Goal: Task Accomplishment & Management: Manage account settings

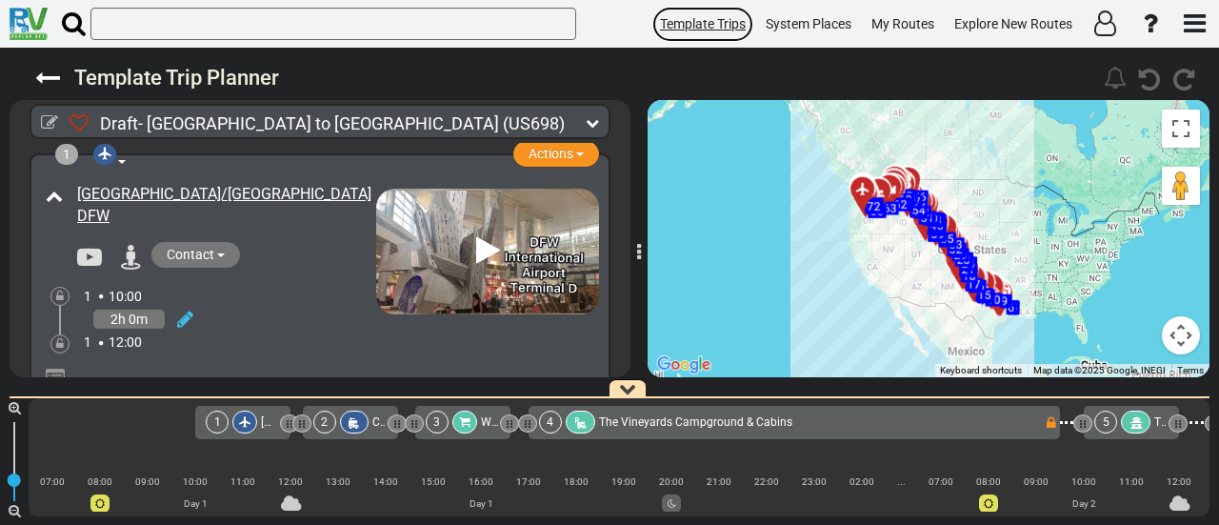
click at [708, 16] on span "Template Trips" at bounding box center [703, 23] width 86 height 15
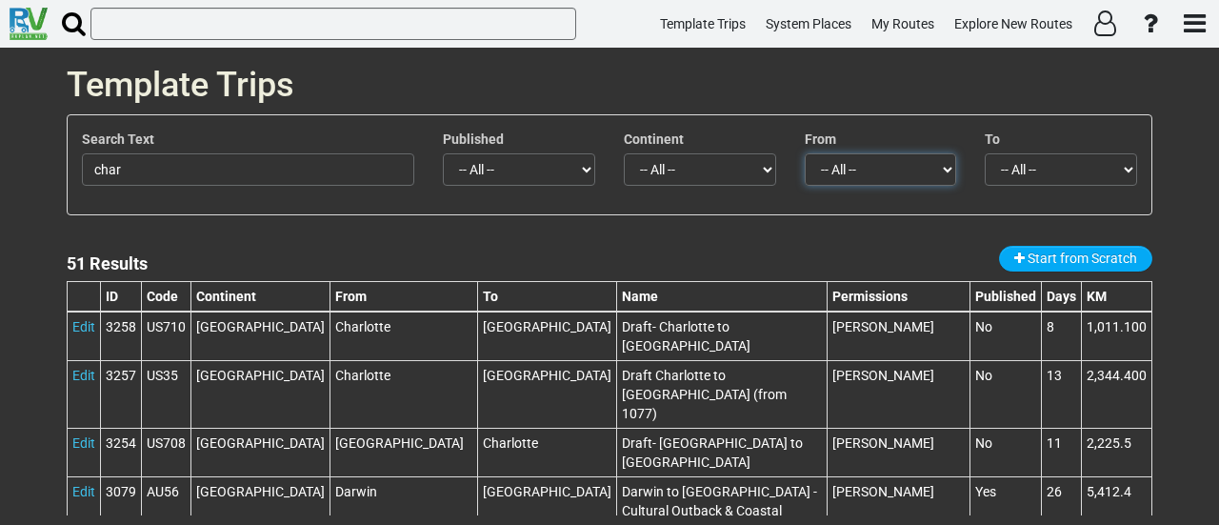
click at [890, 167] on select "-- All -- [GEOGRAPHIC_DATA] (1) [PERSON_NAME][GEOGRAPHIC_DATA] (1) [GEOGRAPHIC_…" at bounding box center [881, 169] width 152 height 32
select select "number:351"
click at [805, 153] on select "-- All -- [GEOGRAPHIC_DATA] (1) [PERSON_NAME][GEOGRAPHIC_DATA] (1) [GEOGRAPHIC_…" at bounding box center [881, 169] width 152 height 32
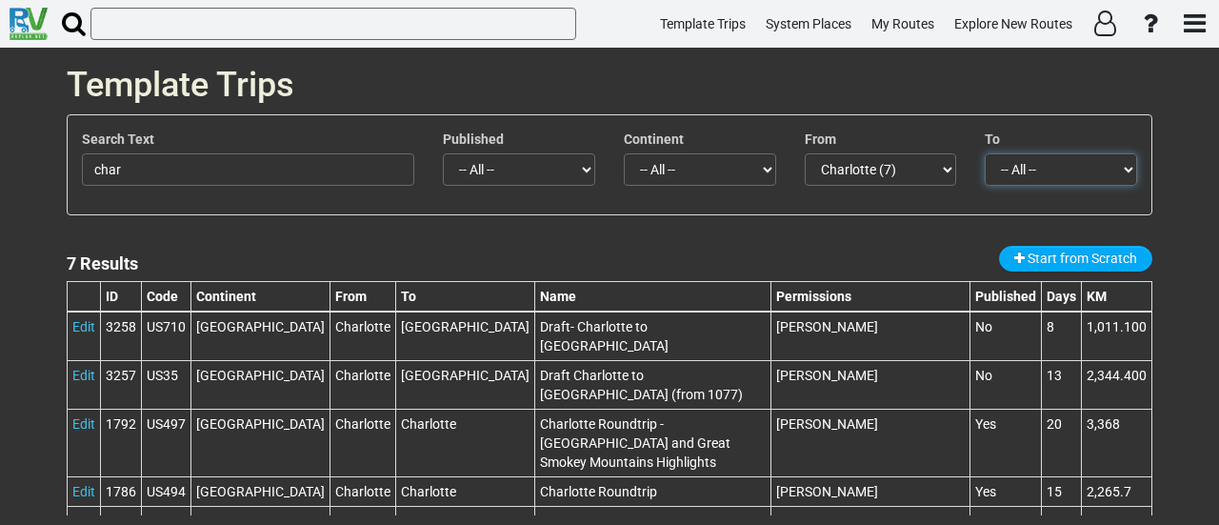
click at [1048, 169] on select "-- All -- [PERSON_NAME] (4) [GEOGRAPHIC_DATA] (1) [GEOGRAPHIC_DATA] (1) [GEOGRA…" at bounding box center [1061, 169] width 152 height 32
click at [1146, 119] on div "Search Text char Published -- All -- Yes No Continent -- All -- -- Empty -- [GE…" at bounding box center [610, 164] width 1084 height 99
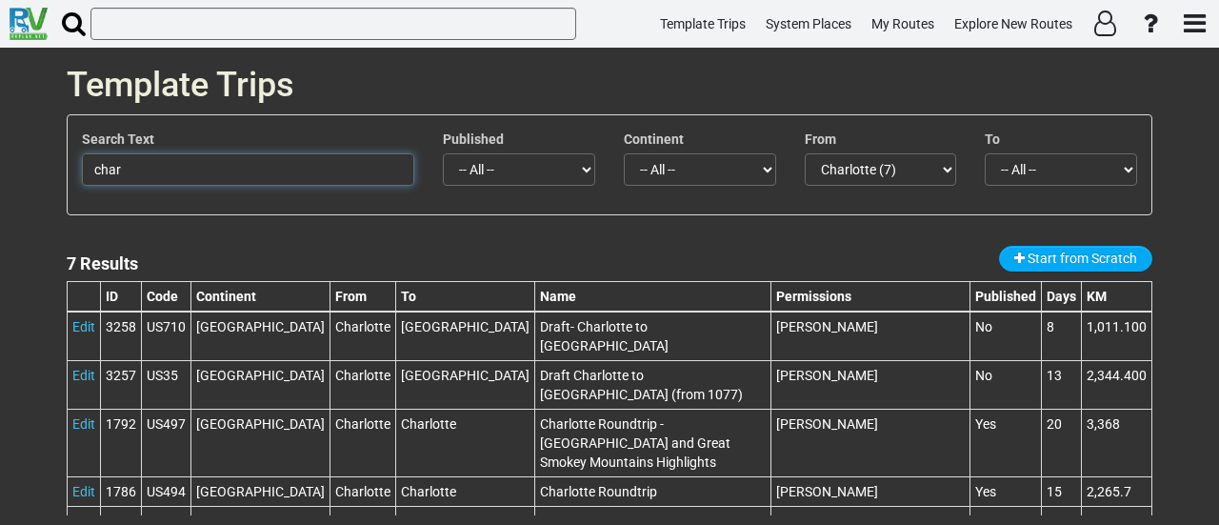
click at [248, 159] on input "char" at bounding box center [248, 169] width 332 height 32
type input "c"
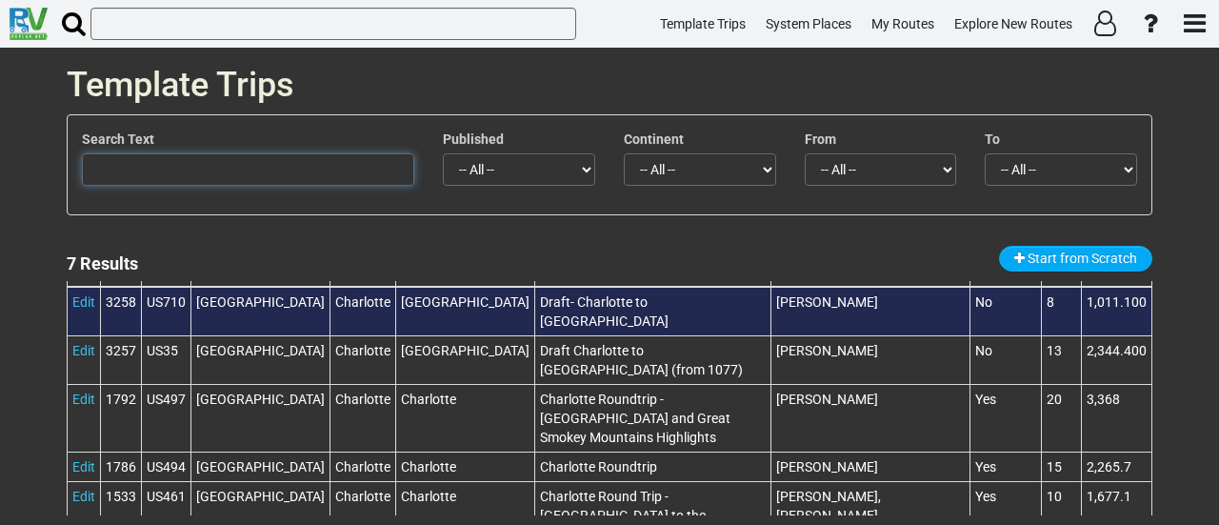
scroll to position [24, 0]
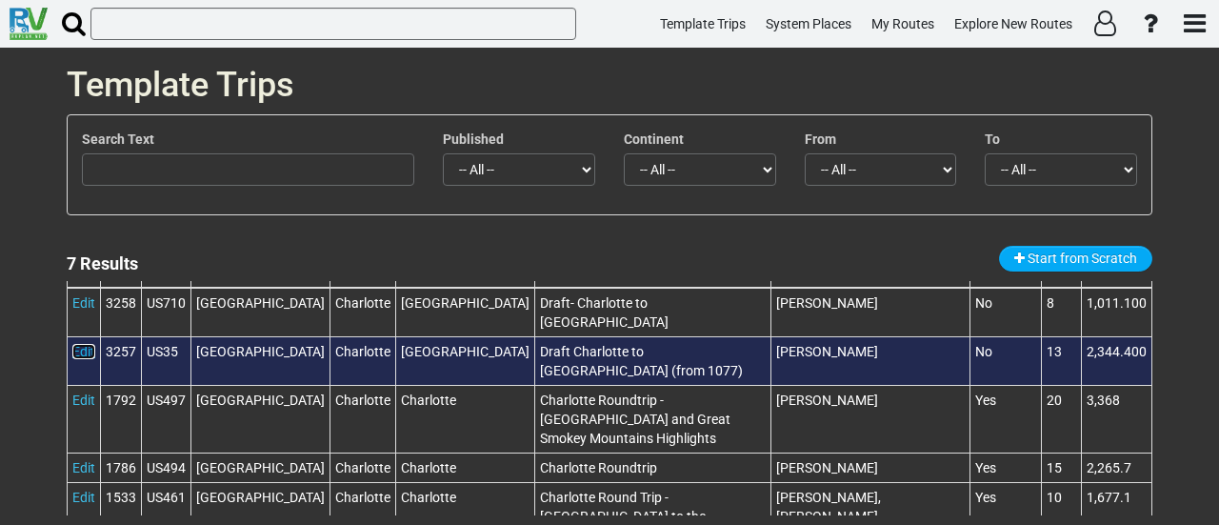
click at [87, 345] on link "Edit" at bounding box center [83, 351] width 23 height 15
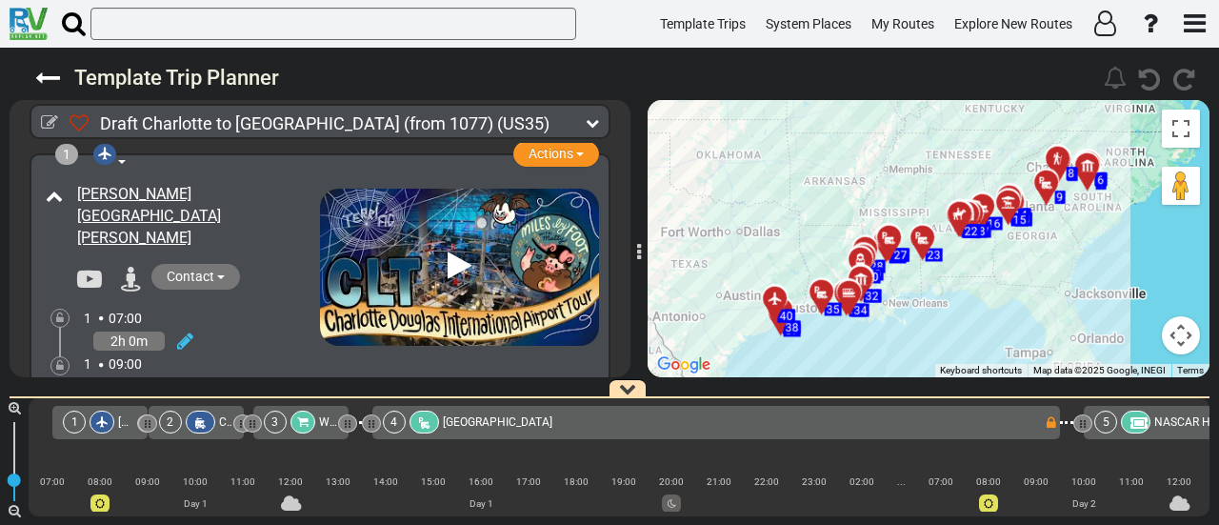
click at [920, 314] on div "To activate drag with keyboard, press Alt + Enter. Once in keyboard drag state,…" at bounding box center [929, 238] width 562 height 277
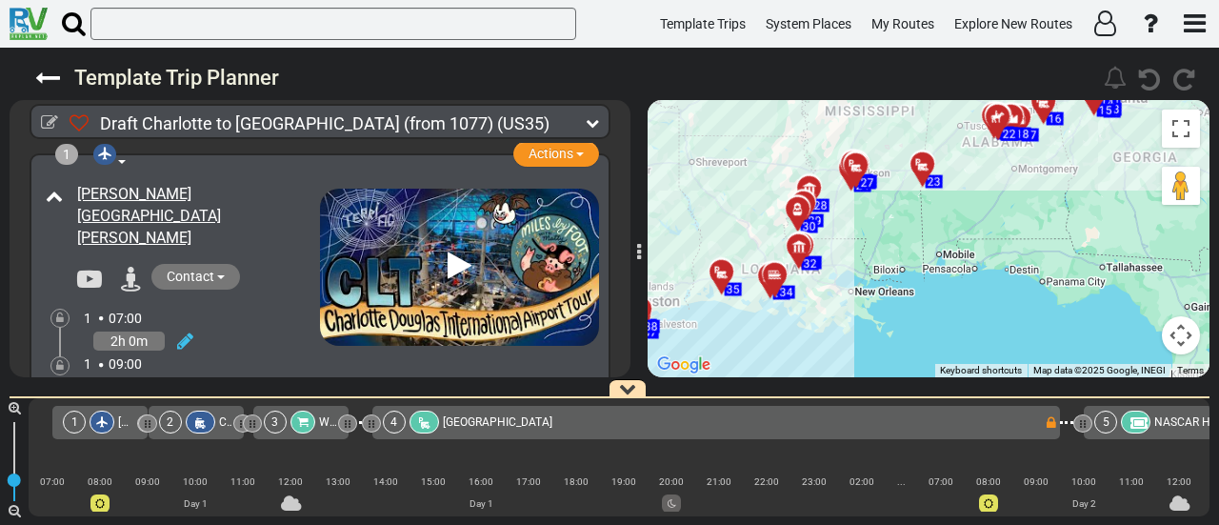
click at [920, 314] on div "To activate drag with keyboard, press Alt + Enter. Once in keyboard drag state,…" at bounding box center [929, 238] width 562 height 277
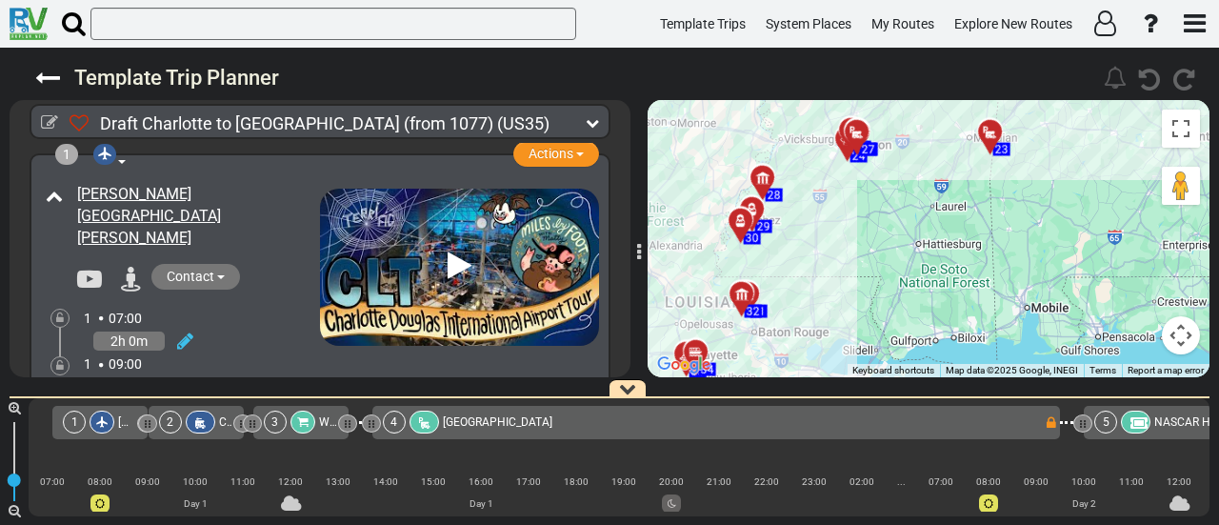
drag, startPoint x: 763, startPoint y: 165, endPoint x: 809, endPoint y: 277, distance: 121.7
click at [809, 277] on div "To activate drag with keyboard, press Alt + Enter. Once in keyboard drag state,…" at bounding box center [929, 238] width 562 height 277
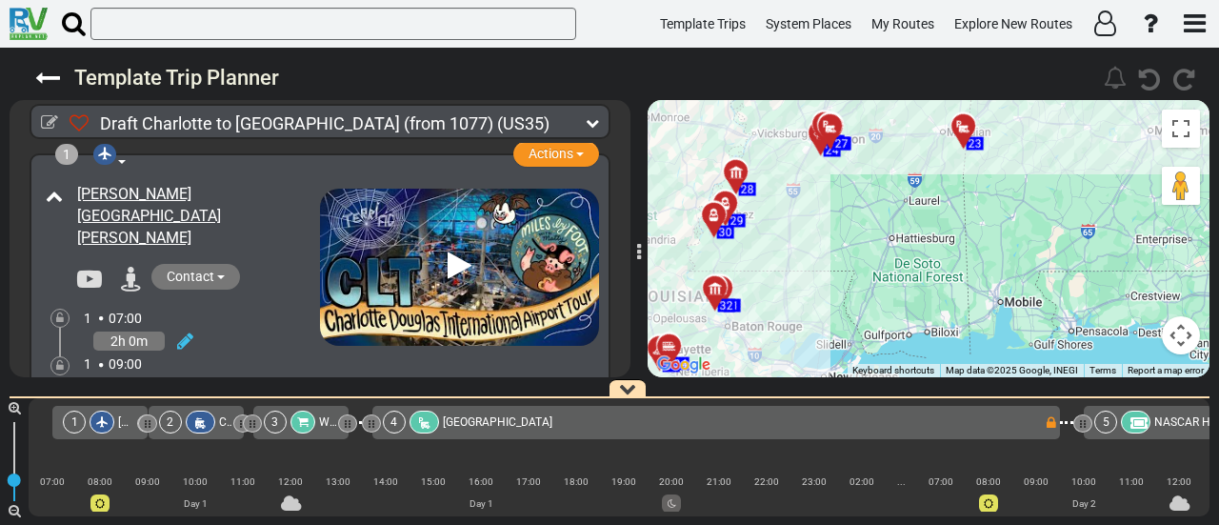
click at [825, 250] on div "To activate drag with keyboard, press Alt + Enter. Once in keyboard drag state,…" at bounding box center [929, 238] width 562 height 277
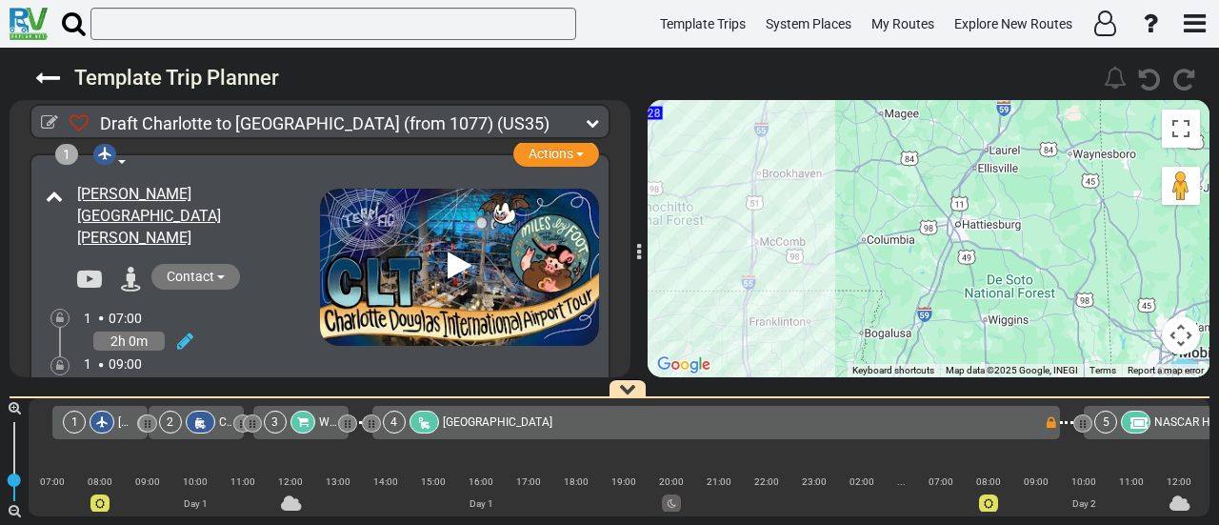
click at [825, 250] on div "To activate drag with keyboard, press Alt + Enter. Once in keyboard drag state,…" at bounding box center [929, 238] width 562 height 277
click at [1186, 338] on button "Map camera controls" at bounding box center [1181, 335] width 38 height 38
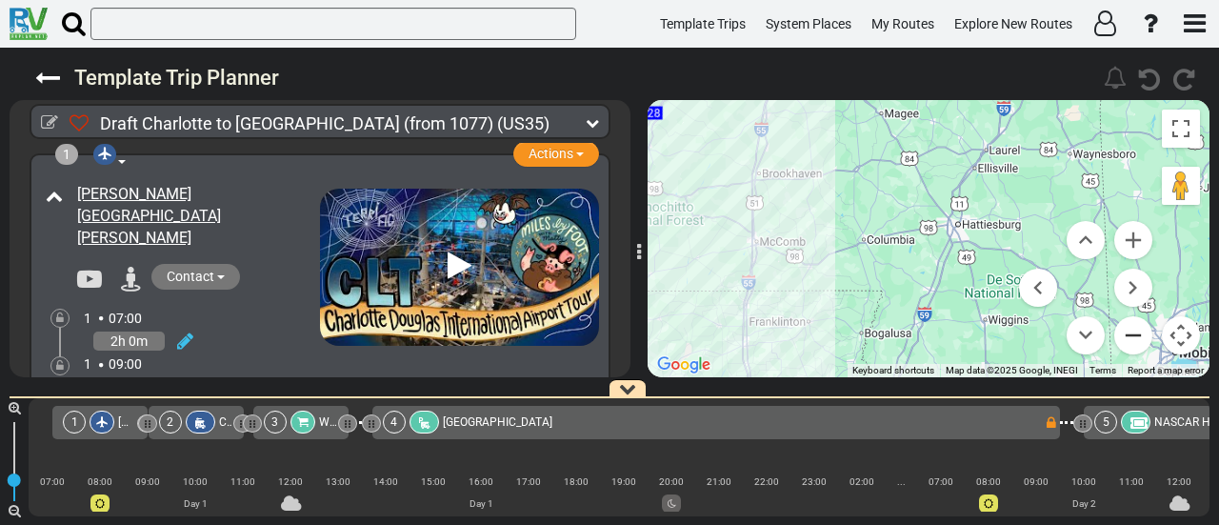
click at [1135, 329] on button "Zoom out" at bounding box center [1133, 335] width 38 height 38
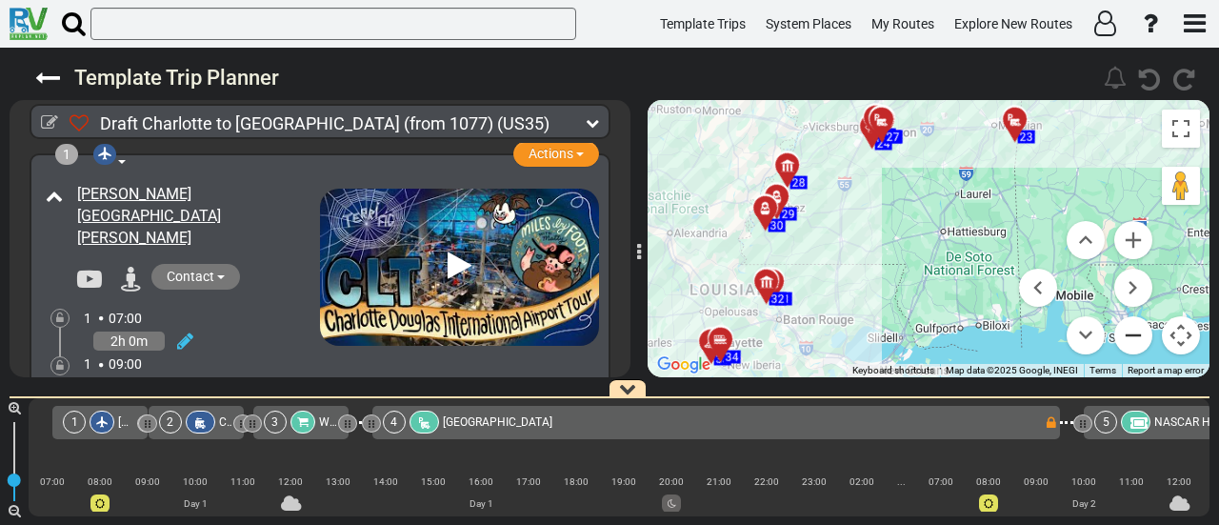
click at [1135, 329] on button "Zoom out" at bounding box center [1133, 335] width 38 height 38
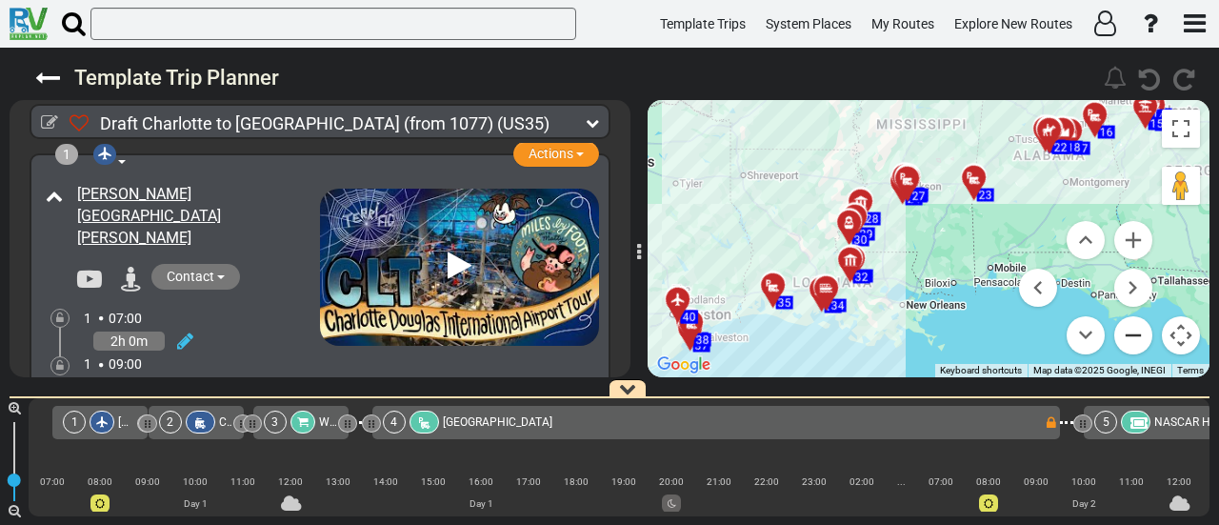
click at [1135, 329] on button "Zoom out" at bounding box center [1133, 335] width 38 height 38
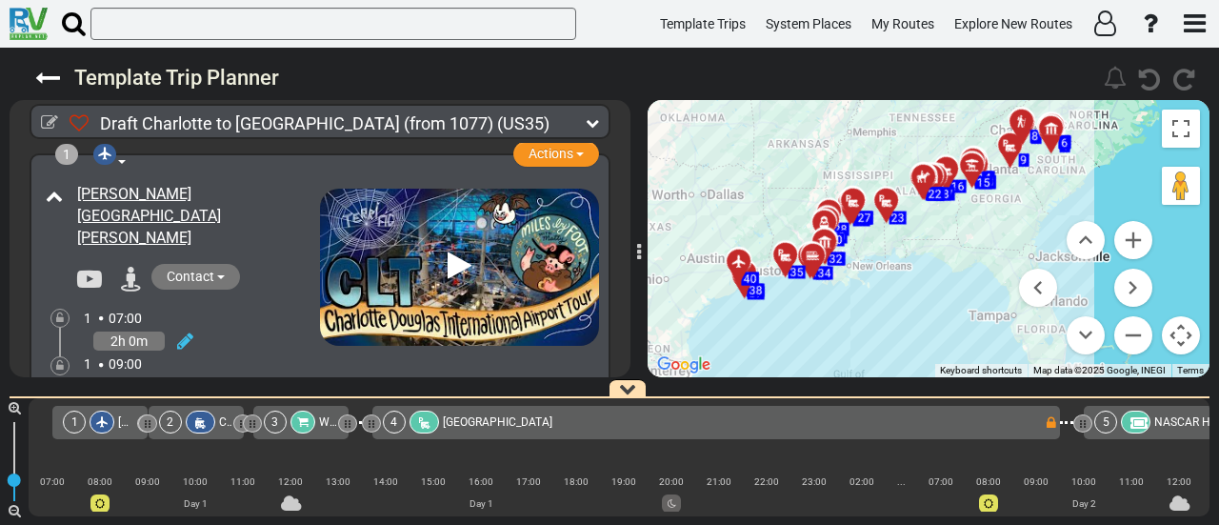
drag, startPoint x: 974, startPoint y: 252, endPoint x: 906, endPoint y: 247, distance: 68.8
click at [906, 247] on div "To activate drag with keyboard, press Alt + Enter. Once in keyboard drag state,…" at bounding box center [929, 238] width 562 height 277
click at [44, 122] on icon at bounding box center [49, 122] width 17 height 17
select select "number:351"
select select "number:32"
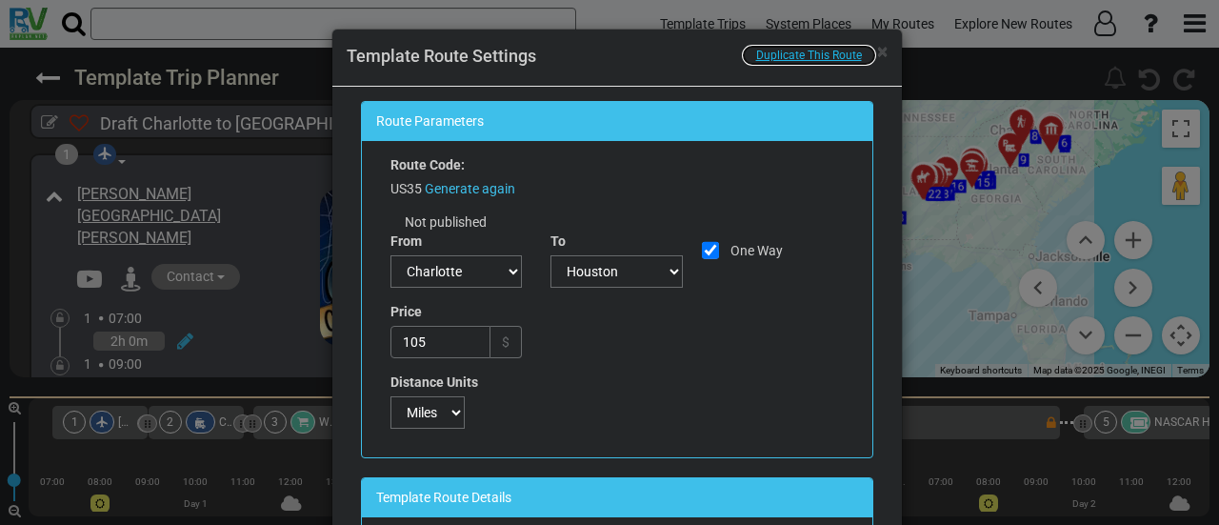
click at [808, 55] on span "Duplicate This Route" at bounding box center [809, 55] width 106 height 13
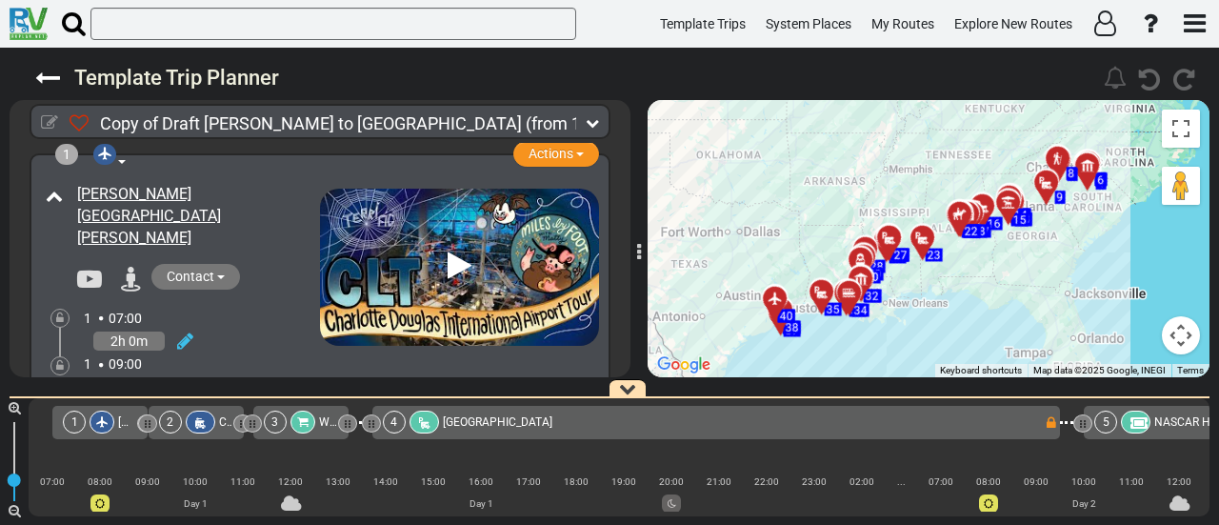
click at [44, 124] on icon at bounding box center [49, 122] width 17 height 17
select select "number:351"
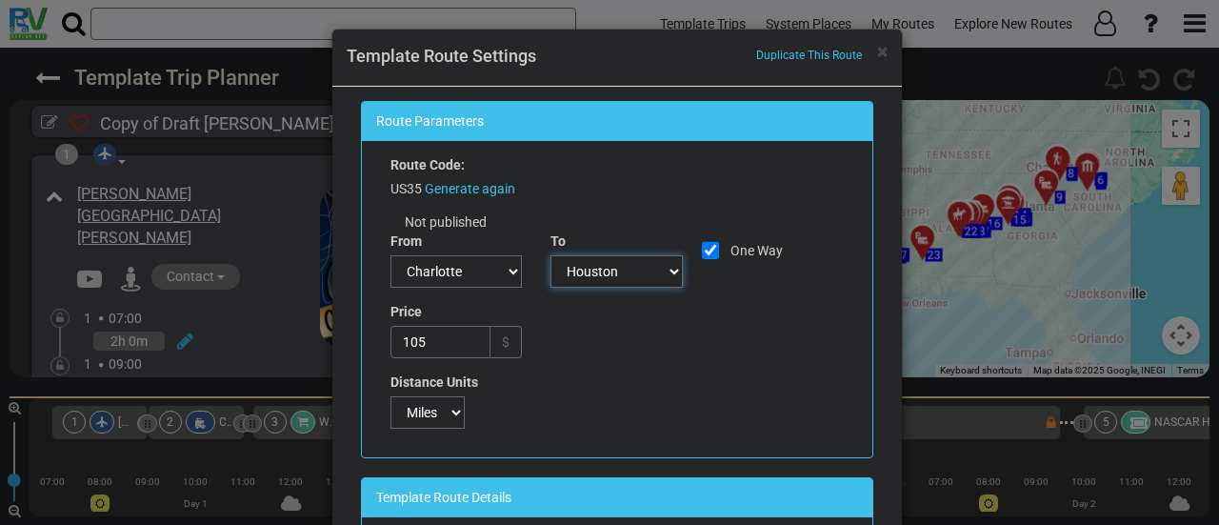
click at [622, 274] on select "--[GEOGRAPHIC_DATA]-- [GEOGRAPHIC_DATA] [GEOGRAPHIC_DATA] [GEOGRAPHIC_DATA] [GE…" at bounding box center [616, 271] width 132 height 32
select select "number:2327"
click at [550, 255] on select "--[GEOGRAPHIC_DATA]-- [GEOGRAPHIC_DATA] [GEOGRAPHIC_DATA] [GEOGRAPHIC_DATA] [GE…" at bounding box center [616, 271] width 132 height 32
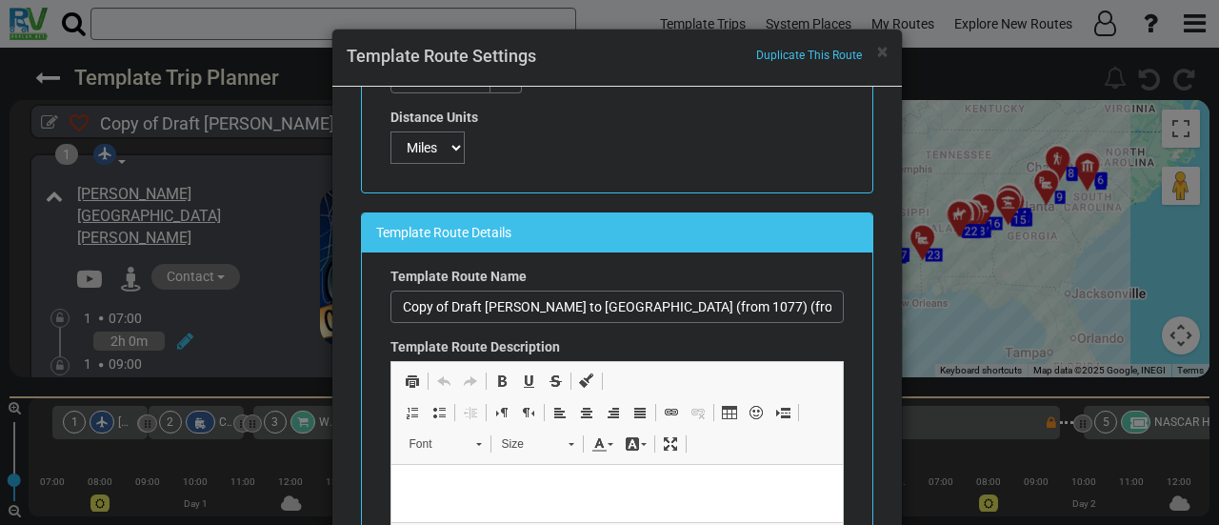
scroll to position [286, 0]
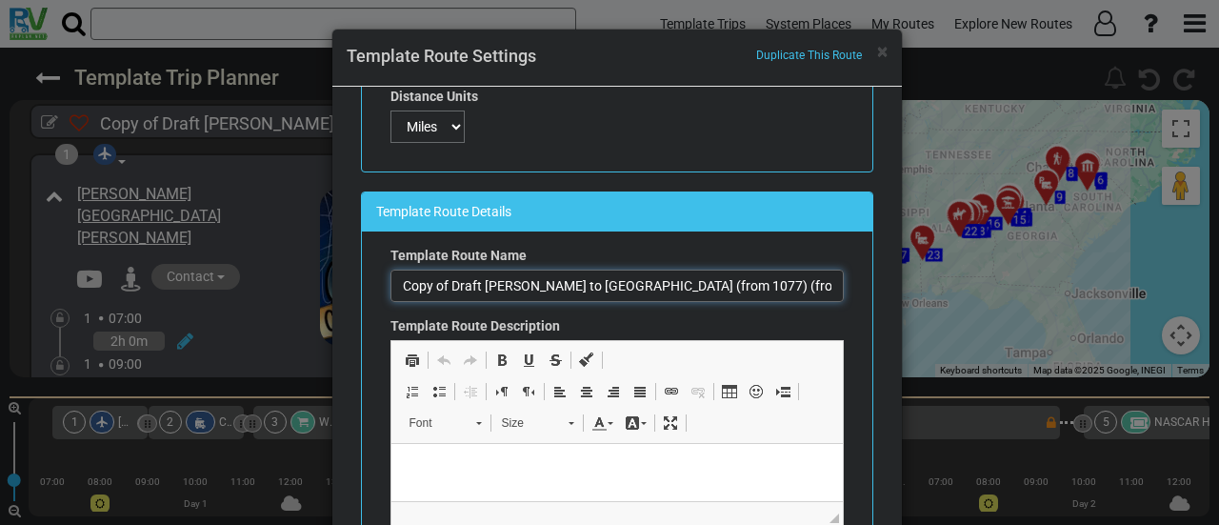
drag, startPoint x: 676, startPoint y: 275, endPoint x: 550, endPoint y: 273, distance: 125.7
click at [550, 273] on input "Copy of Draft [PERSON_NAME] to [GEOGRAPHIC_DATA] (from 1077) (from 3257)" at bounding box center [616, 285] width 453 height 32
drag, startPoint x: 449, startPoint y: 285, endPoint x: 400, endPoint y: 291, distance: 49.0
click at [400, 291] on input "Copy of Draft [PERSON_NAME] to [GEOGRAPHIC_DATA] (from 3257)" at bounding box center [616, 285] width 453 height 32
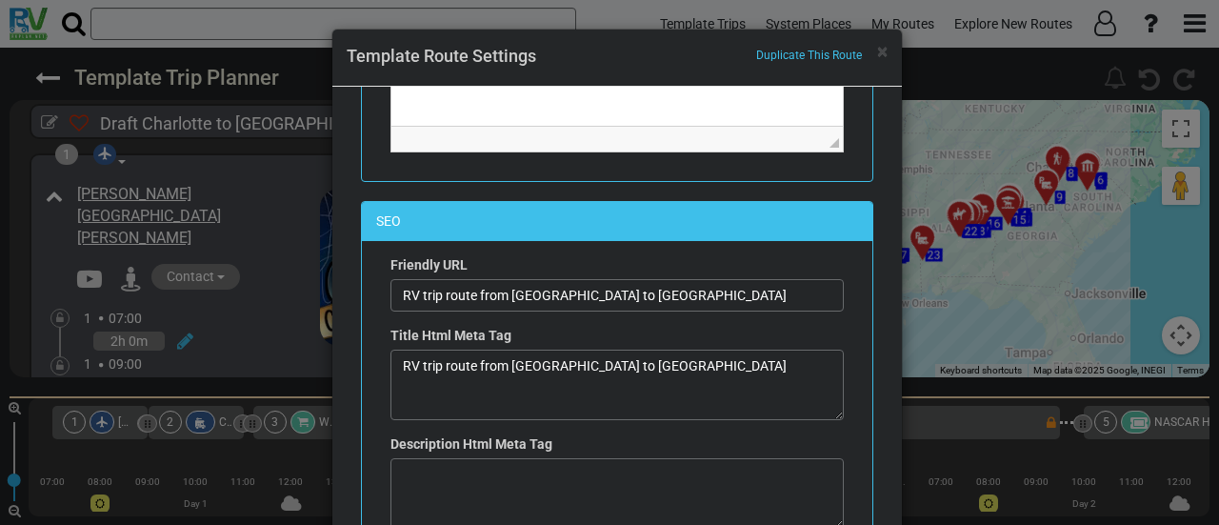
scroll to position [667, 0]
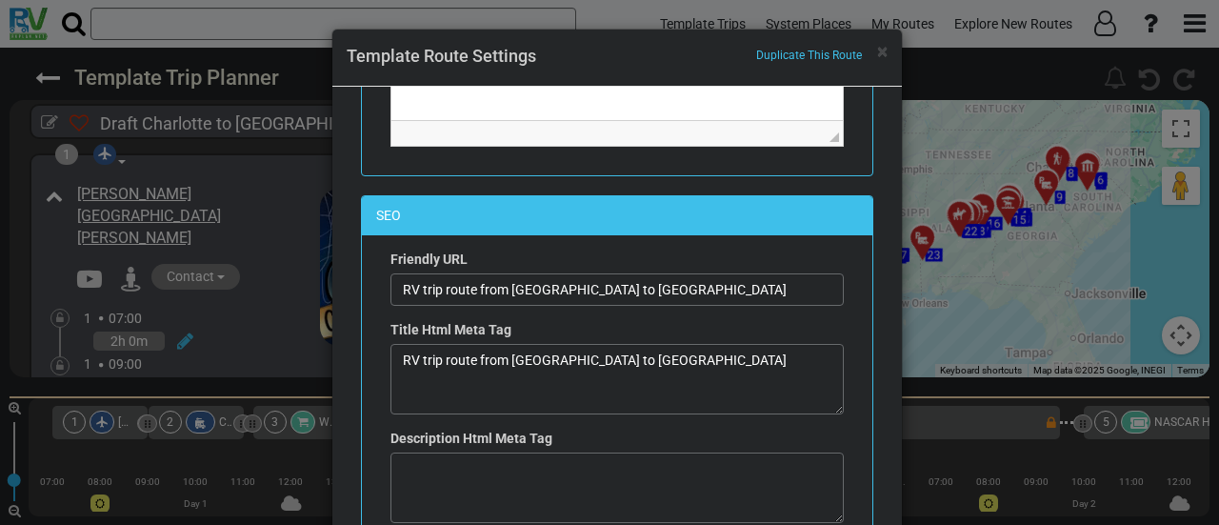
type input "Draft Charlotte to [GEOGRAPHIC_DATA] (from 3257)"
click at [604, 287] on input "RV trip route from [GEOGRAPHIC_DATA] to [GEOGRAPHIC_DATA]" at bounding box center [616, 289] width 453 height 32
type input "RV trip route from [GEOGRAPHIC_DATA] to [GEOGRAPHIC_DATA]"
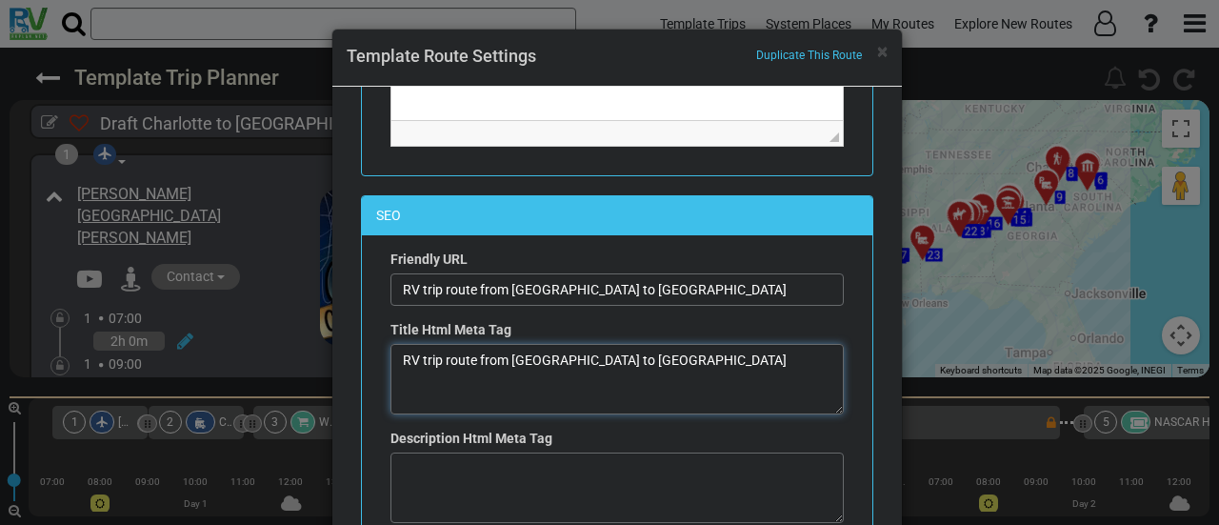
click at [599, 351] on textarea "RV trip route from [GEOGRAPHIC_DATA] to [GEOGRAPHIC_DATA]" at bounding box center [616, 379] width 453 height 70
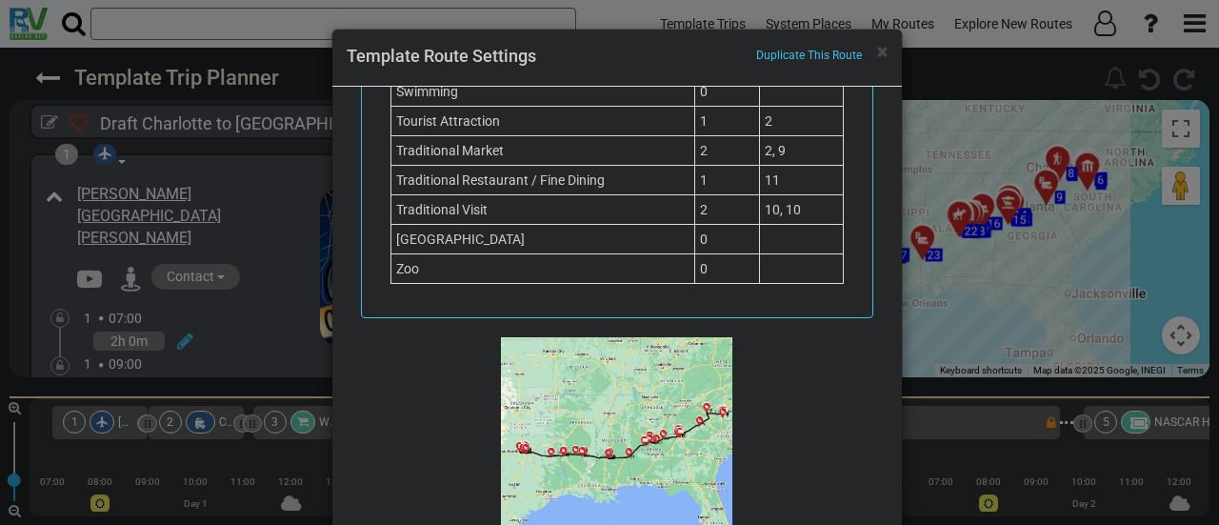
scroll to position [125, 0]
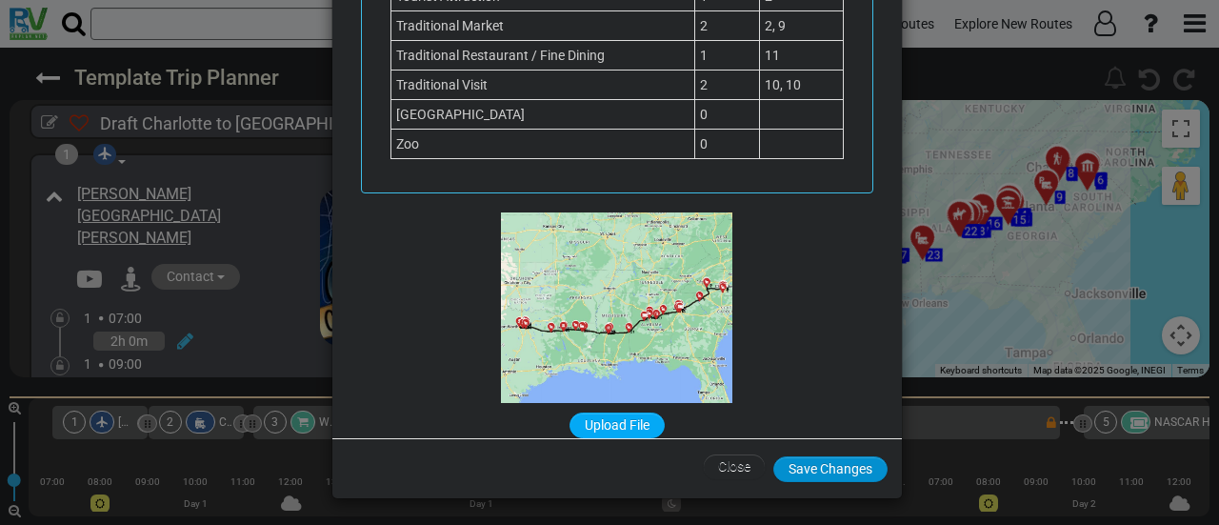
type textarea "RV trip route from [GEOGRAPHIC_DATA] to [GEOGRAPHIC_DATA]"
click at [826, 458] on button "Save Changes" at bounding box center [830, 469] width 114 height 26
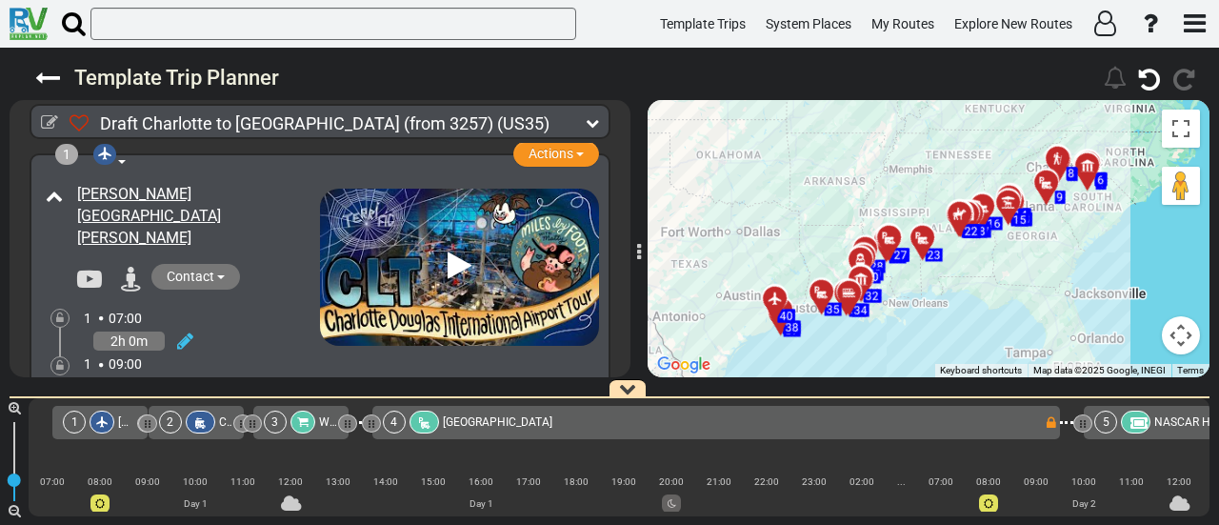
click at [773, 294] on icon at bounding box center [774, 297] width 13 height 13
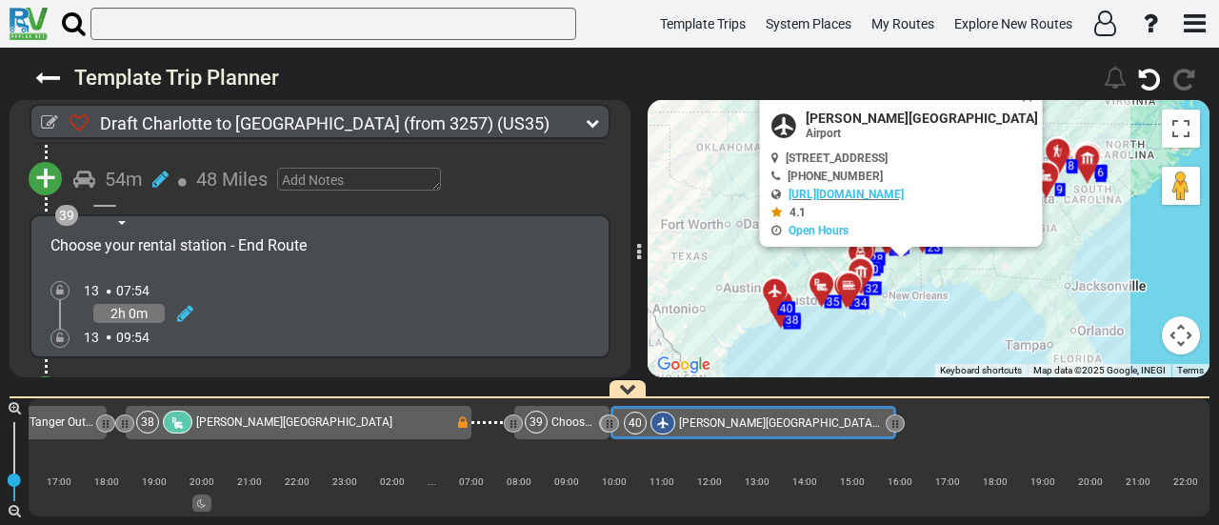
scroll to position [14217, 0]
click at [561, 422] on span "Actions" at bounding box center [550, 429] width 45 height 15
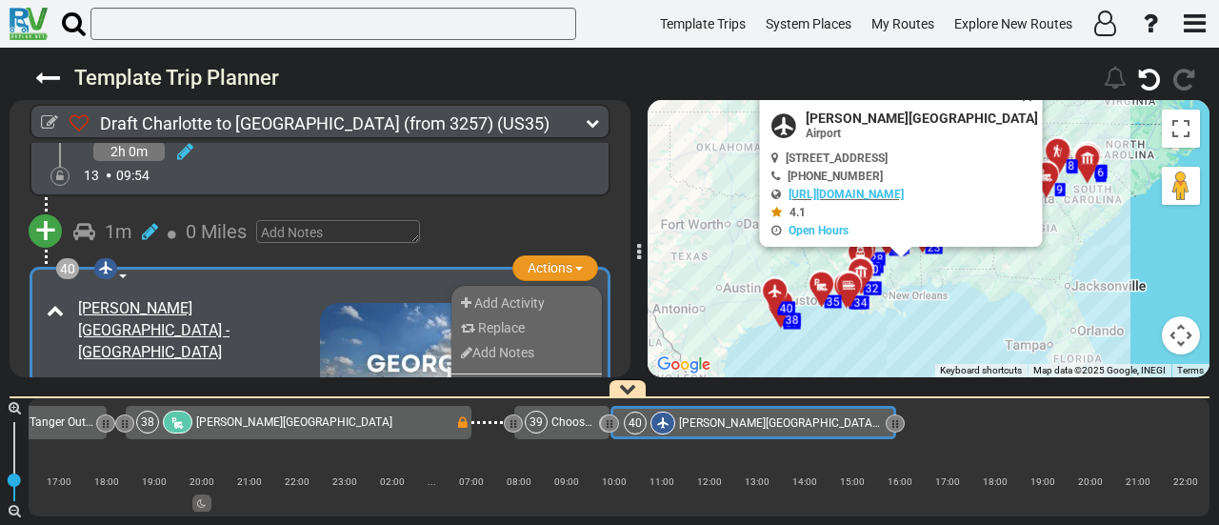
scroll to position [14412, 0]
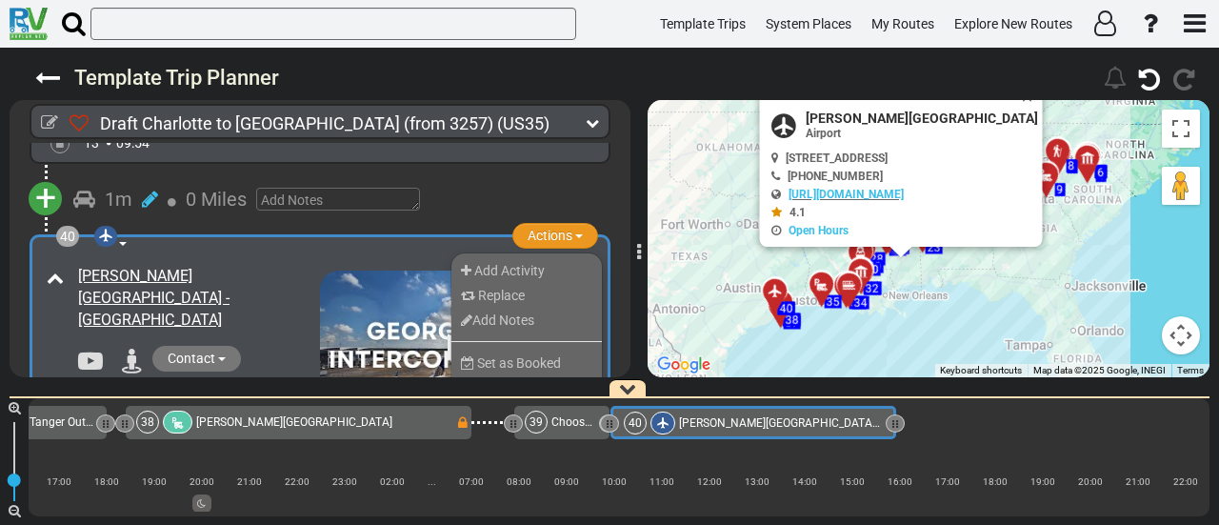
click at [518, 393] on li "Remove" at bounding box center [526, 405] width 150 height 25
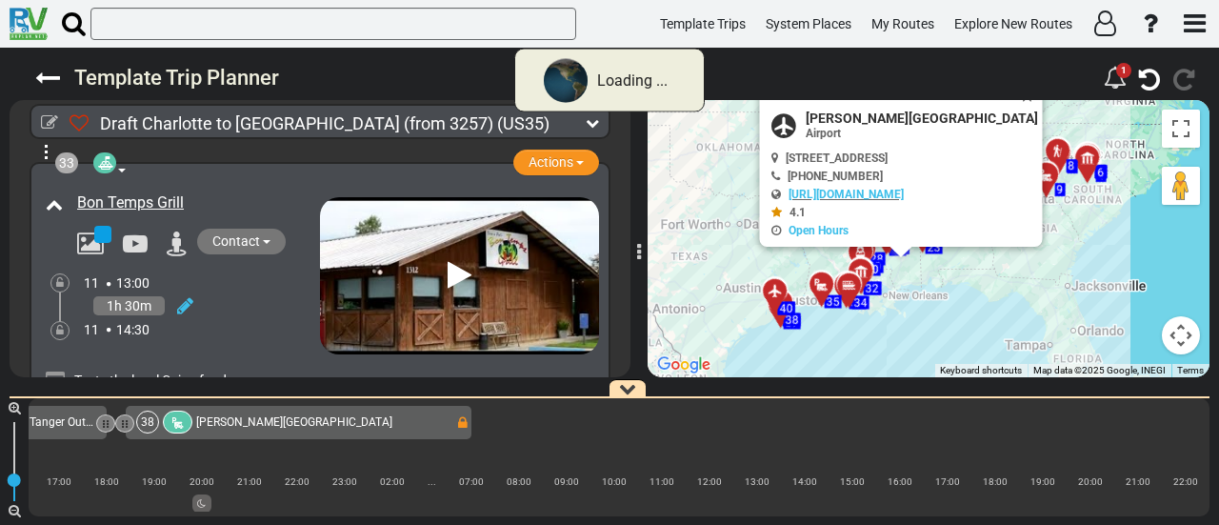
scroll to position [13840, 0]
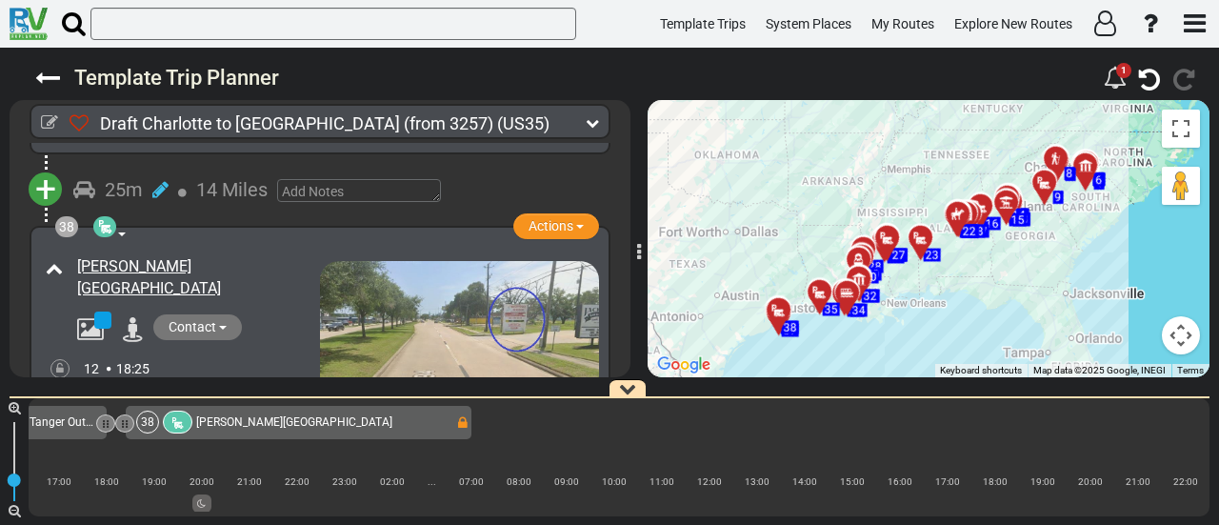
click at [289, 426] on span "[PERSON_NAME][GEOGRAPHIC_DATA]" at bounding box center [294, 421] width 196 height 13
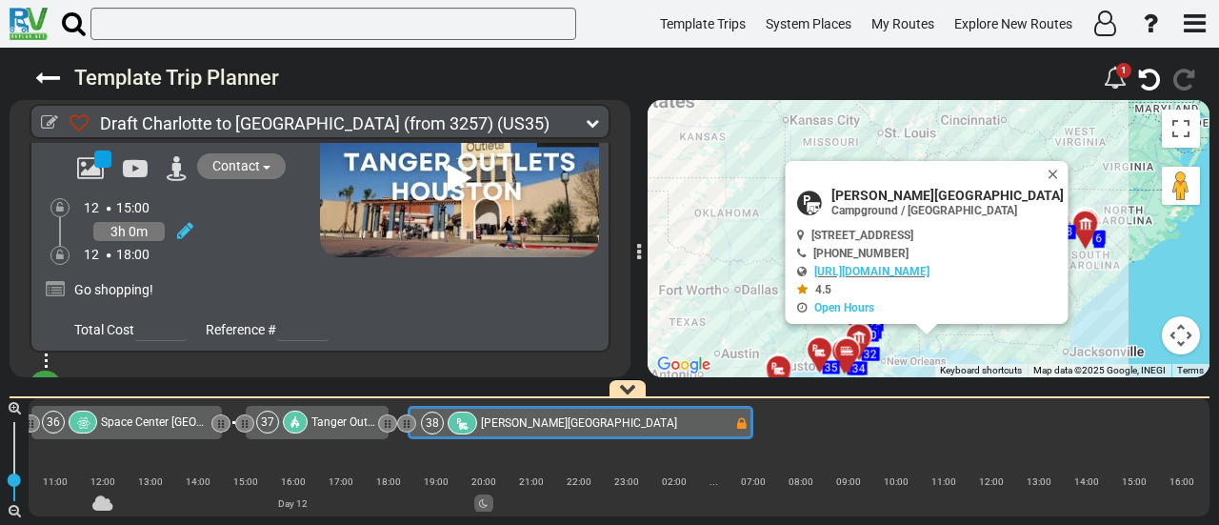
scroll to position [0, 9963]
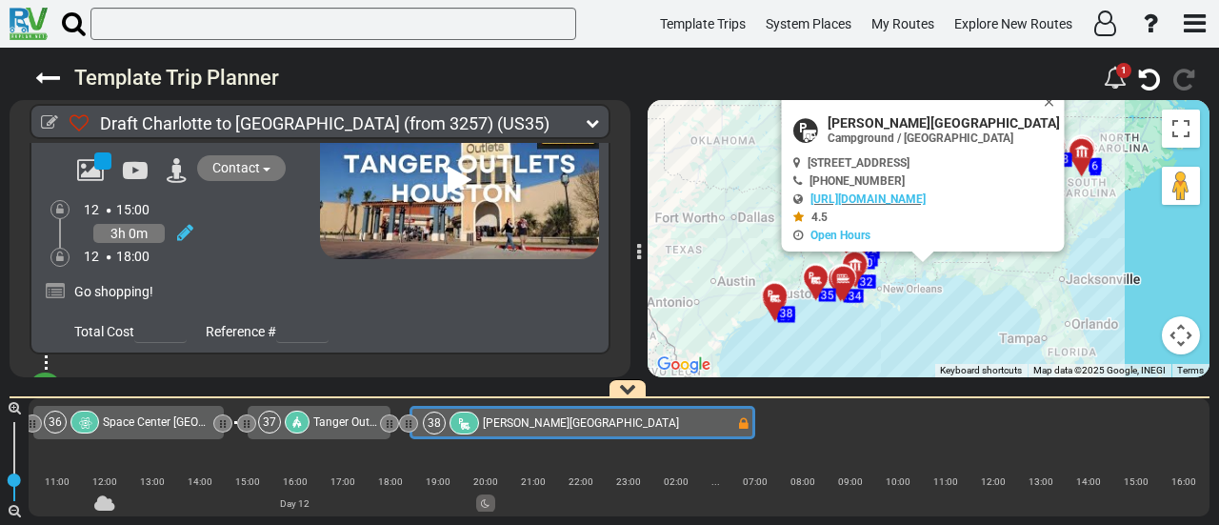
drag, startPoint x: 779, startPoint y: 334, endPoint x: 777, endPoint y: 245, distance: 89.5
click at [777, 245] on div "To activate drag with keyboard, press Alt + Enter. Once in keyboard drag state,…" at bounding box center [929, 238] width 562 height 277
click at [777, 299] on div at bounding box center [781, 304] width 31 height 30
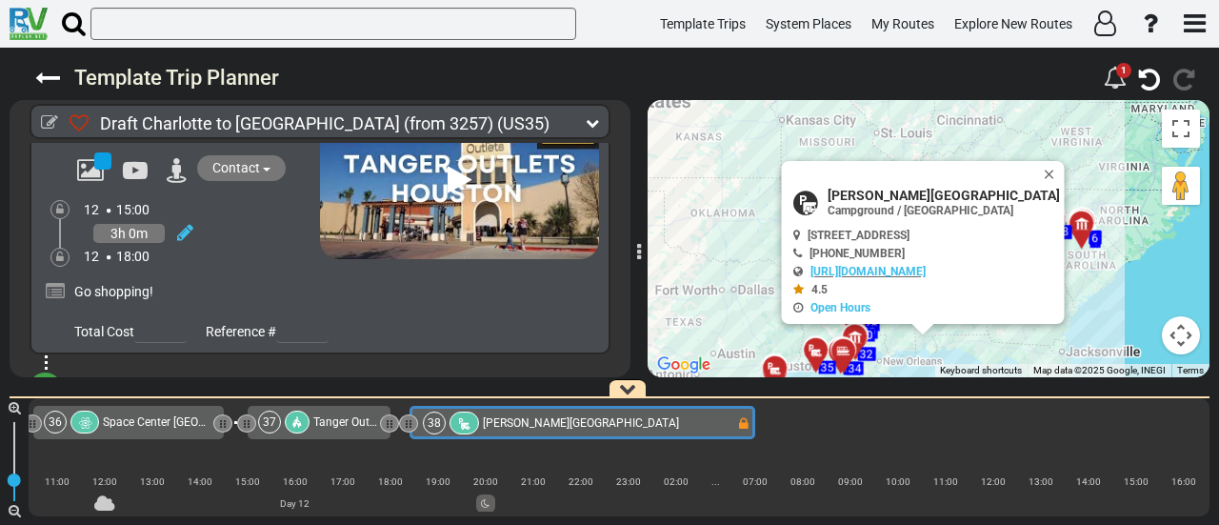
click at [569, 414] on button "Actions" at bounding box center [555, 427] width 86 height 26
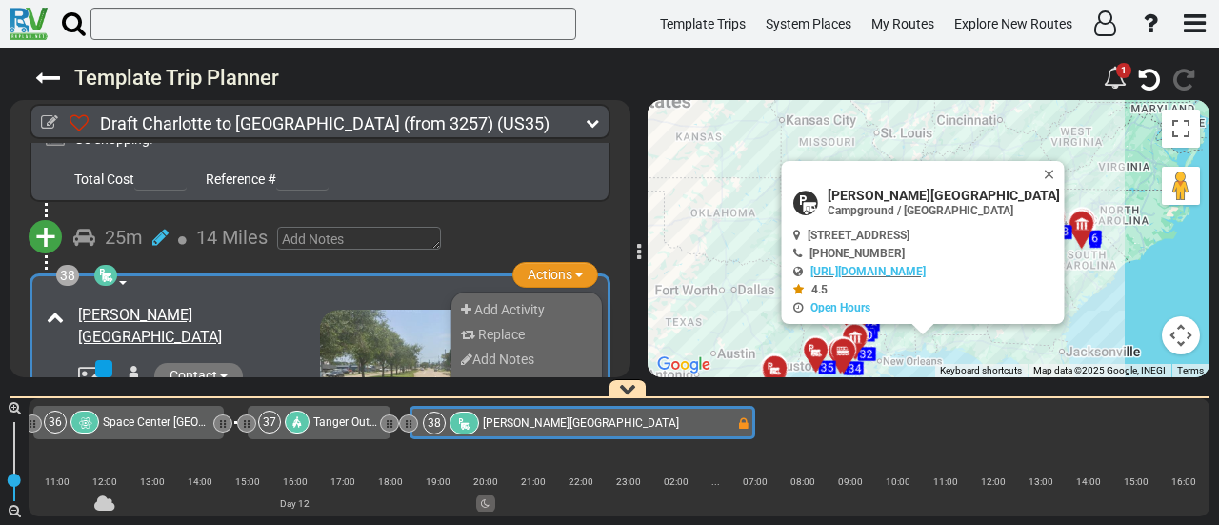
scroll to position [13831, 0]
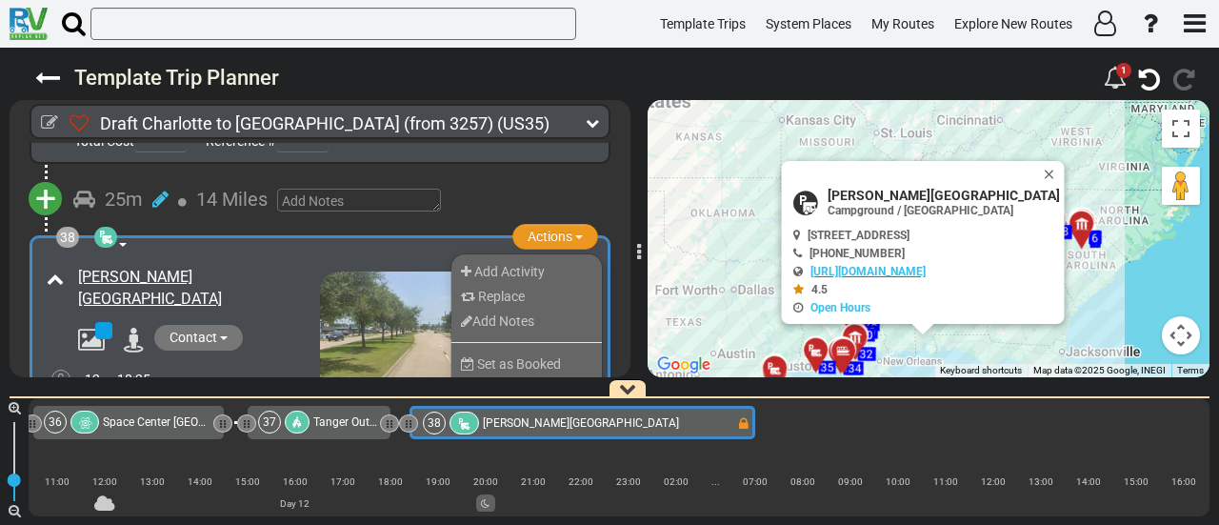
click at [512, 399] on span "Remove" at bounding box center [498, 406] width 48 height 15
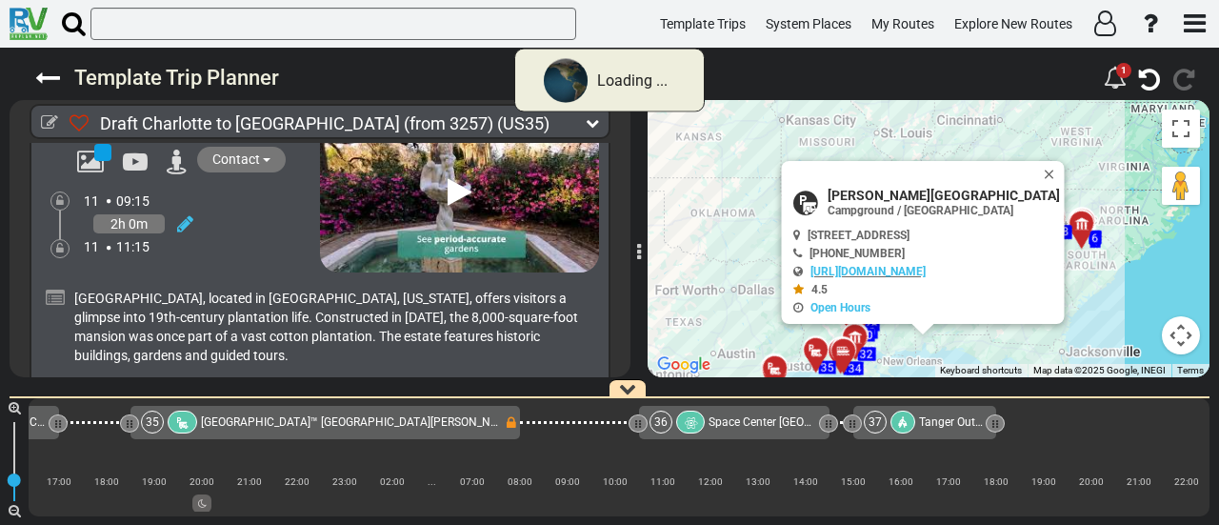
scroll to position [13467, 0]
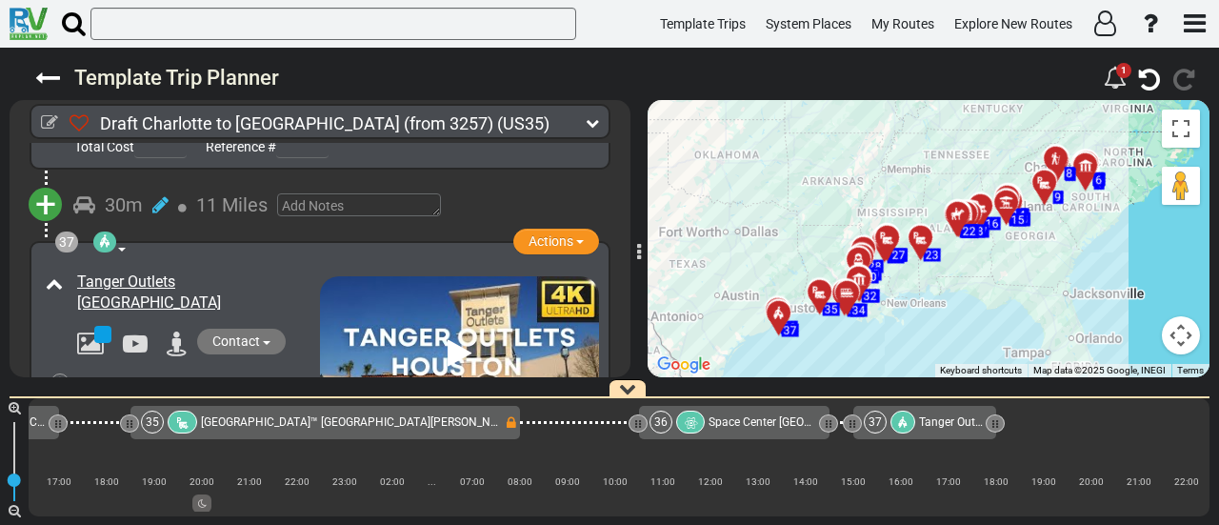
click at [934, 423] on span "Tanger Outlets [GEOGRAPHIC_DATA]" at bounding box center [1012, 421] width 187 height 13
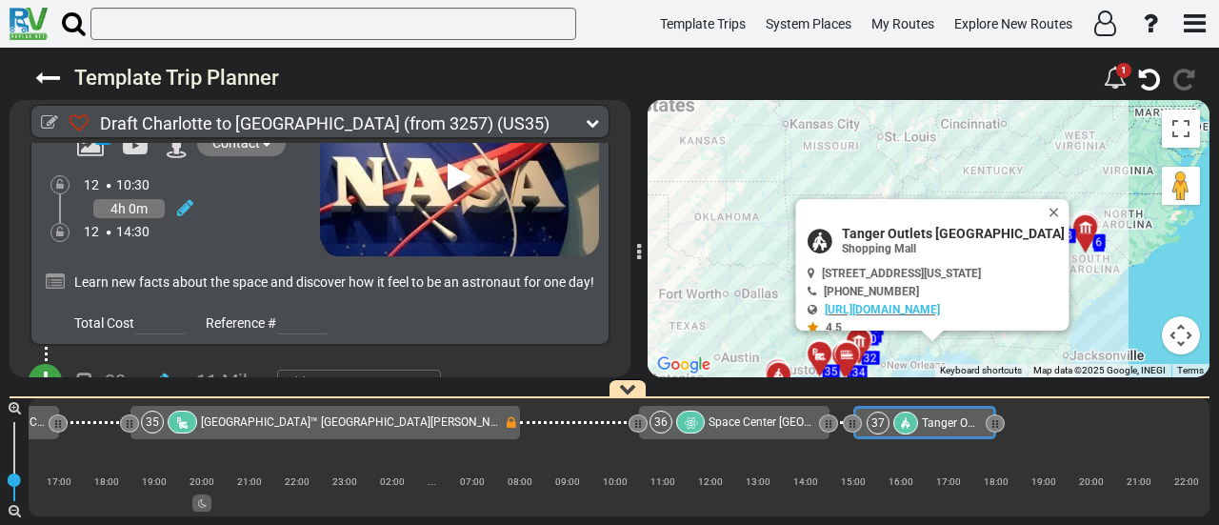
click at [573, 406] on button "Actions" at bounding box center [555, 419] width 86 height 26
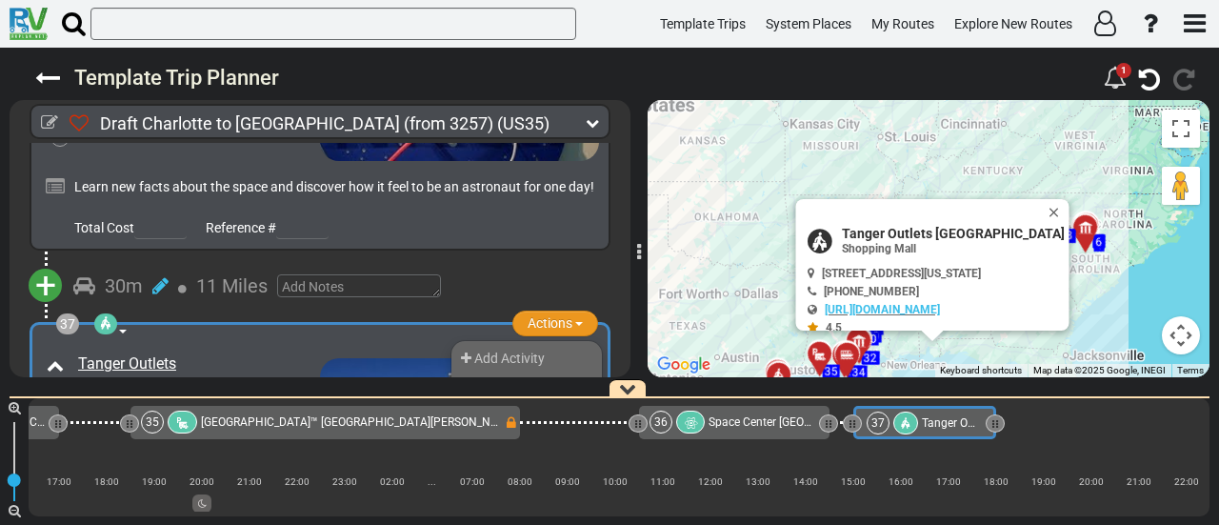
click at [513, 461] on span "Remove" at bounding box center [498, 468] width 48 height 15
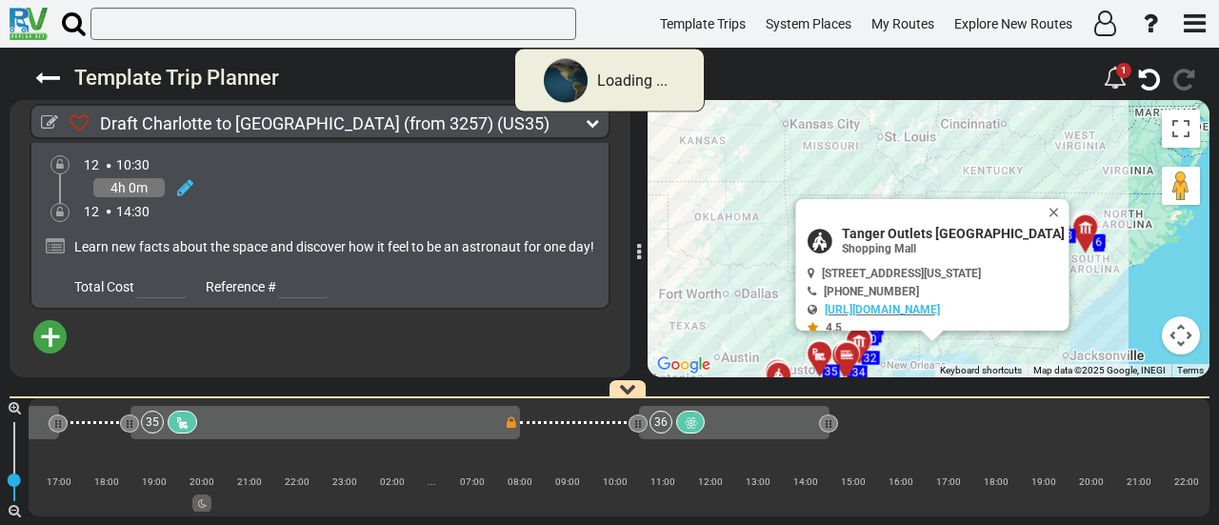
scroll to position [11467, 0]
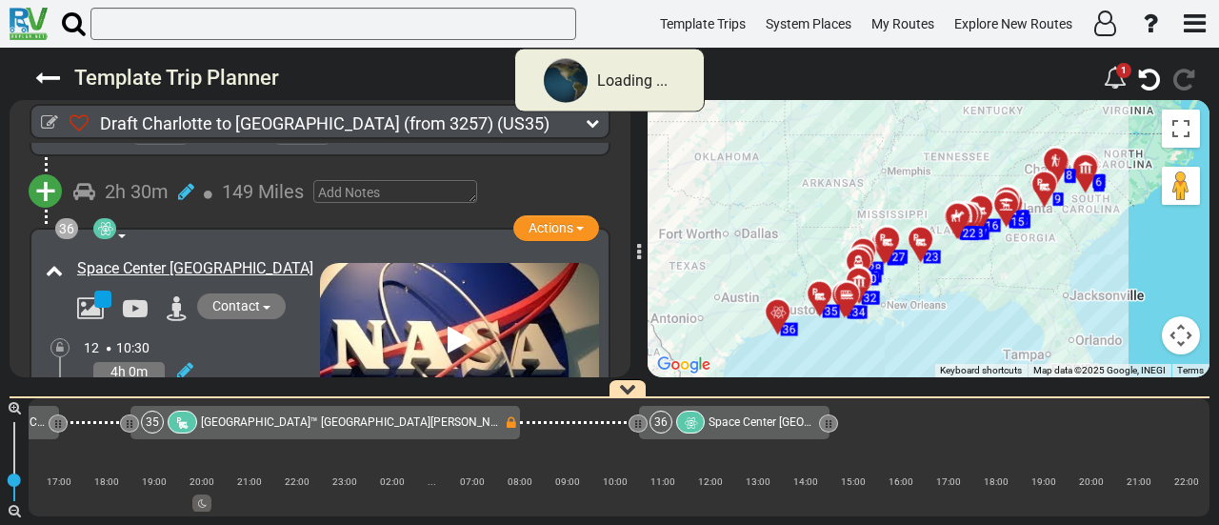
click at [745, 424] on span "Space Center [GEOGRAPHIC_DATA]" at bounding box center [798, 421] width 180 height 13
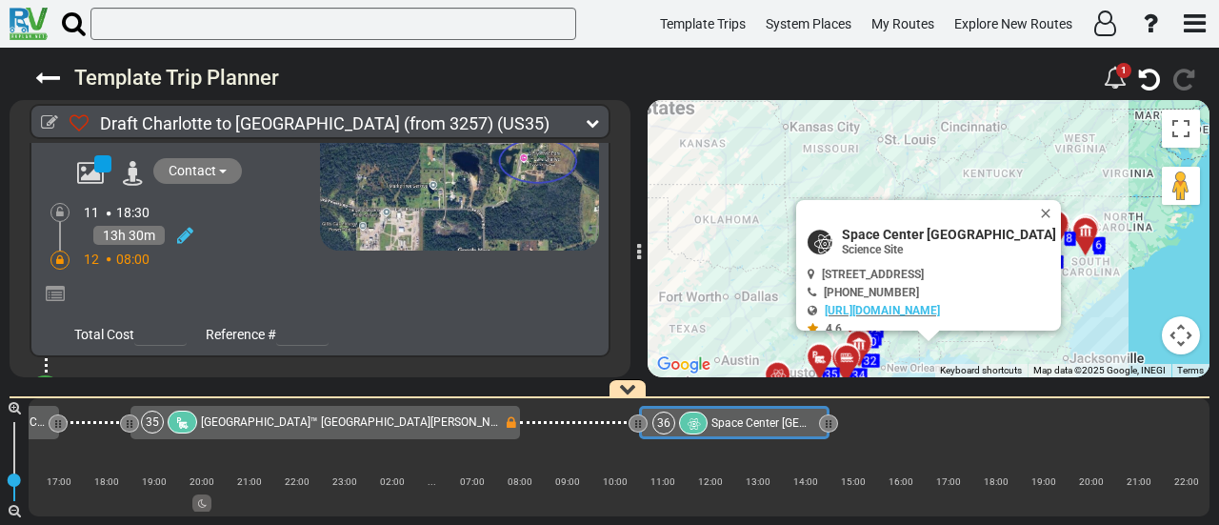
click at [569, 417] on button "Actions" at bounding box center [555, 430] width 86 height 26
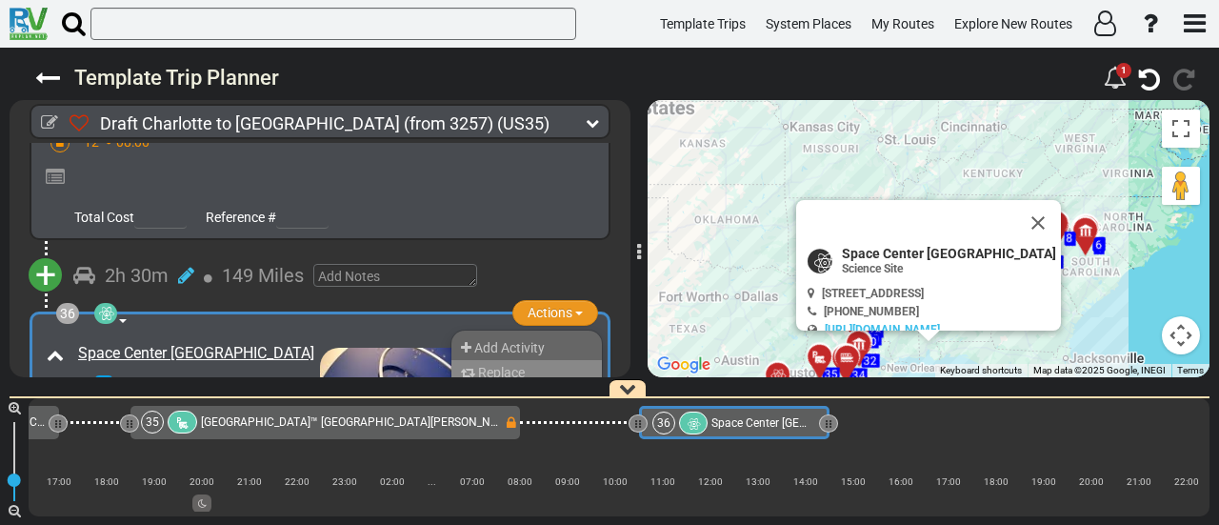
scroll to position [13117, 0]
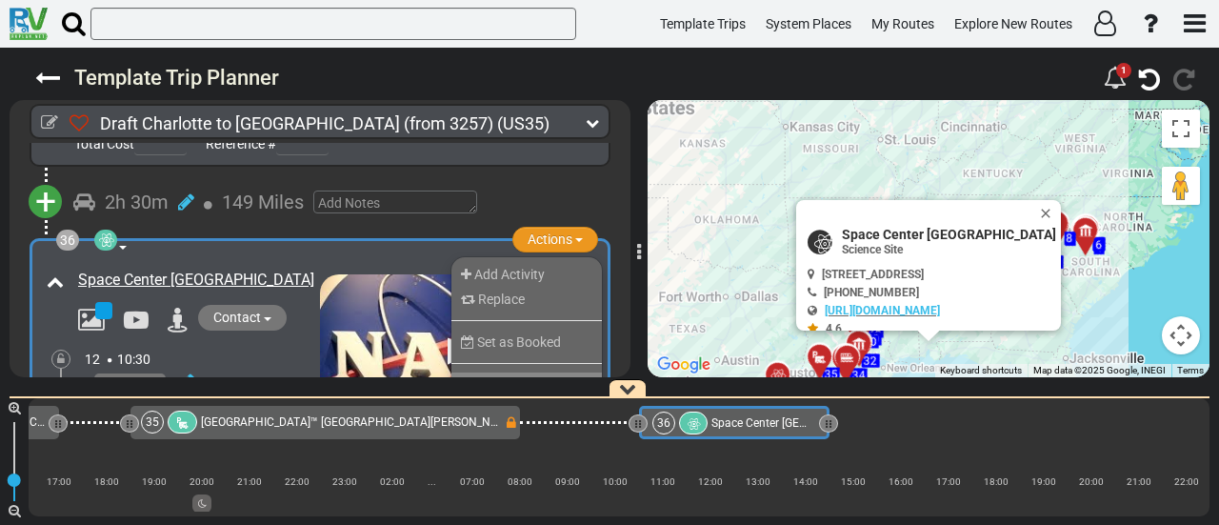
click at [519, 372] on li "Remove" at bounding box center [526, 384] width 150 height 25
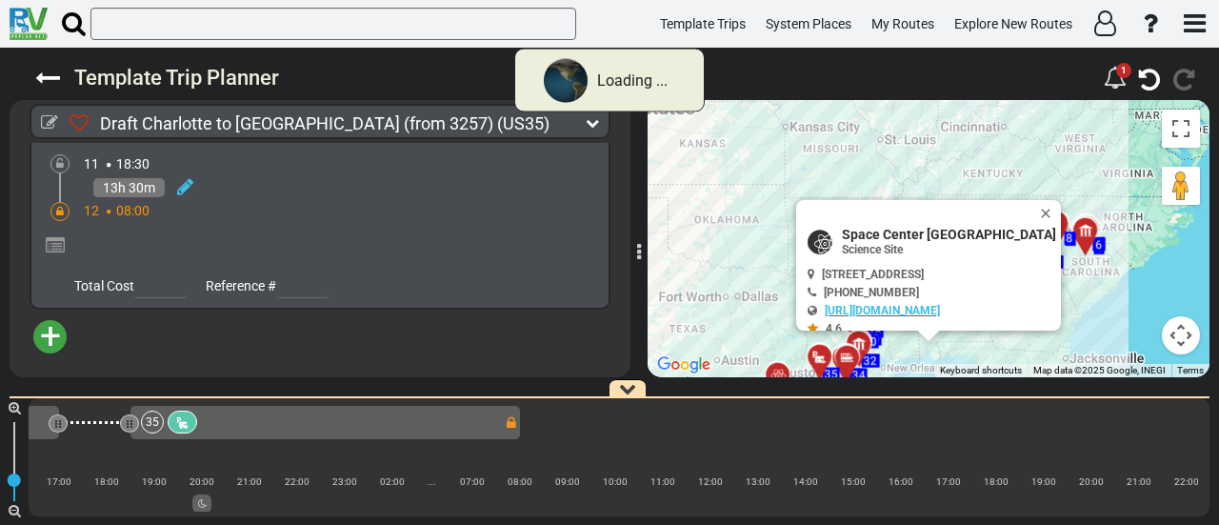
scroll to position [11128, 0]
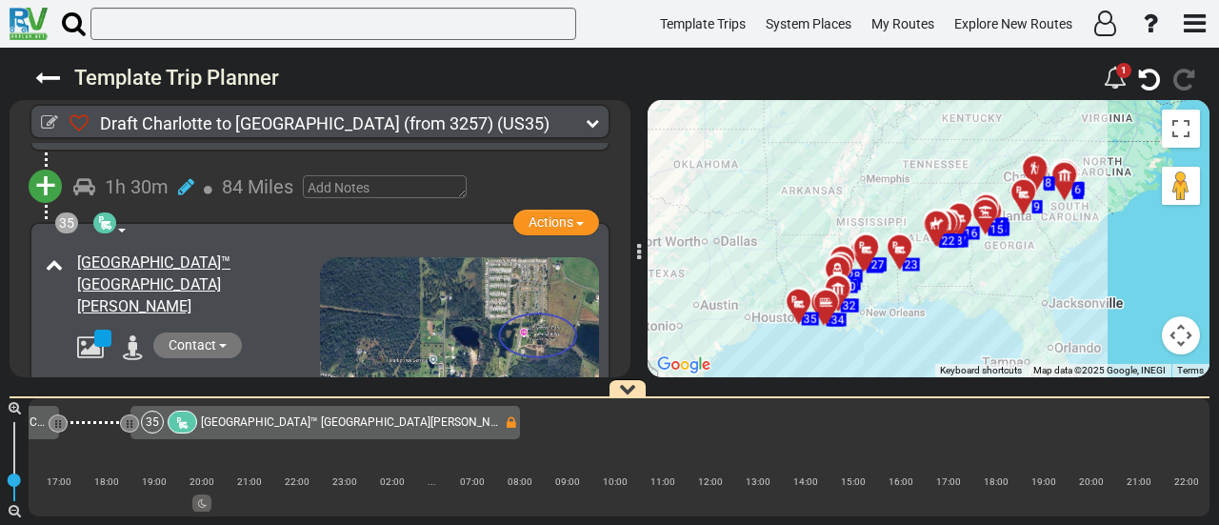
click at [387, 421] on div "35 [GEOGRAPHIC_DATA]™ [GEOGRAPHIC_DATA][PERSON_NAME]" at bounding box center [322, 421] width 362 height 23
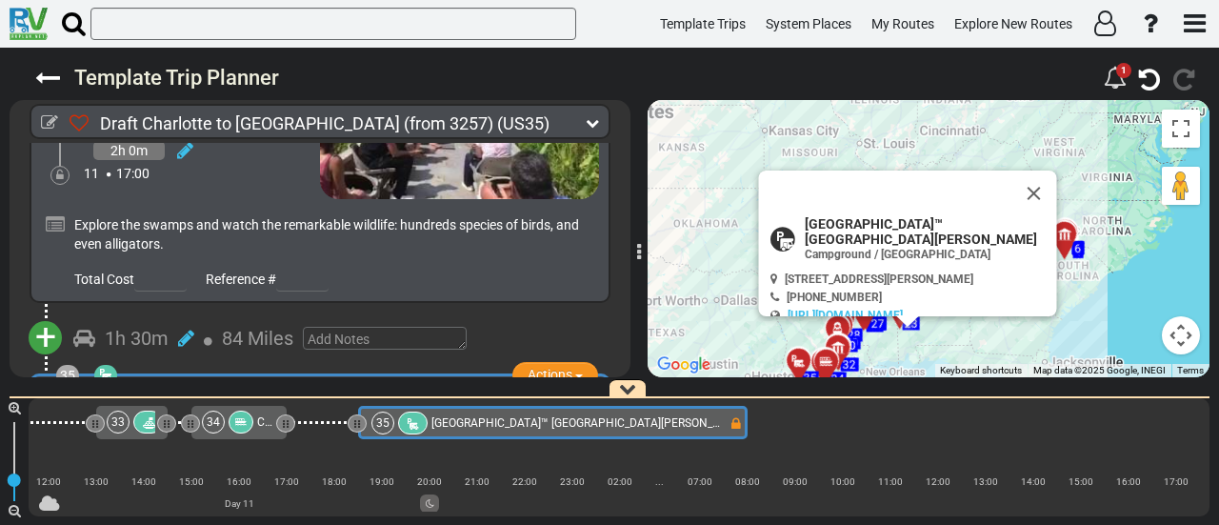
scroll to position [0, 0]
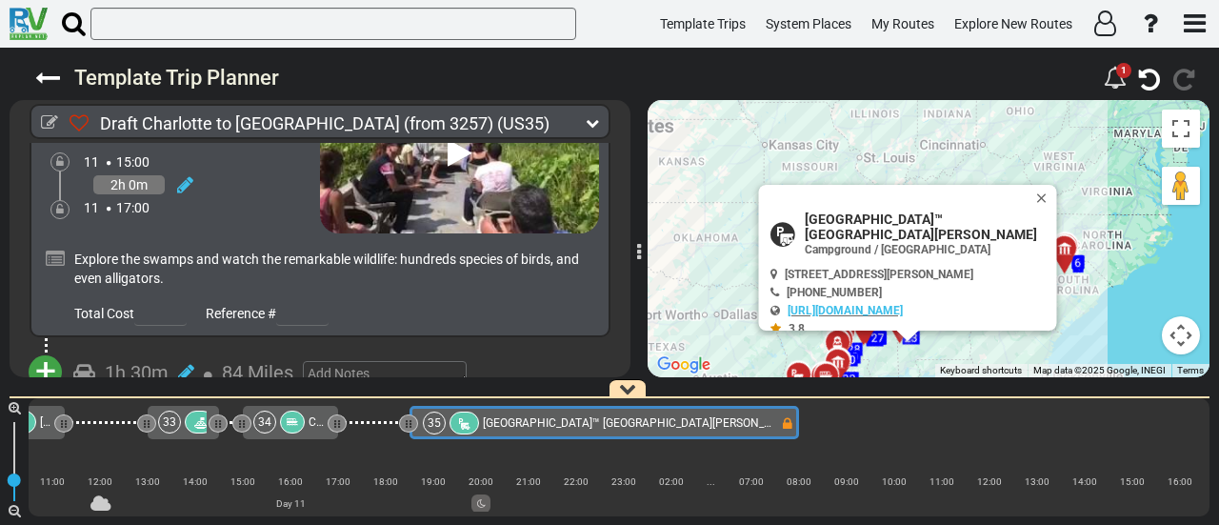
click at [543, 401] on span "Actions" at bounding box center [550, 408] width 45 height 15
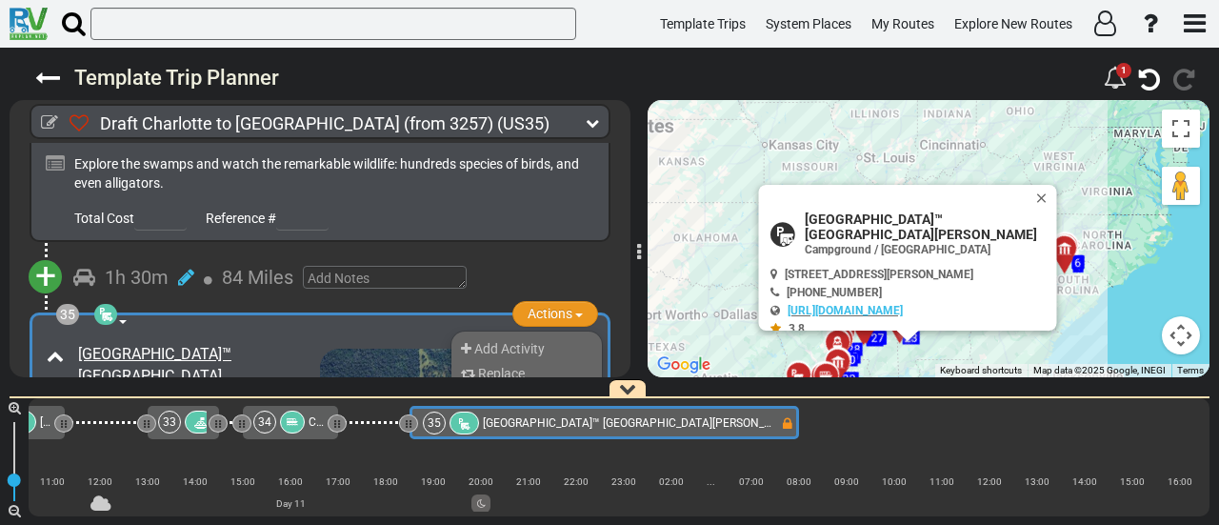
click at [515, 471] on li "Remove" at bounding box center [526, 483] width 150 height 25
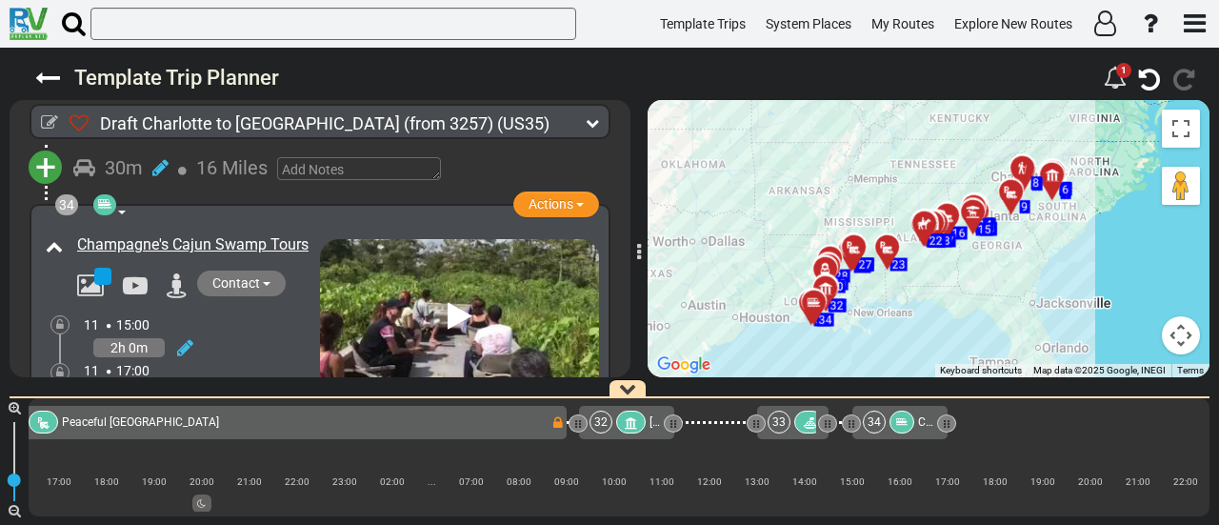
click at [910, 425] on div at bounding box center [901, 421] width 25 height 23
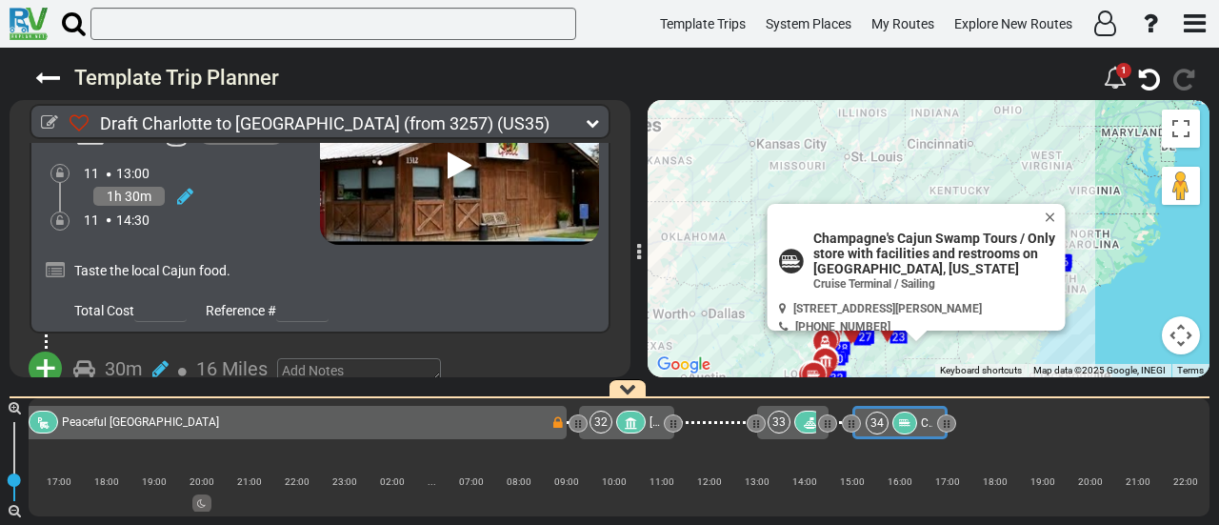
click at [549, 393] on button "Actions" at bounding box center [555, 406] width 86 height 26
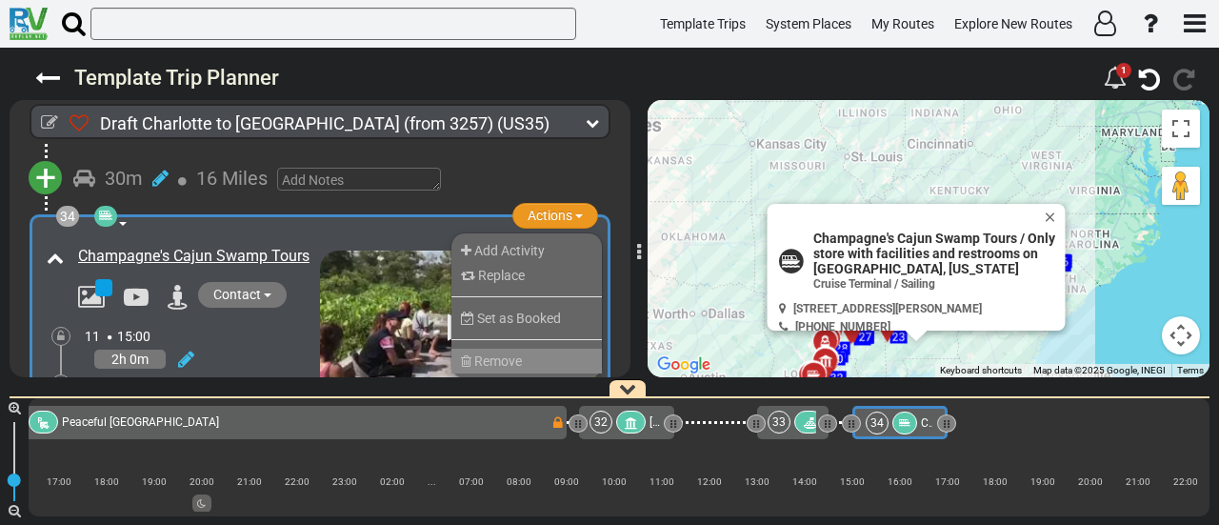
click at [520, 349] on li "Remove" at bounding box center [526, 361] width 150 height 25
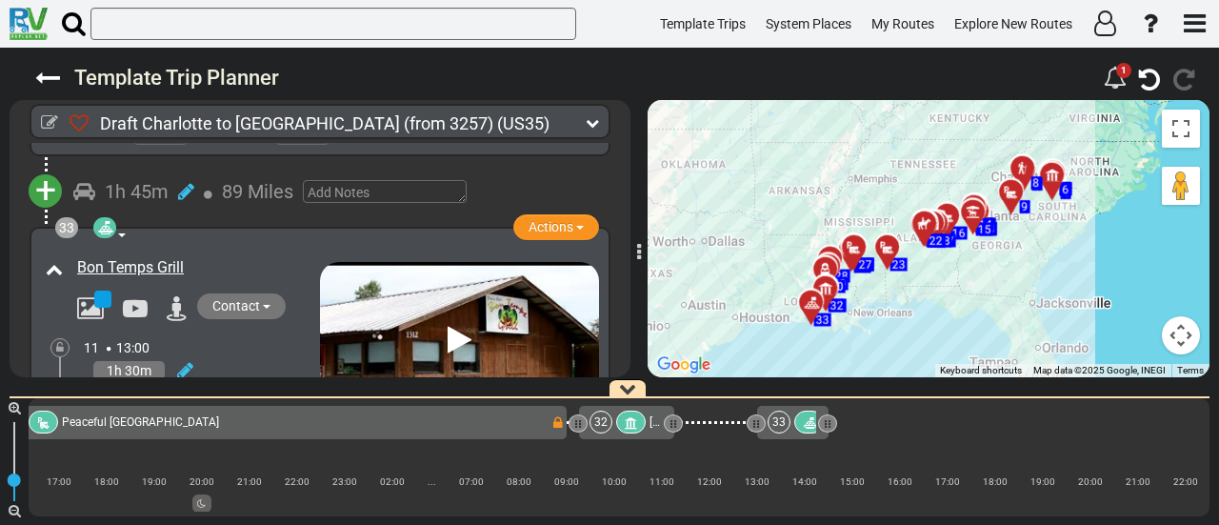
click at [773, 419] on div "33" at bounding box center [779, 421] width 23 height 23
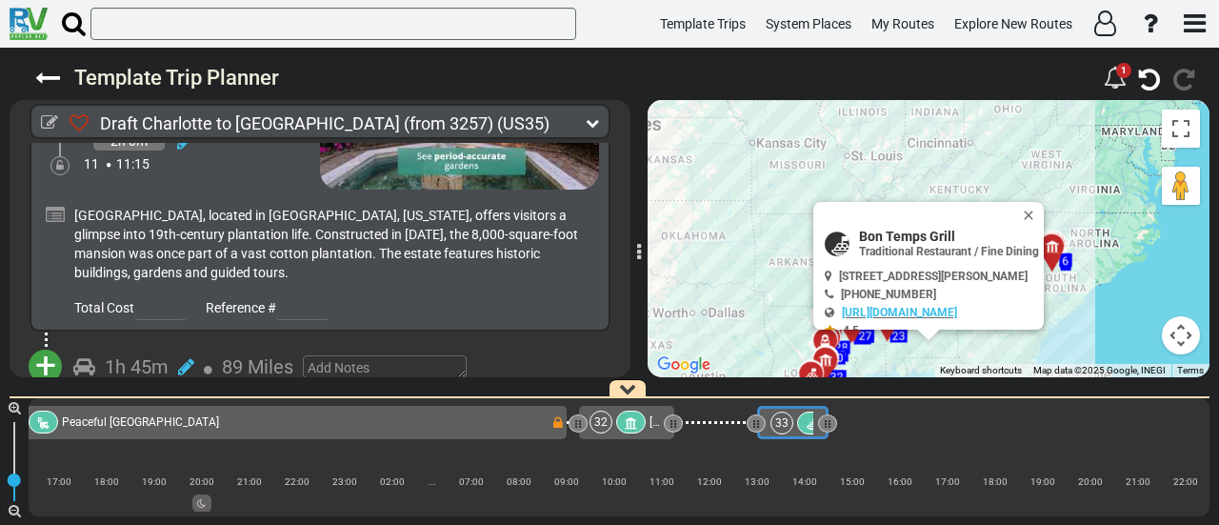
click at [552, 395] on span "Actions" at bounding box center [550, 402] width 45 height 15
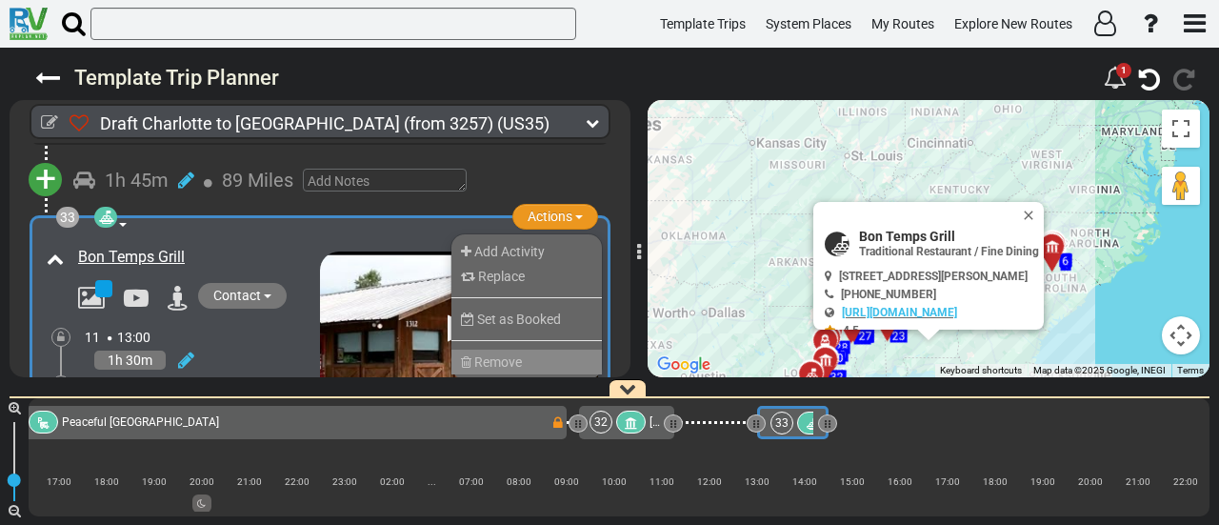
click at [526, 349] on li "Remove" at bounding box center [526, 361] width 150 height 25
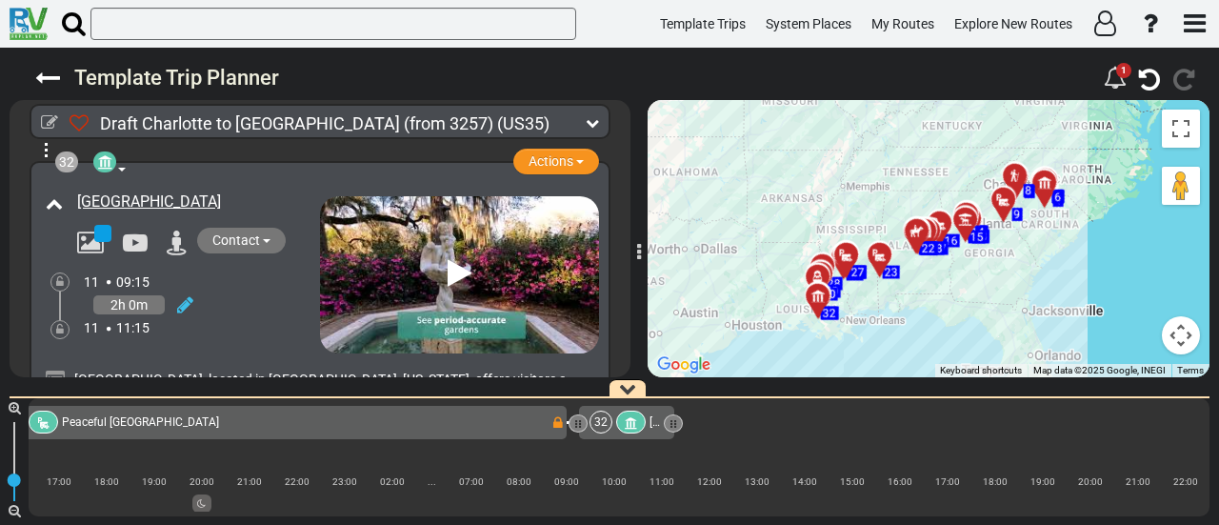
click at [611, 413] on div "32" at bounding box center [619, 421] width 60 height 23
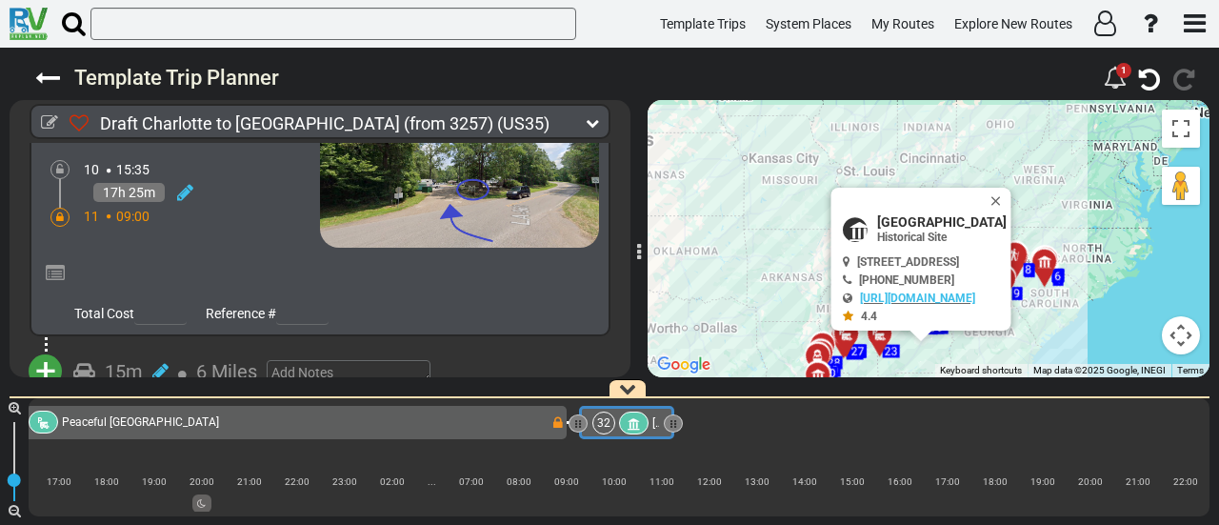
click at [528, 401] on span "Actions" at bounding box center [550, 408] width 45 height 15
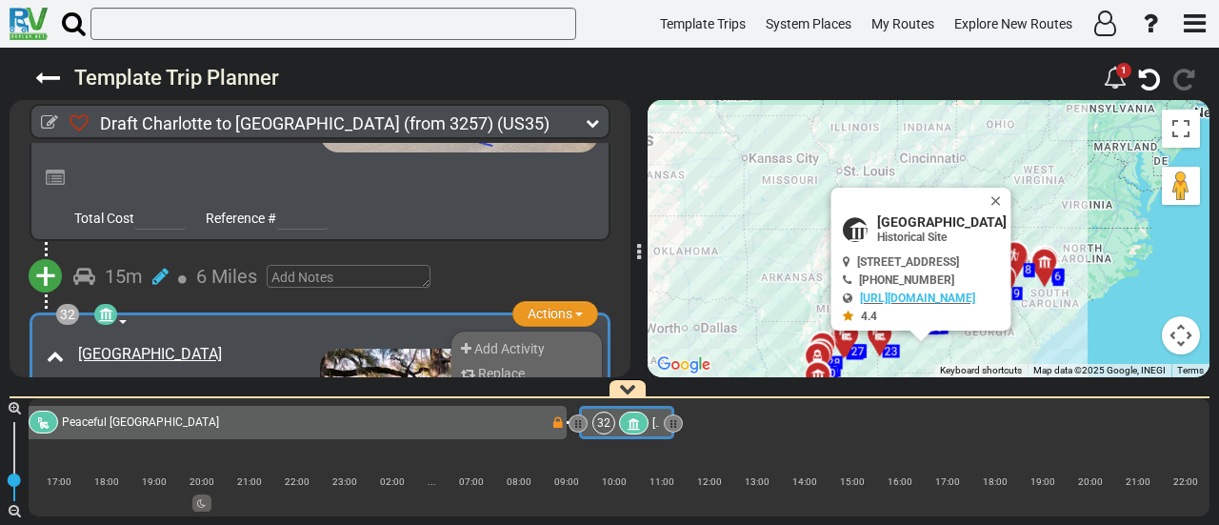
click at [515, 447] on li "Remove" at bounding box center [526, 459] width 150 height 25
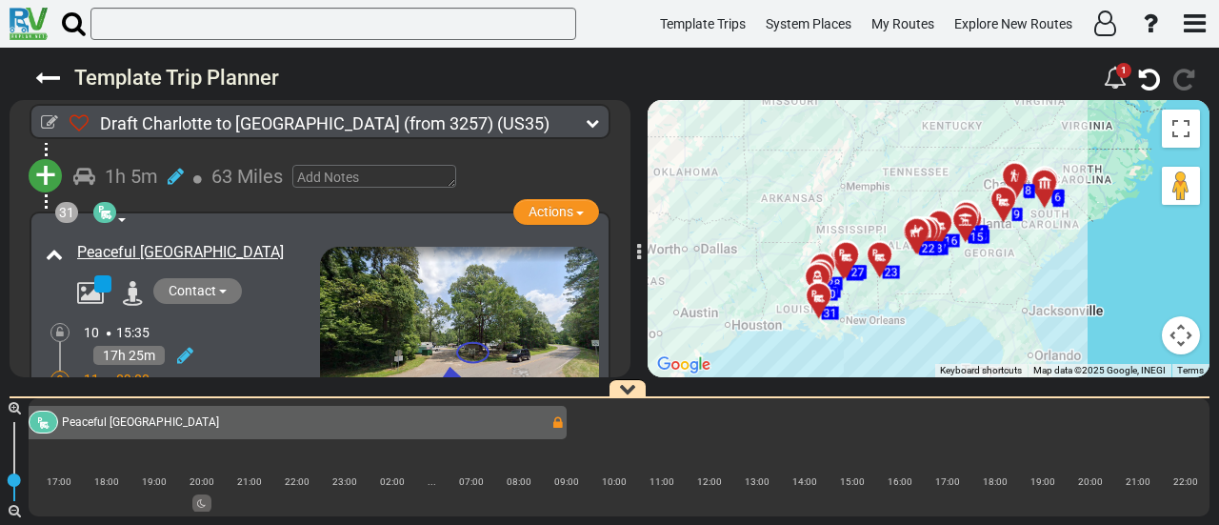
click at [292, 424] on div "31 [GEOGRAPHIC_DATA]" at bounding box center [276, 421] width 549 height 23
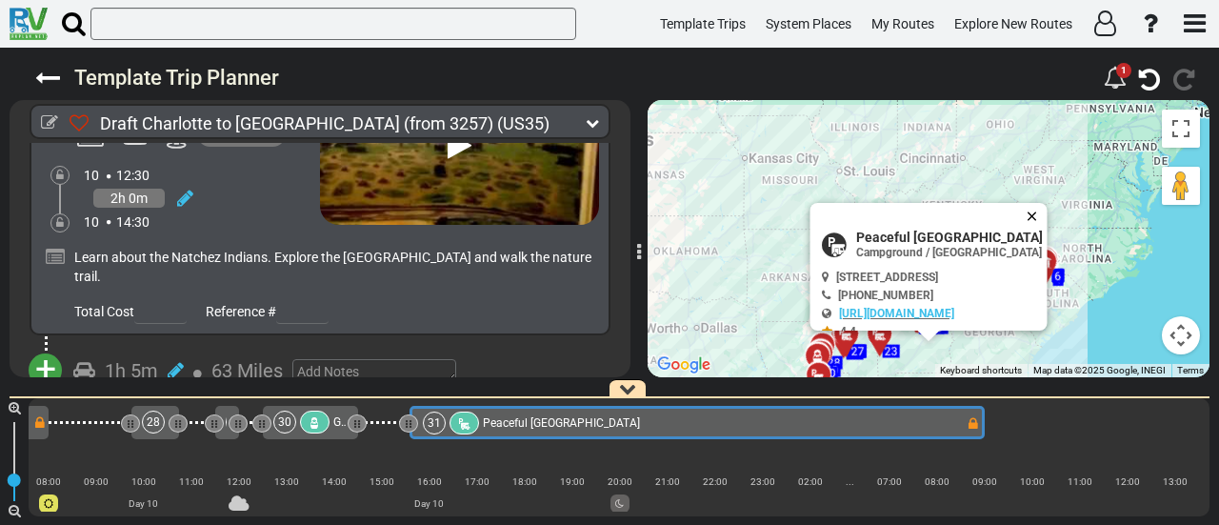
click at [1047, 209] on button "Close" at bounding box center [1036, 216] width 23 height 27
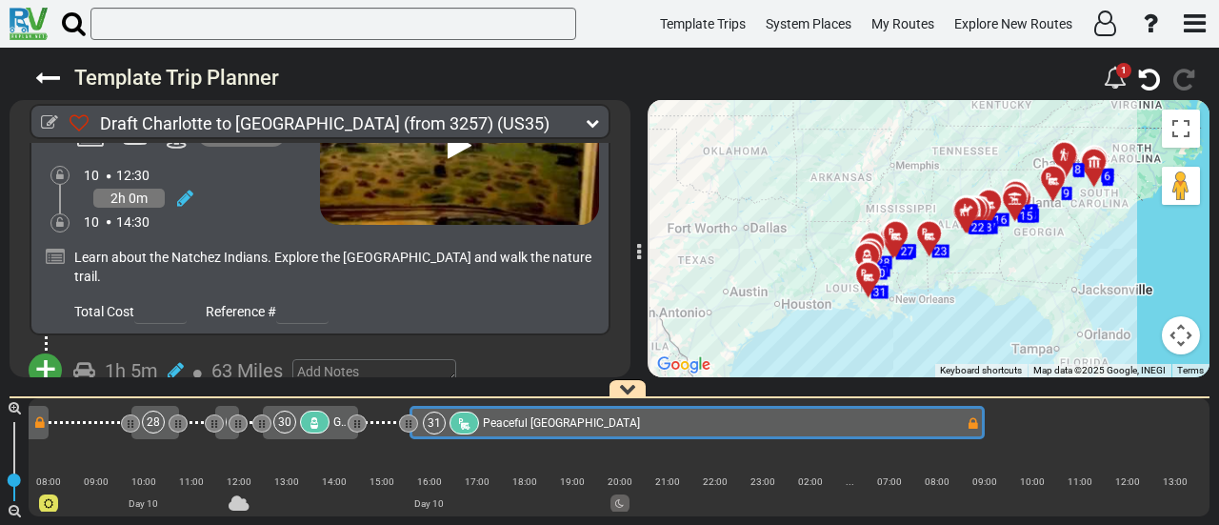
drag, startPoint x: 857, startPoint y: 288, endPoint x: 924, endPoint y: 149, distance: 154.2
click at [924, 149] on div "To activate drag with keyboard, press Alt + Enter. Once in keyboard drag state,…" at bounding box center [929, 238] width 562 height 277
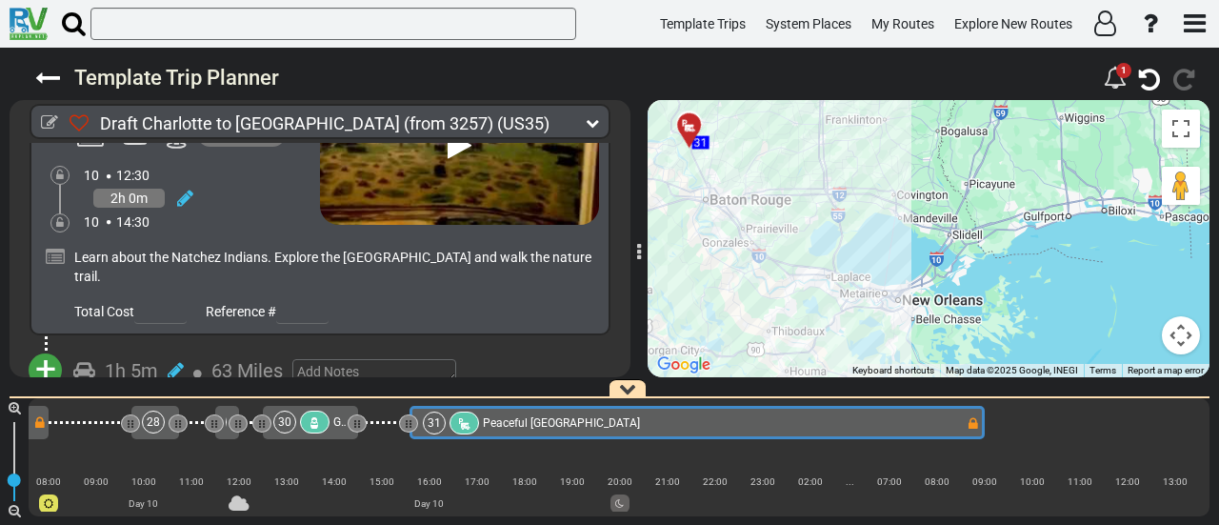
drag, startPoint x: 881, startPoint y: 302, endPoint x: 876, endPoint y: 198, distance: 103.9
click at [876, 198] on div "To activate drag with keyboard, press Alt + Enter. Once in keyboard drag state,…" at bounding box center [929, 238] width 562 height 277
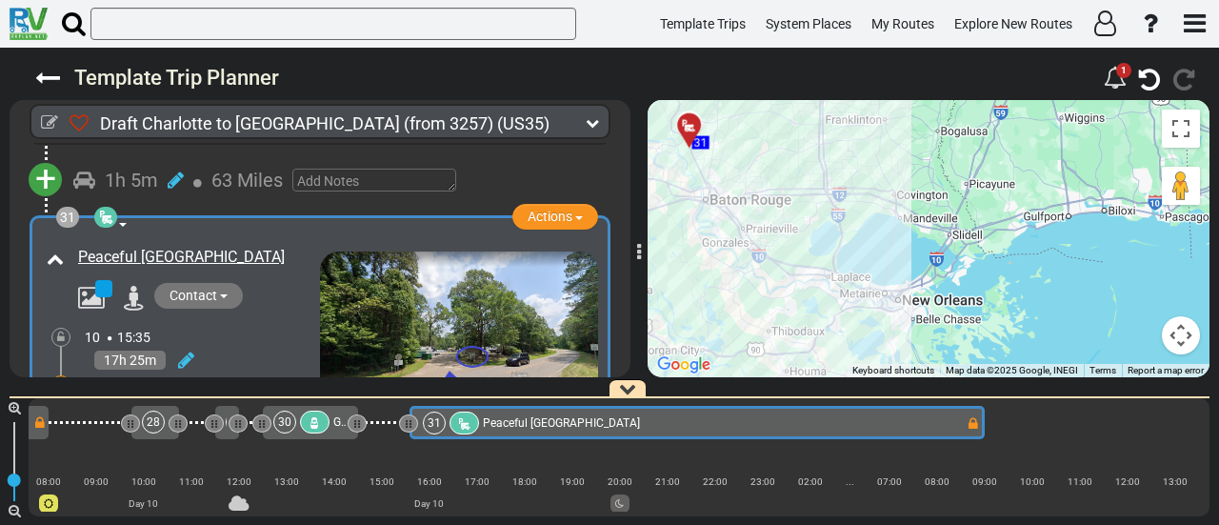
click at [51, 509] on span "+" at bounding box center [50, 531] width 21 height 44
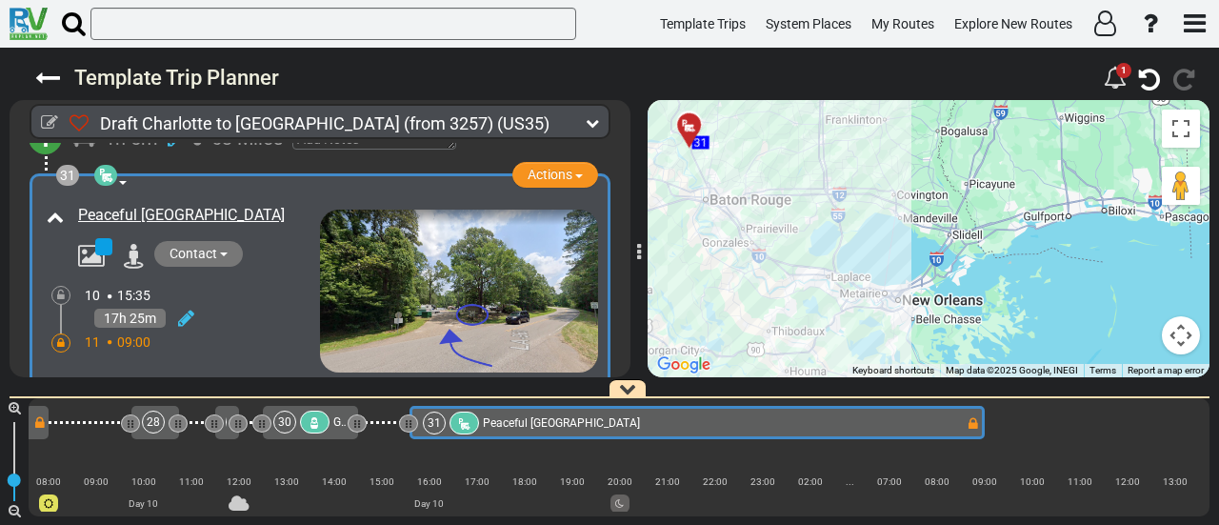
click at [122, 511] on li "Add Atraction" at bounding box center [109, 523] width 150 height 25
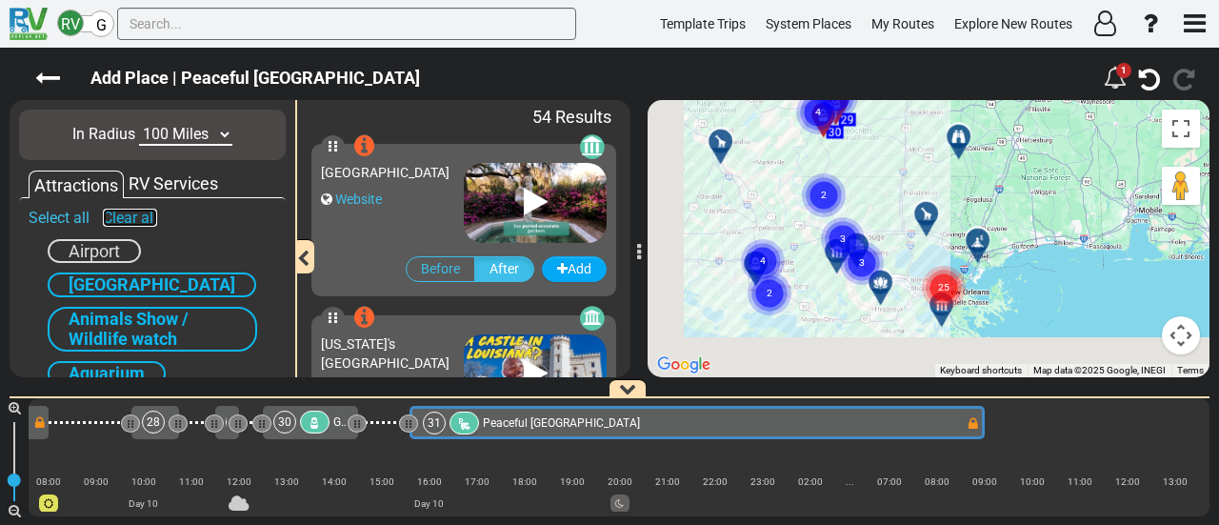
click at [123, 219] on link "Clear all" at bounding box center [130, 218] width 54 height 18
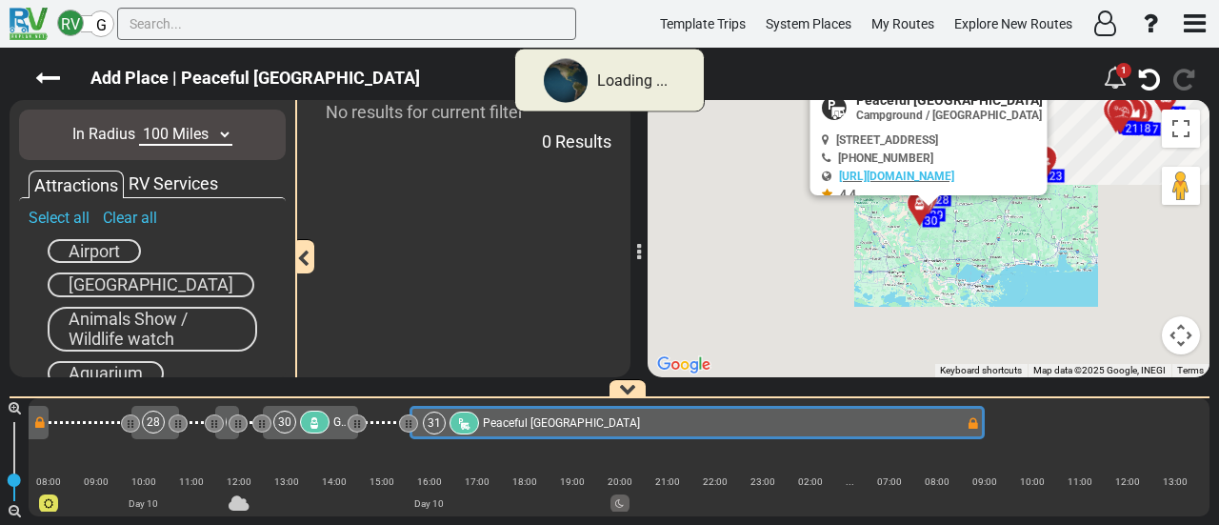
click at [93, 254] on span "Airport" at bounding box center [94, 251] width 51 height 20
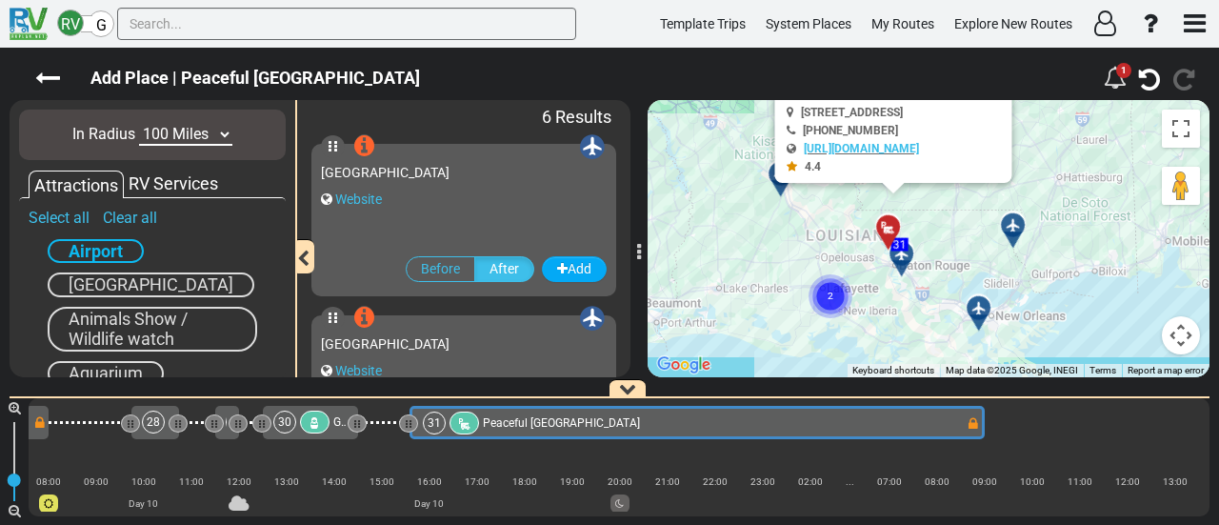
drag, startPoint x: 1000, startPoint y: 313, endPoint x: 963, endPoint y: 220, distance: 100.4
click at [963, 220] on div "To activate drag with keyboard, press Alt + Enter. Once in keyboard drag state,…" at bounding box center [929, 238] width 562 height 277
click at [975, 304] on icon at bounding box center [977, 307] width 13 height 13
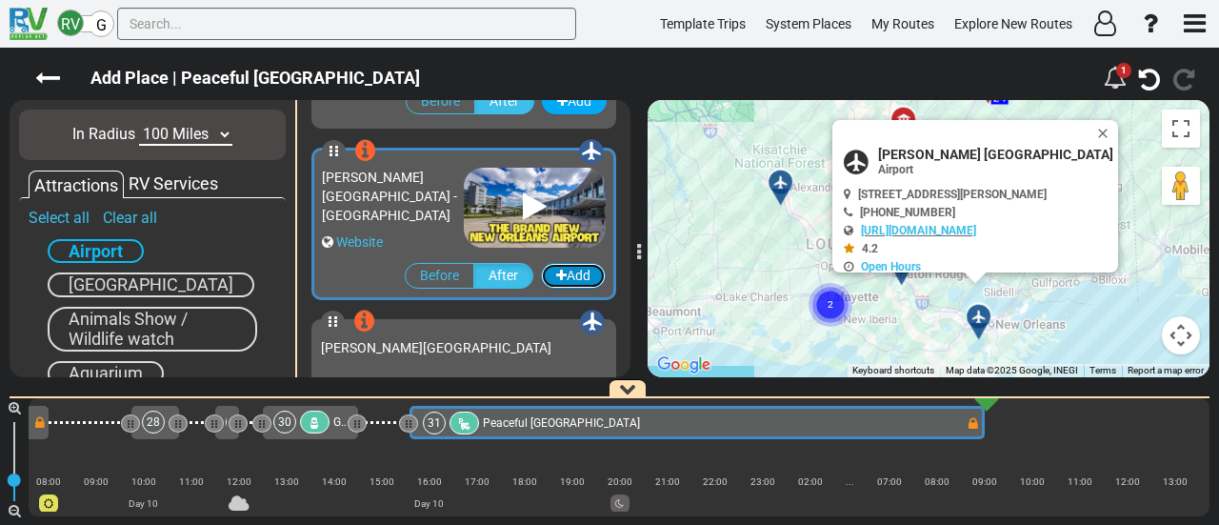
click at [561, 275] on button "Add" at bounding box center [573, 276] width 65 height 26
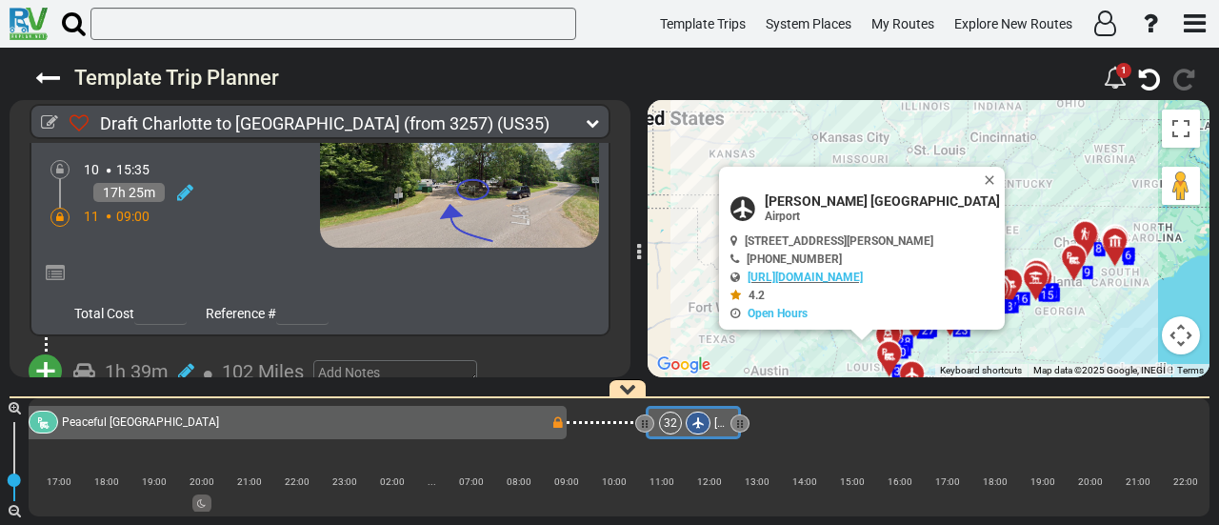
click at [183, 434] on button "Set [GEOGRAPHIC_DATA]" at bounding box center [151, 447] width 181 height 26
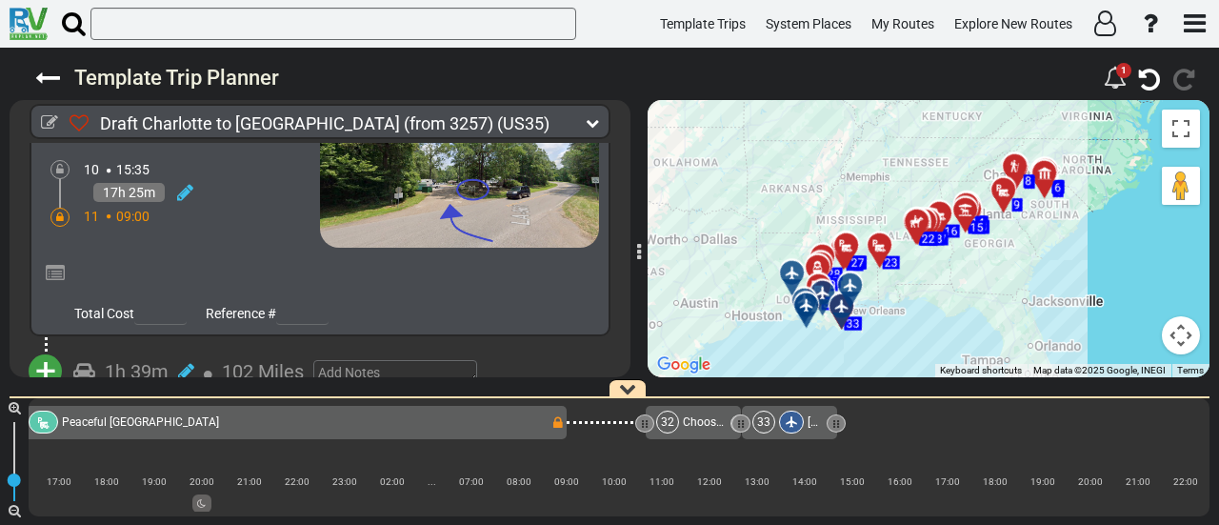
click at [931, 309] on div "To activate drag with keyboard, press Alt + Enter. Once in keyboard drag state,…" at bounding box center [929, 238] width 562 height 277
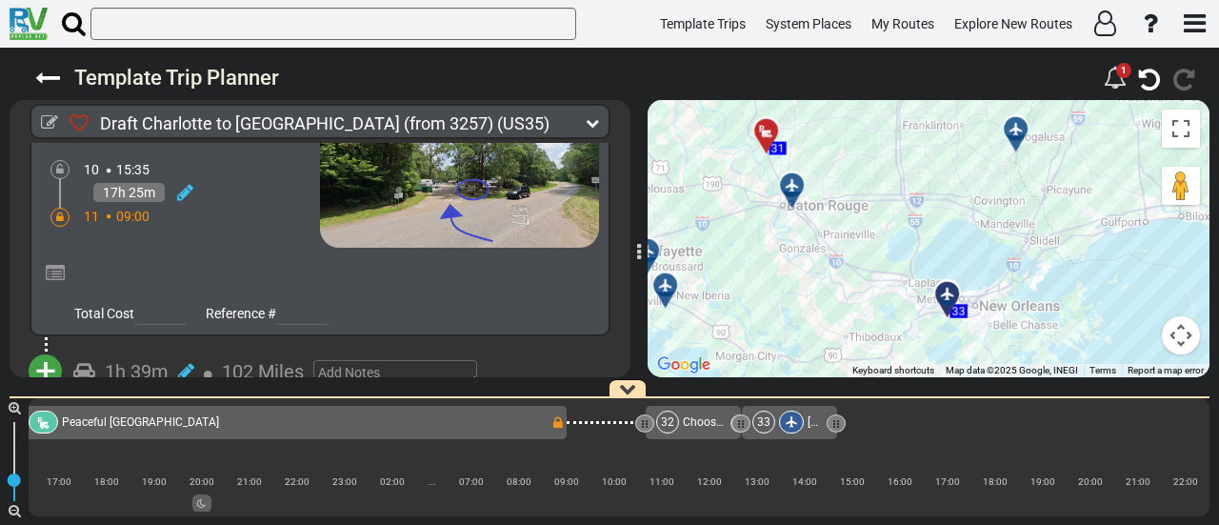
click at [887, 193] on div "To activate drag with keyboard, press Alt + Enter. Once in keyboard drag state,…" at bounding box center [929, 238] width 562 height 277
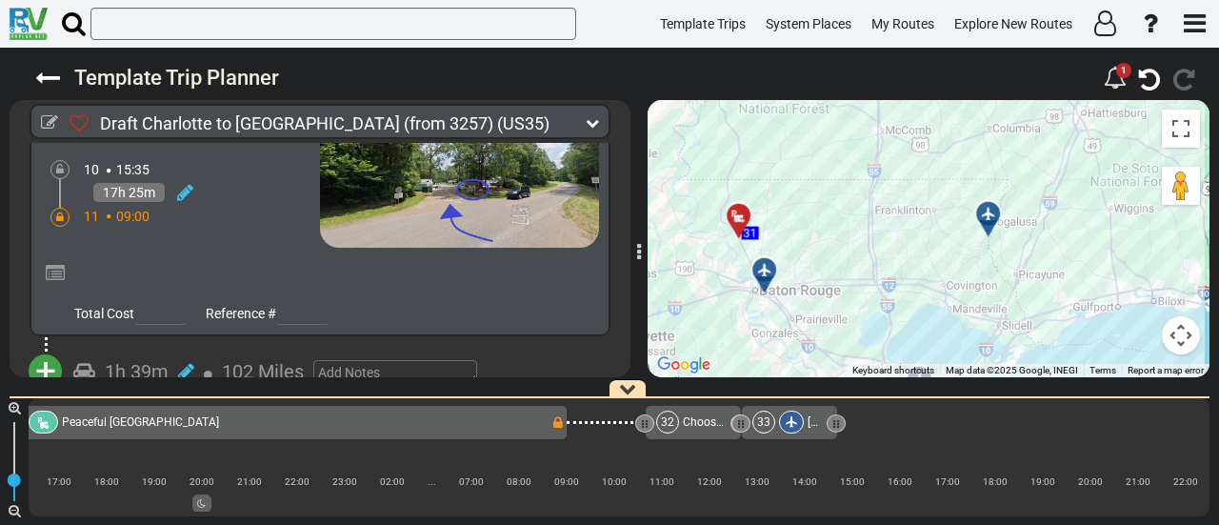
drag, startPoint x: 864, startPoint y: 228, endPoint x: 861, endPoint y: 260, distance: 32.5
click at [861, 260] on div "To activate drag with keyboard, press Alt + Enter. Once in keyboard drag state,…" at bounding box center [929, 238] width 562 height 277
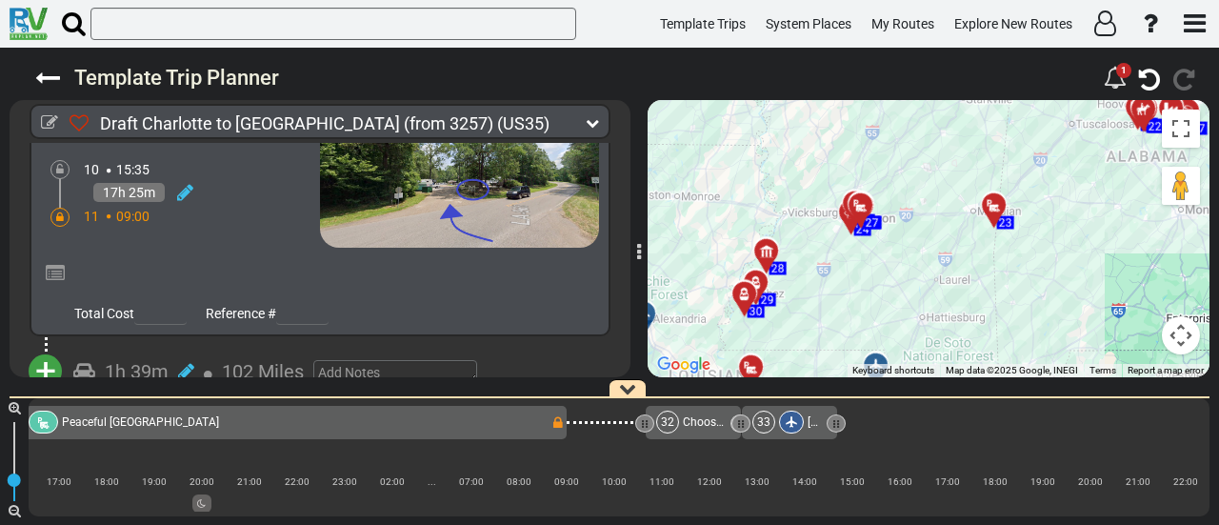
drag, startPoint x: 860, startPoint y: 197, endPoint x: 814, endPoint y: 330, distance: 140.9
click at [814, 330] on div "To activate drag with keyboard, press Alt + Enter. Once in keyboard drag state,…" at bounding box center [929, 238] width 562 height 277
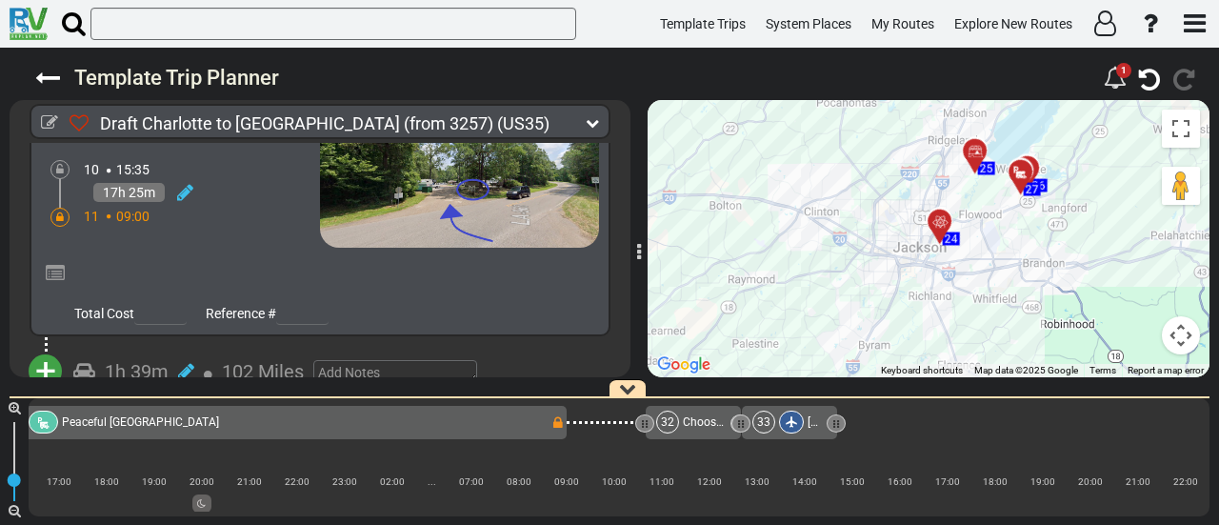
click at [941, 230] on div at bounding box center [945, 229] width 31 height 30
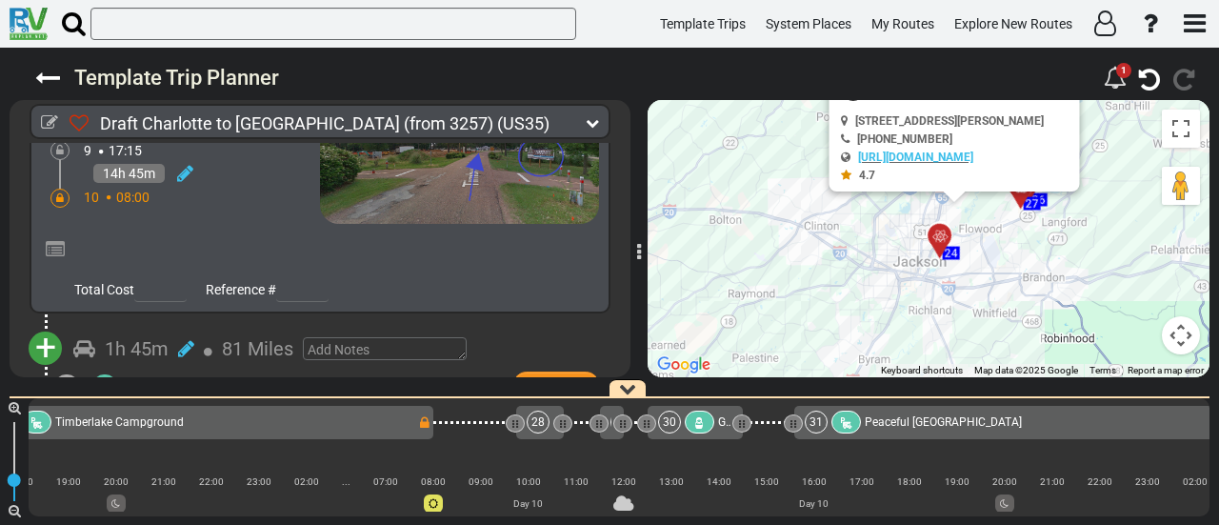
scroll to position [0, 6929]
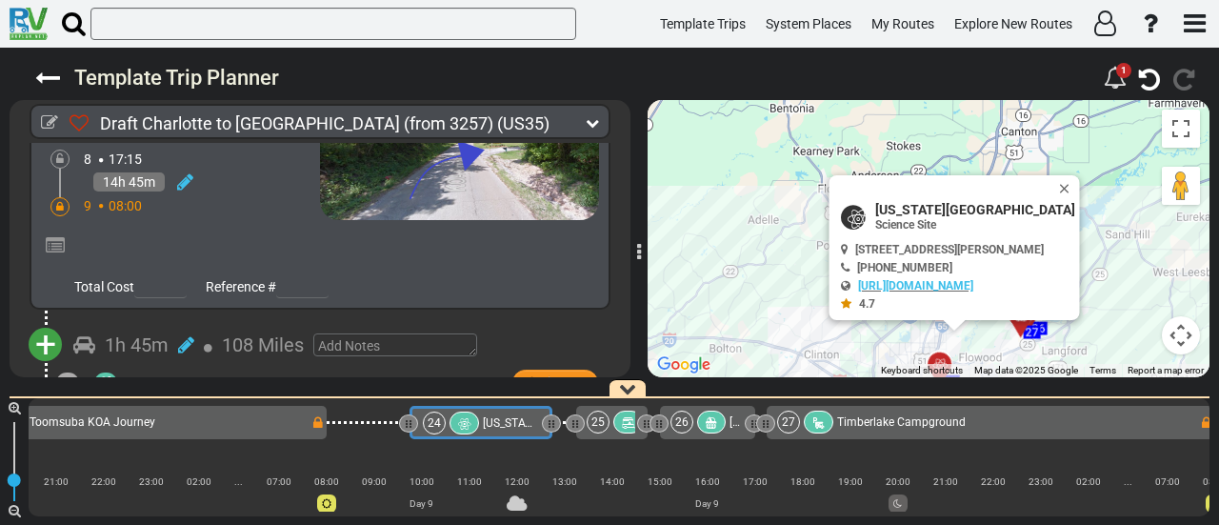
drag, startPoint x: 1080, startPoint y: 176, endPoint x: 1077, endPoint y: 188, distance: 11.8
click at [1080, 176] on button "Close" at bounding box center [1068, 188] width 23 height 27
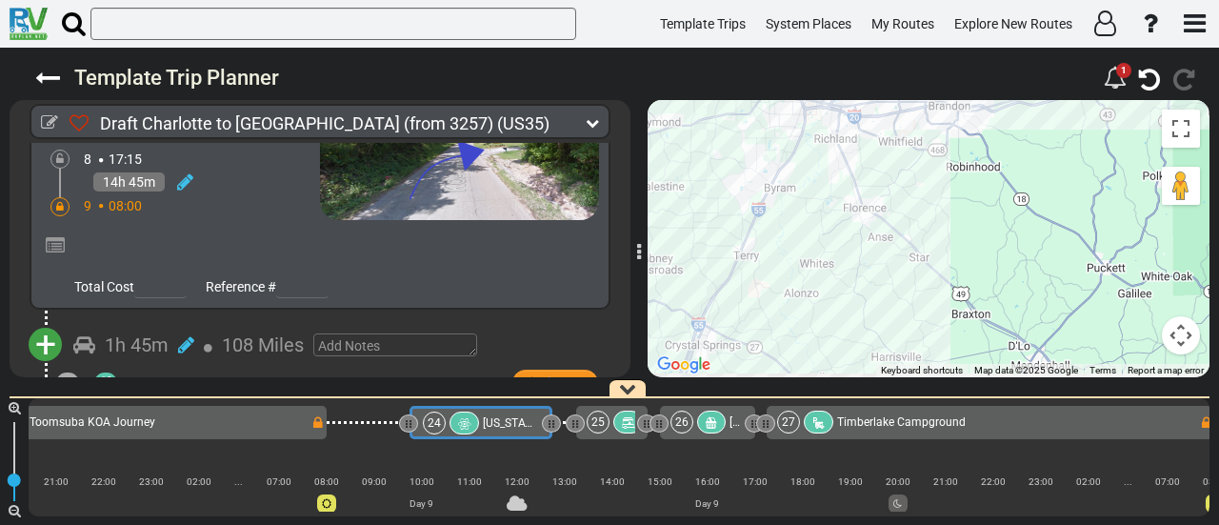
drag, startPoint x: 905, startPoint y: 36, endPoint x: 914, endPoint y: 54, distance: 20.4
click at [907, 35] on div "Template Trips System Places My Routes Explore New Routes ×" at bounding box center [609, 262] width 1219 height 525
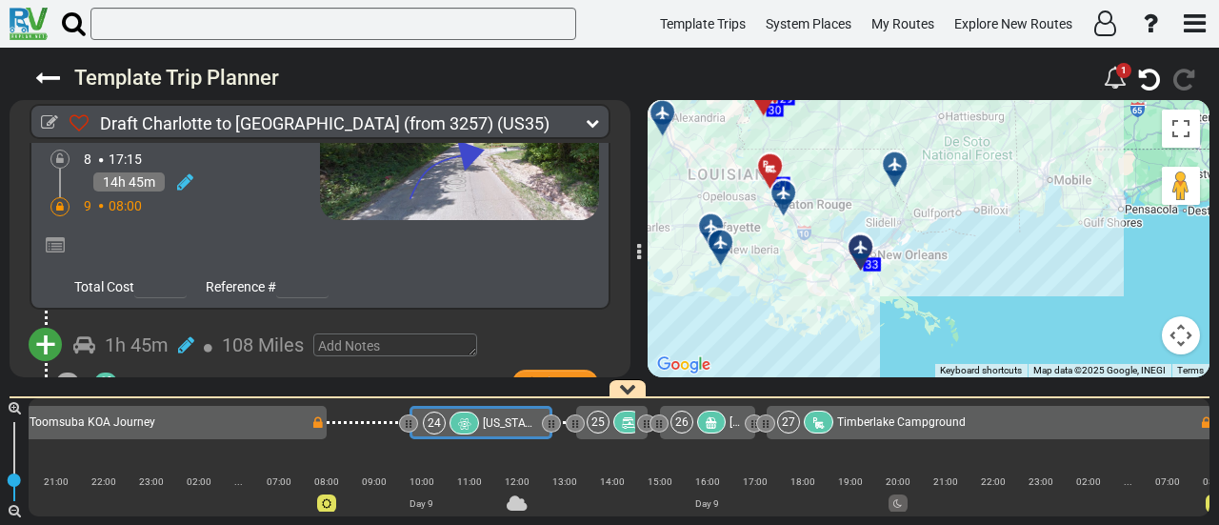
drag, startPoint x: 865, startPoint y: 290, endPoint x: 863, endPoint y: 180, distance: 110.5
click at [863, 180] on div "To activate drag with keyboard, press Alt + Enter. Once in keyboard drag state,…" at bounding box center [929, 238] width 562 height 277
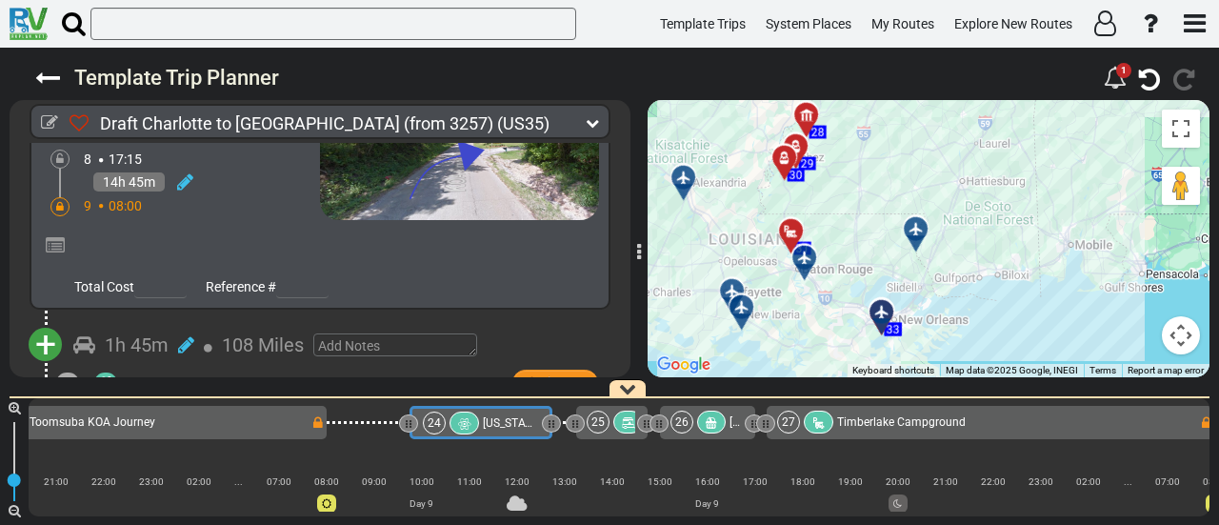
click at [249, 412] on div "[US_STATE][GEOGRAPHIC_DATA]" at bounding box center [196, 423] width 237 height 22
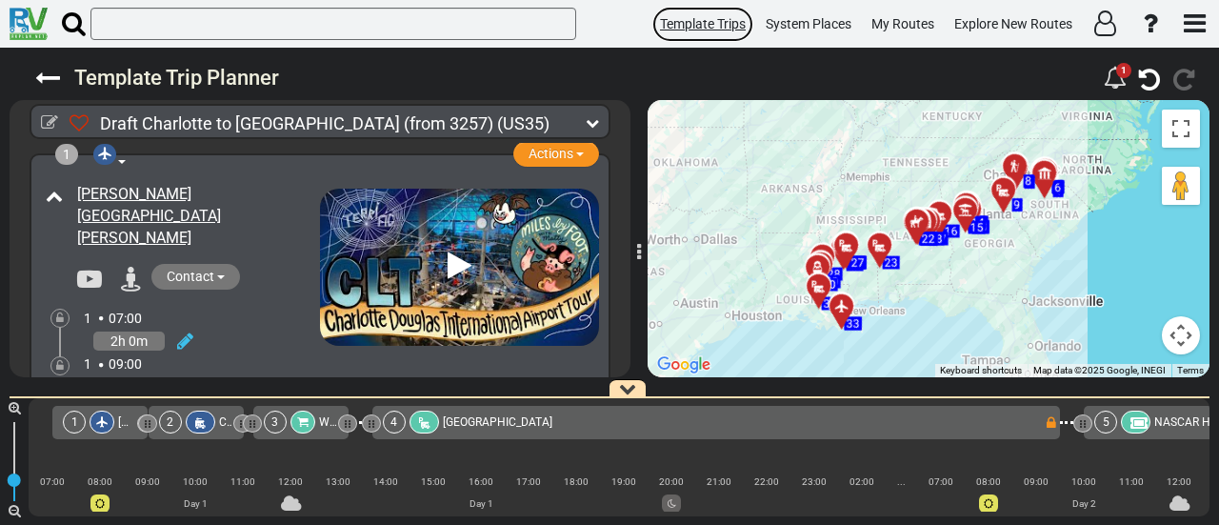
click at [725, 33] on link "Template Trips" at bounding box center [702, 24] width 103 height 37
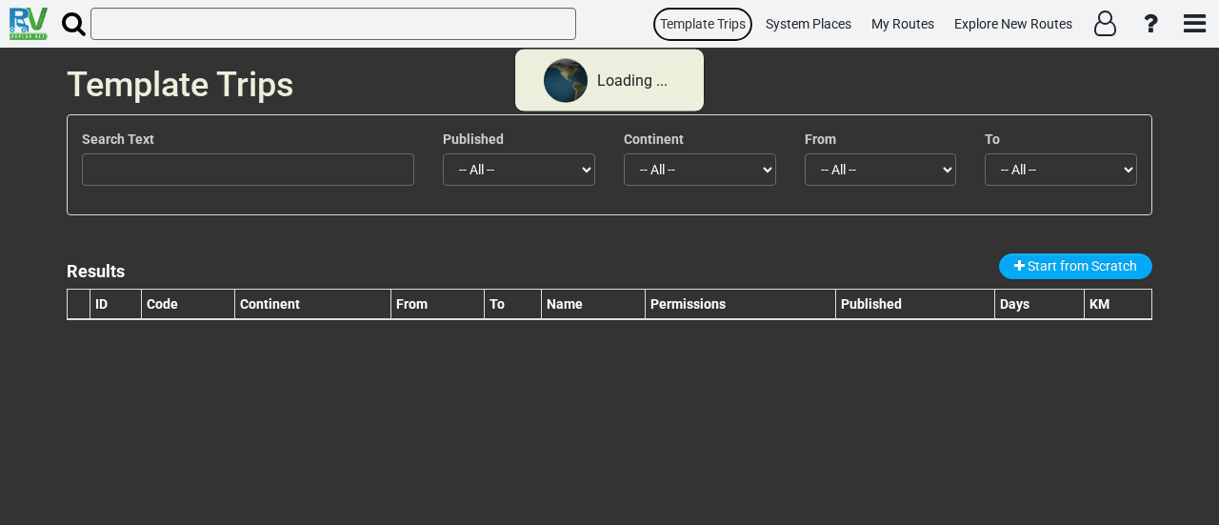
select select "number:351"
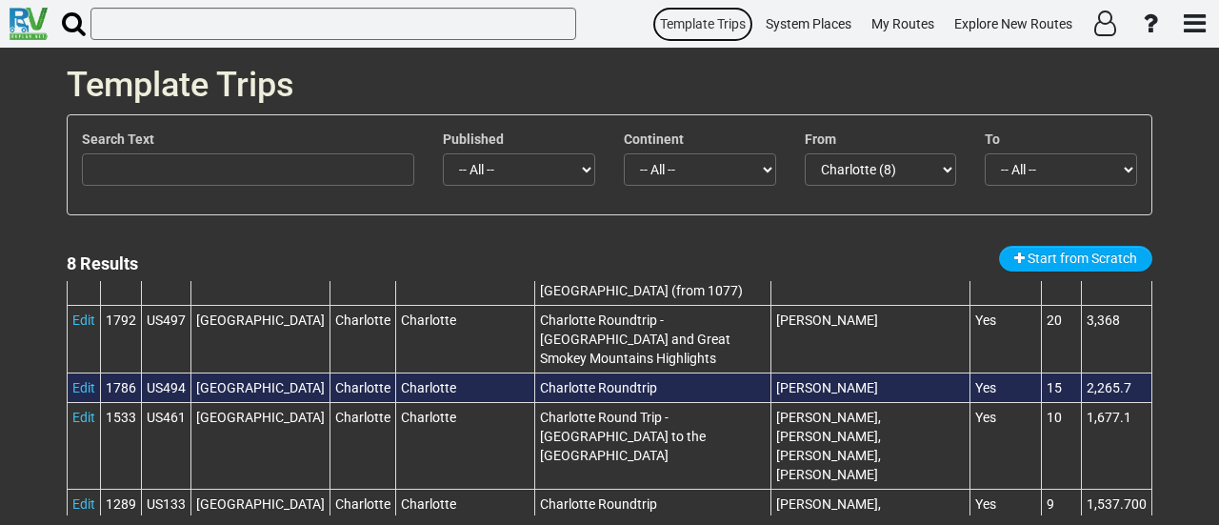
scroll to position [200, 0]
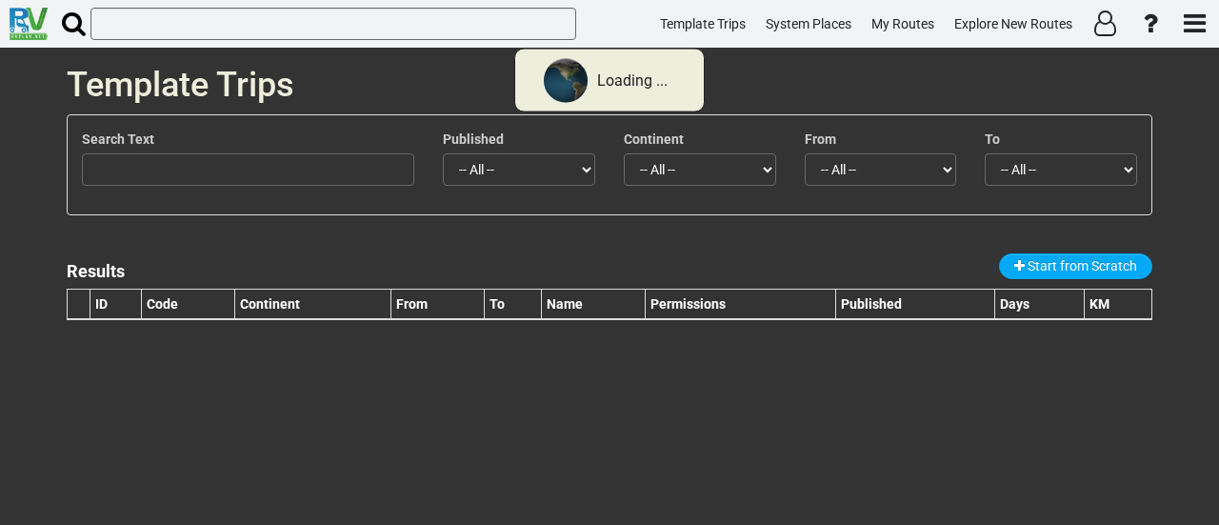
select select "number:351"
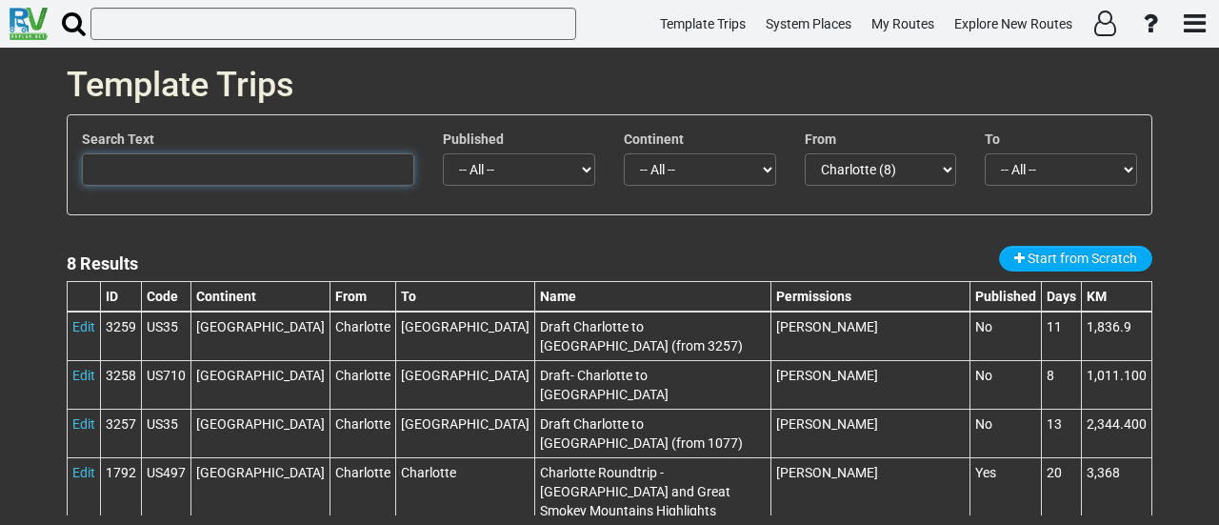
click at [324, 178] on input "text" at bounding box center [248, 169] width 332 height 32
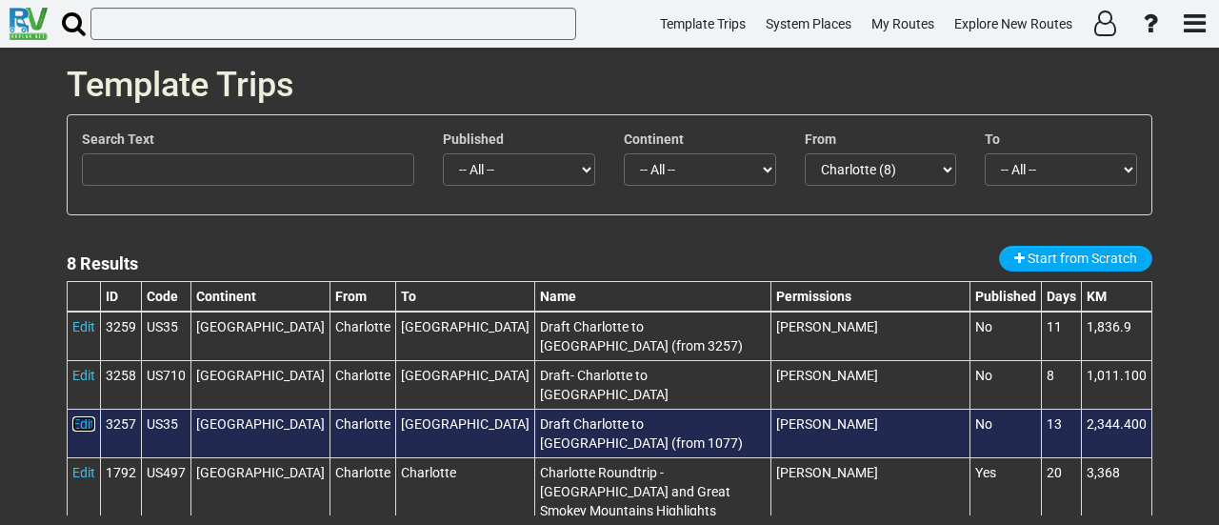
click at [73, 421] on link "Edit" at bounding box center [83, 423] width 23 height 15
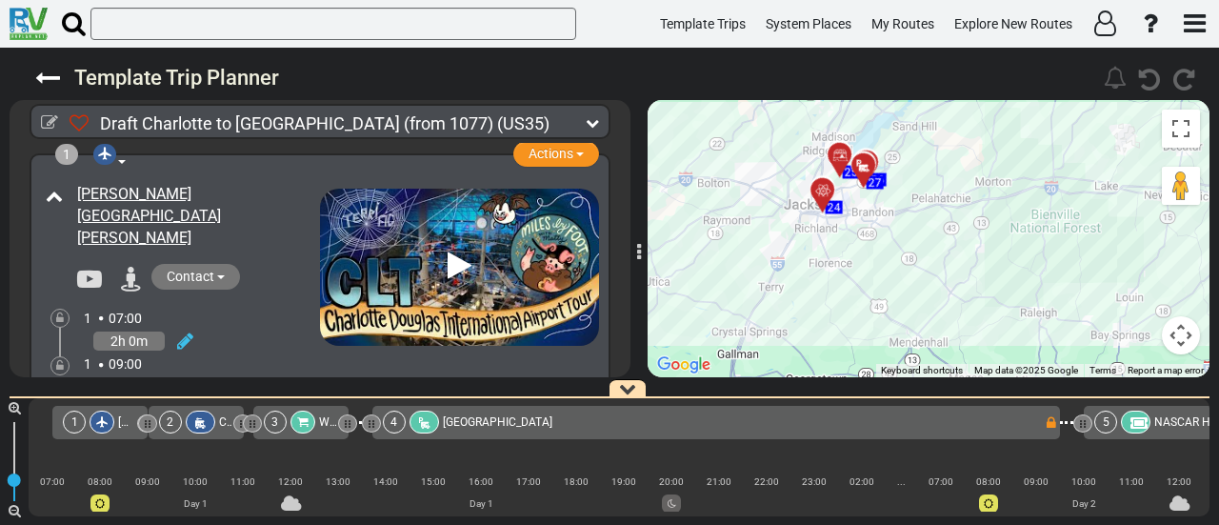
click at [829, 193] on div at bounding box center [828, 198] width 31 height 30
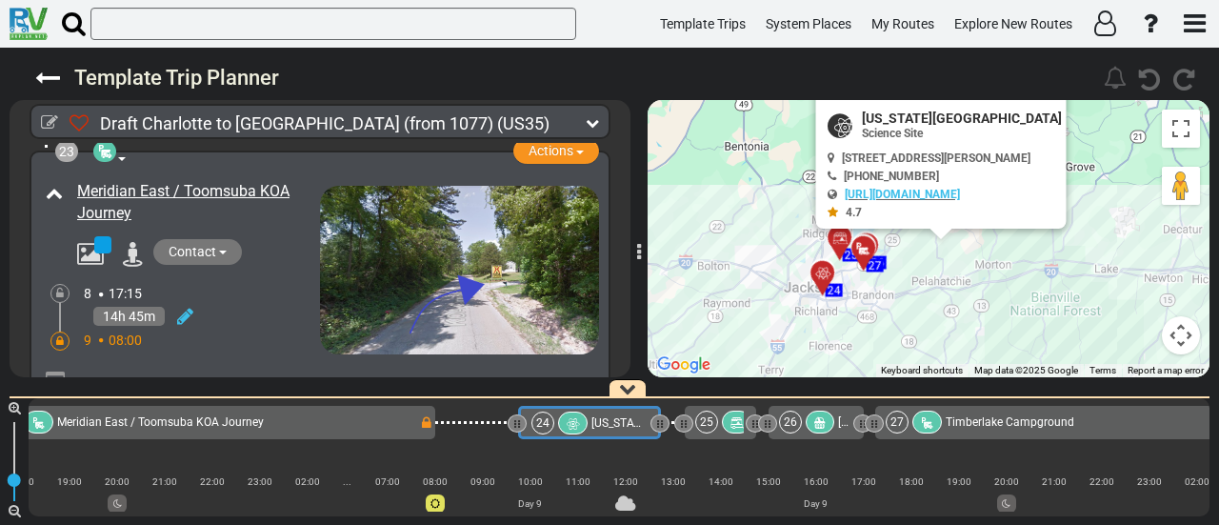
scroll to position [0, 6884]
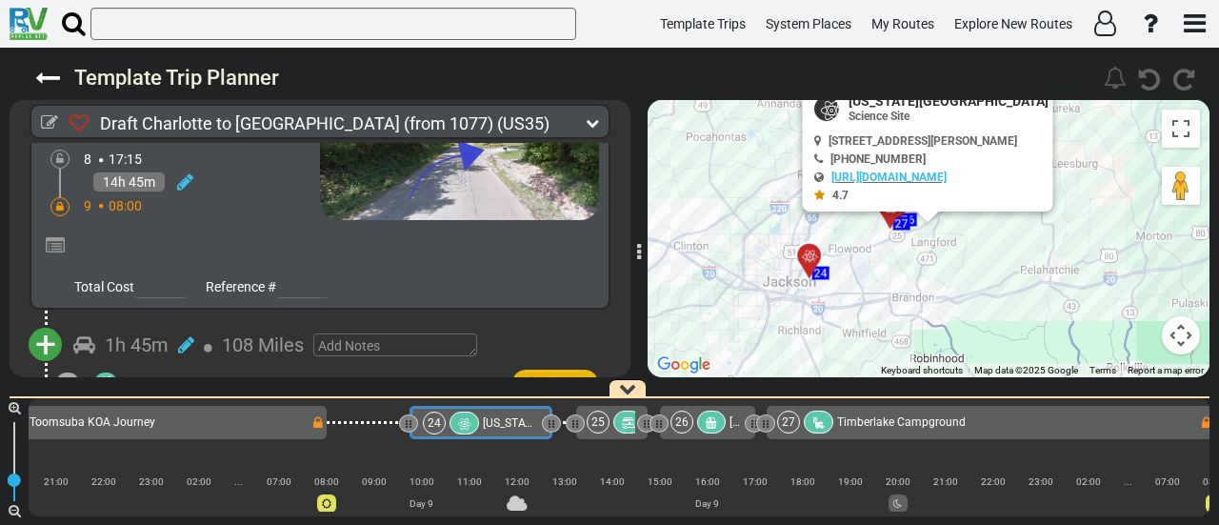
click at [556, 374] on span "Actions" at bounding box center [550, 381] width 45 height 15
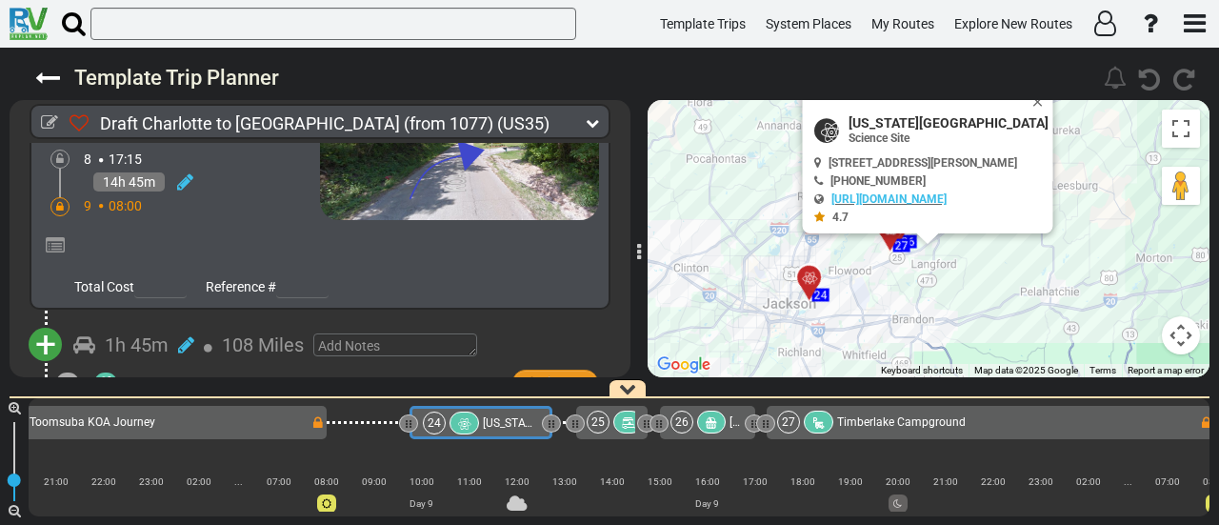
click at [521, 429] on li "Replace" at bounding box center [526, 441] width 150 height 25
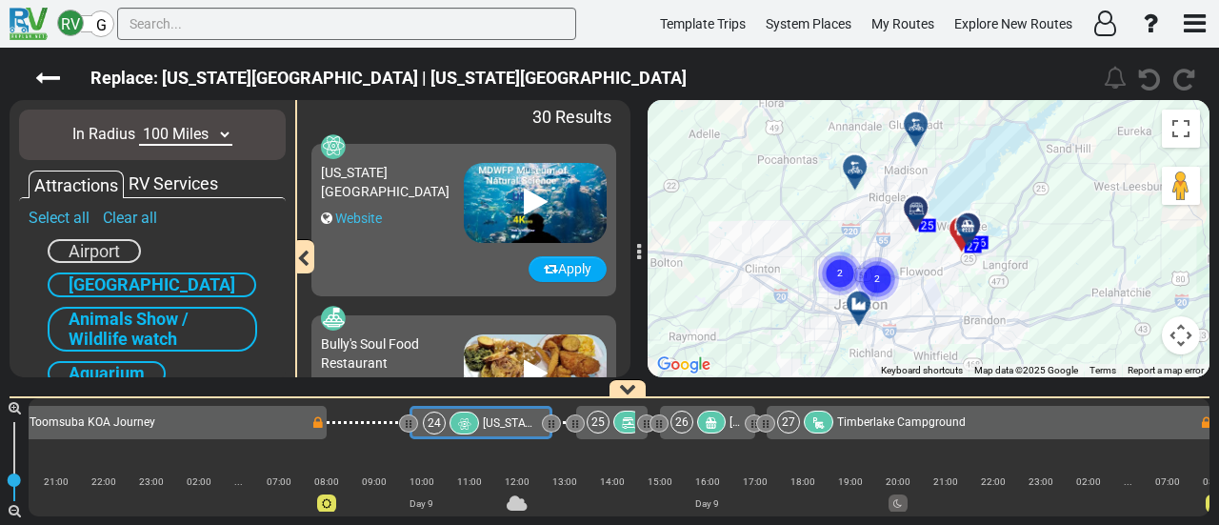
click at [857, 165] on icon at bounding box center [855, 167] width 19 height 15
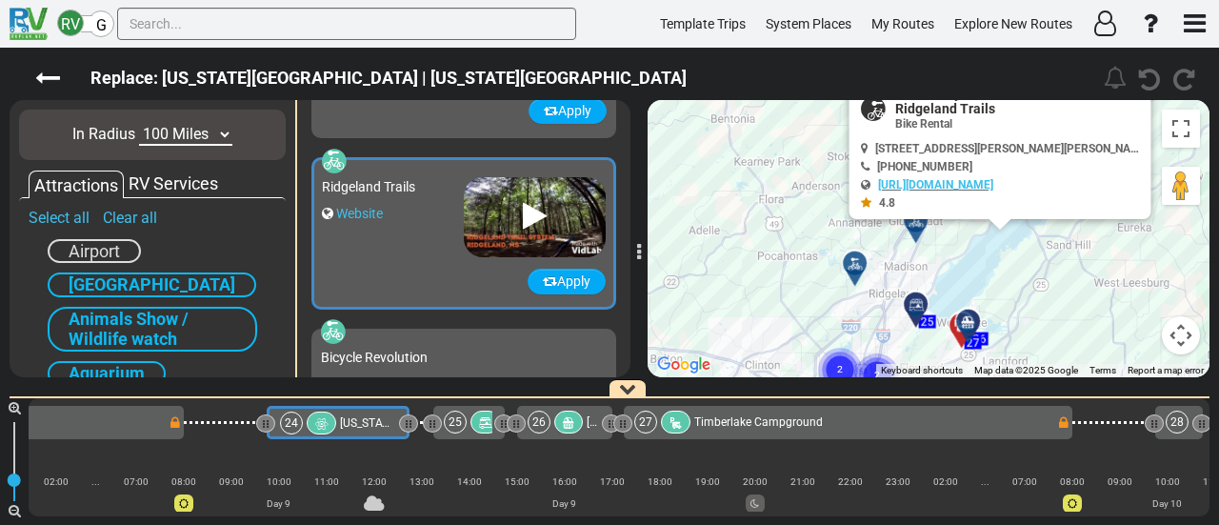
scroll to position [1025, 0]
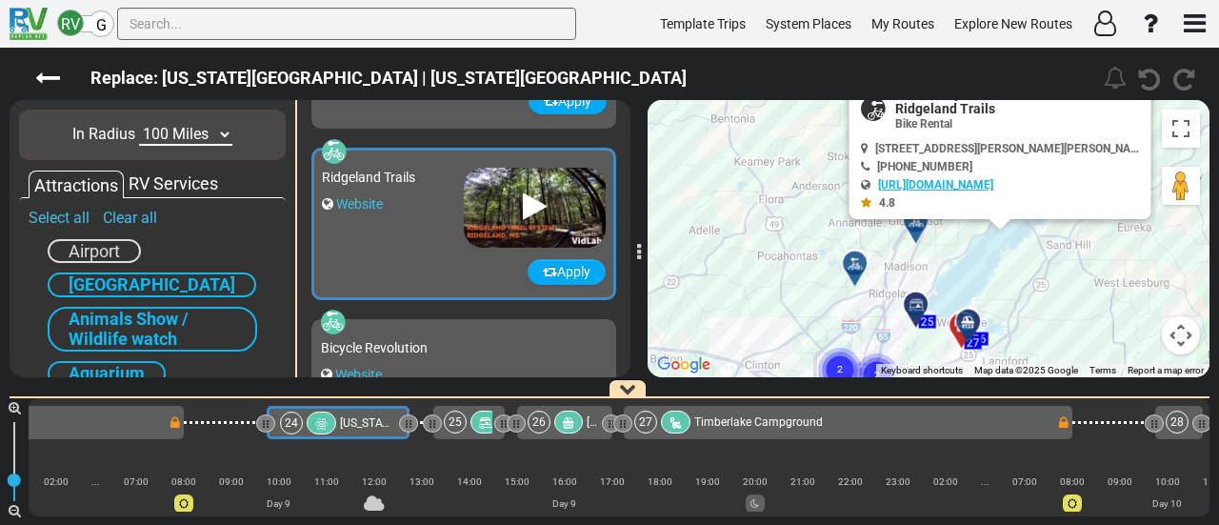
click at [945, 188] on link "https://www.visitridgeland.com/" at bounding box center [935, 184] width 115 height 13
drag, startPoint x: 777, startPoint y: 150, endPoint x: 688, endPoint y: 16, distance: 160.6
click at [715, 258] on div "To activate drag with keyboard, press Alt + Enter. Once in keyboard drag state,…" at bounding box center [929, 238] width 562 height 277
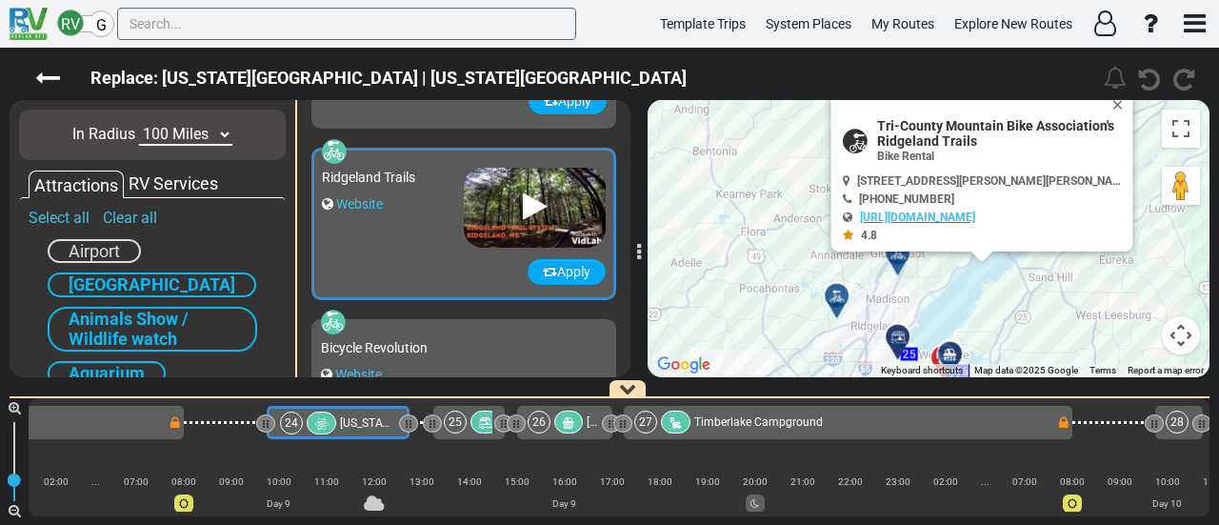
click at [838, 294] on div at bounding box center [843, 304] width 31 height 30
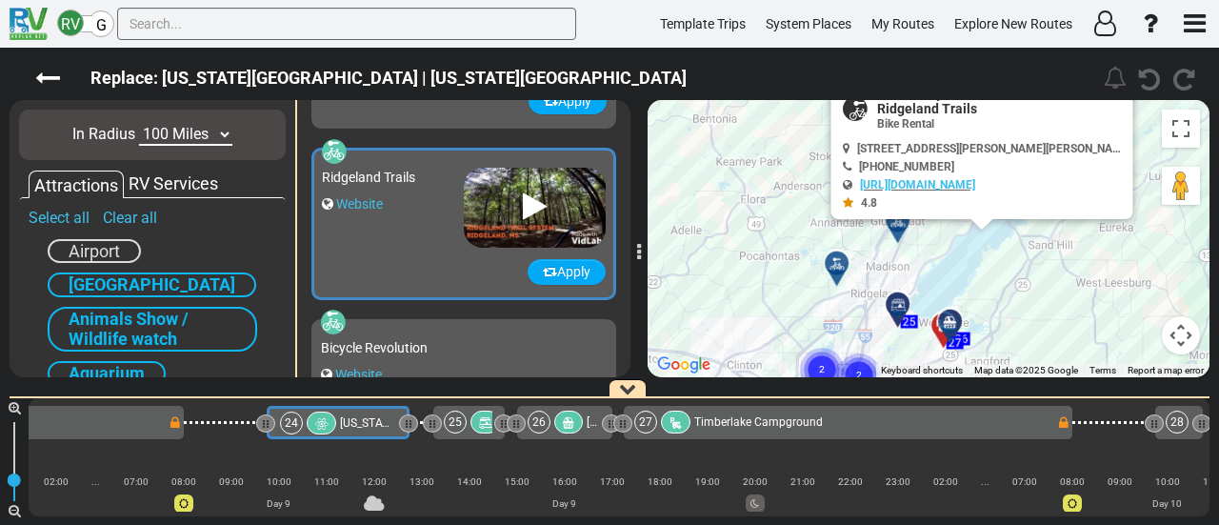
click at [929, 106] on span "Tri-County Mountain Bike Association's Ridgeland Trails" at bounding box center [1001, 101] width 248 height 30
copy div "Tri-County Mountain Bike Association's Ridgeland Trails"
click at [886, 233] on div "To activate drag with keyboard, press Alt + Enter. Once in keyboard drag state,…" at bounding box center [929, 238] width 562 height 277
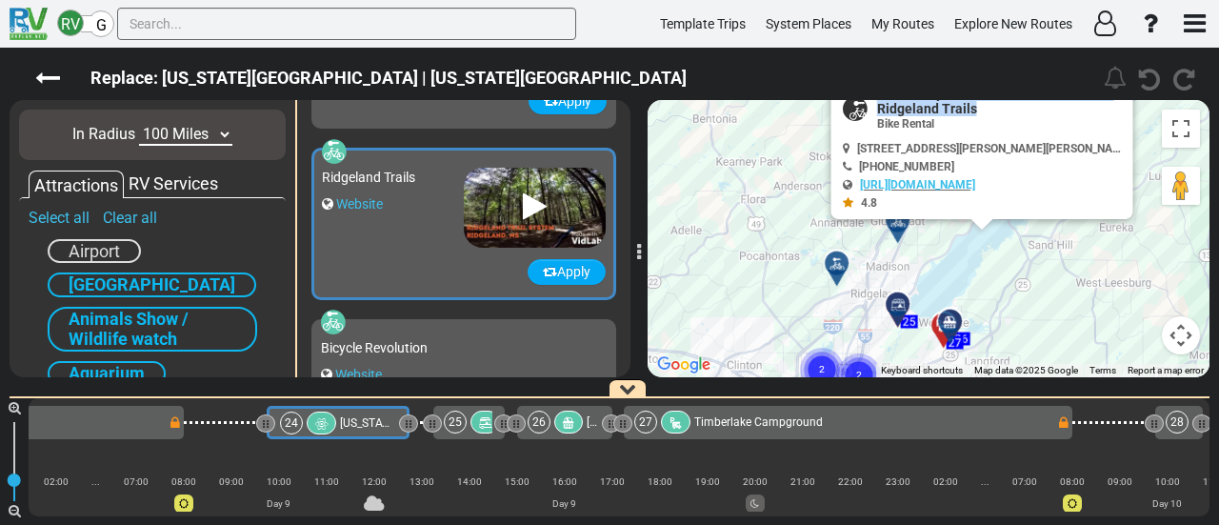
click at [901, 228] on div at bounding box center [903, 228] width 31 height 30
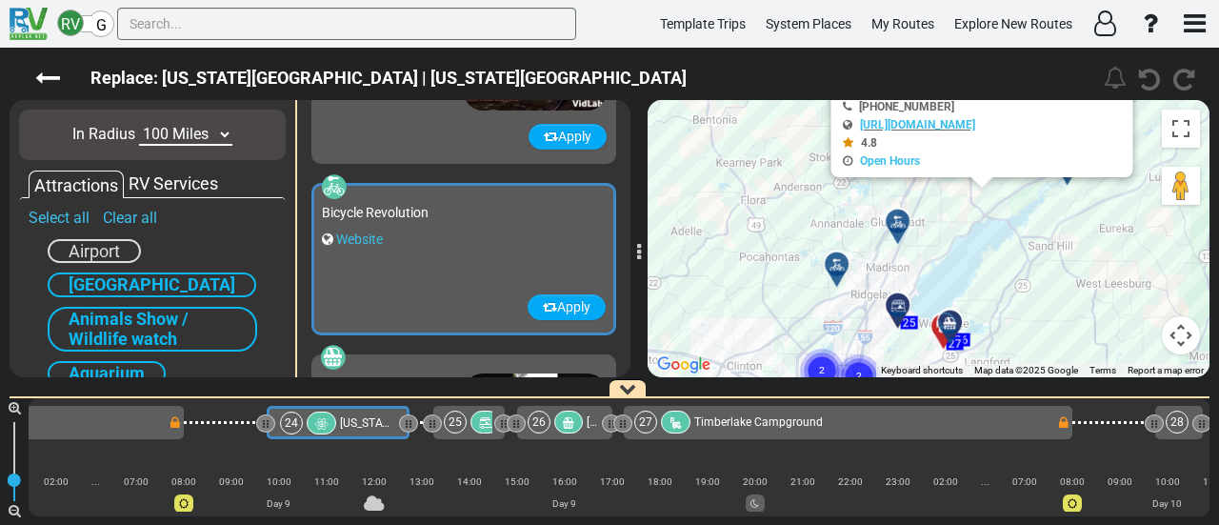
scroll to position [1196, 0]
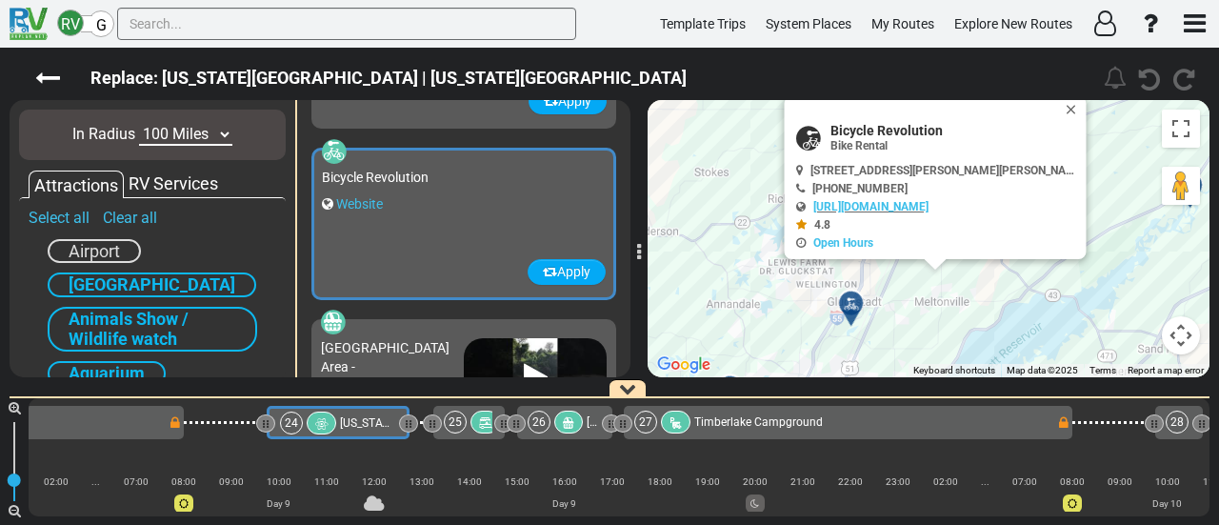
drag, startPoint x: 992, startPoint y: 258, endPoint x: 938, endPoint y: 311, distance: 76.1
click at [962, 340] on div "To activate drag with keyboard, press Alt + Enter. Once in keyboard drag state,…" at bounding box center [929, 238] width 562 height 277
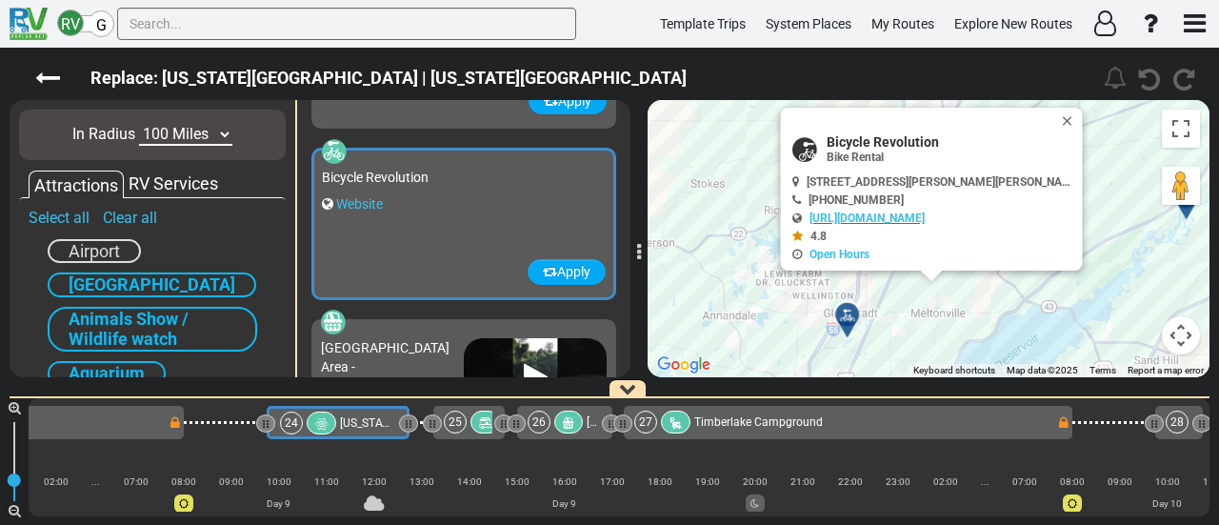
click at [874, 136] on span "Bicycle Revolution" at bounding box center [951, 141] width 248 height 15
copy div "Bicycle Revolution"
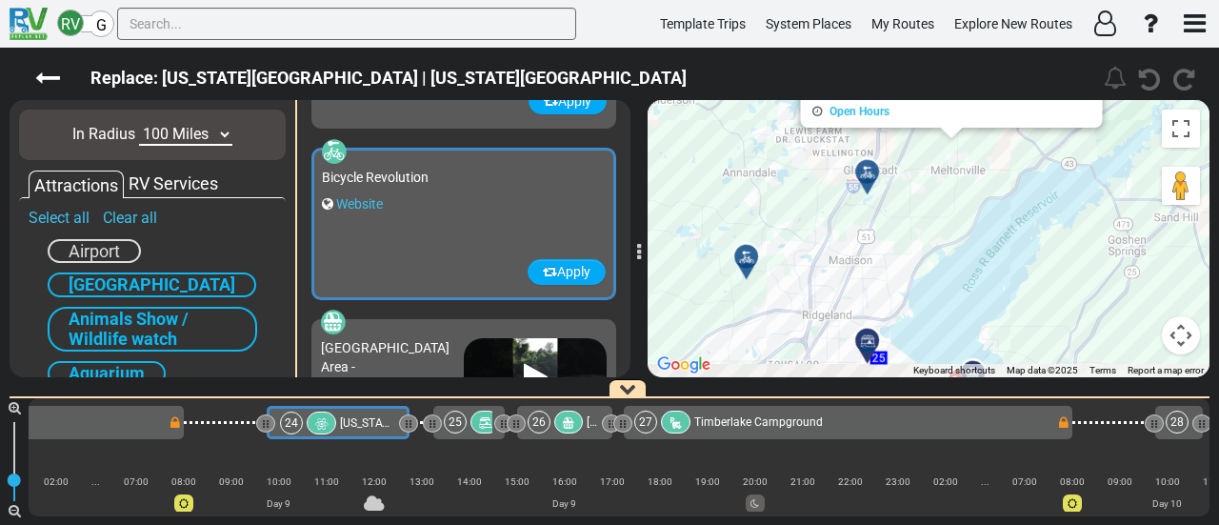
drag, startPoint x: 793, startPoint y: 344, endPoint x: 799, endPoint y: 201, distance: 143.0
click at [817, 186] on div "To activate drag with keyboard, press Alt + Enter. Once in keyboard drag state,…" at bounding box center [929, 238] width 562 height 277
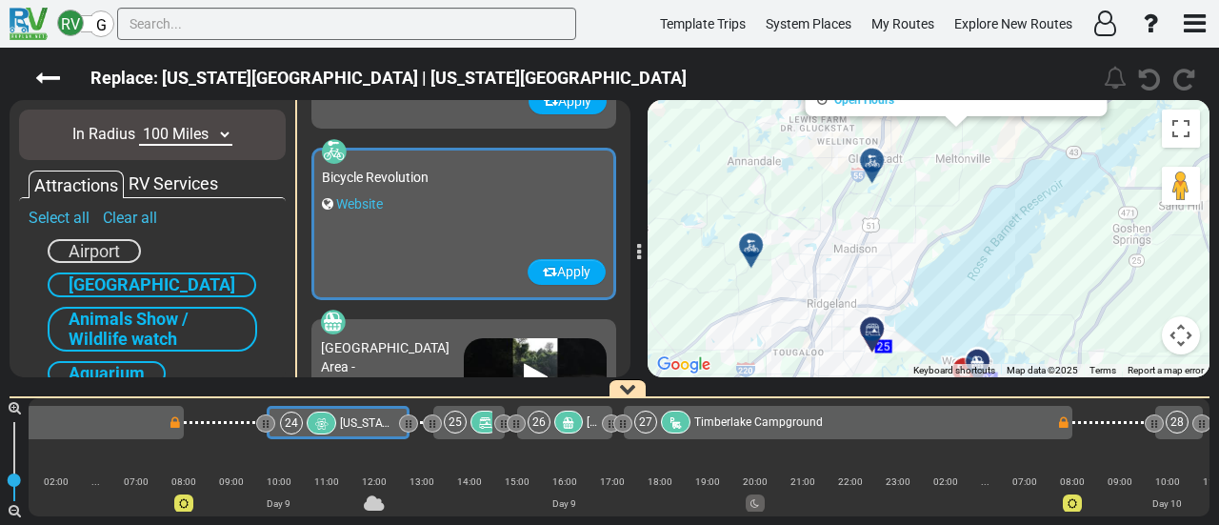
click at [756, 244] on div at bounding box center [757, 253] width 31 height 30
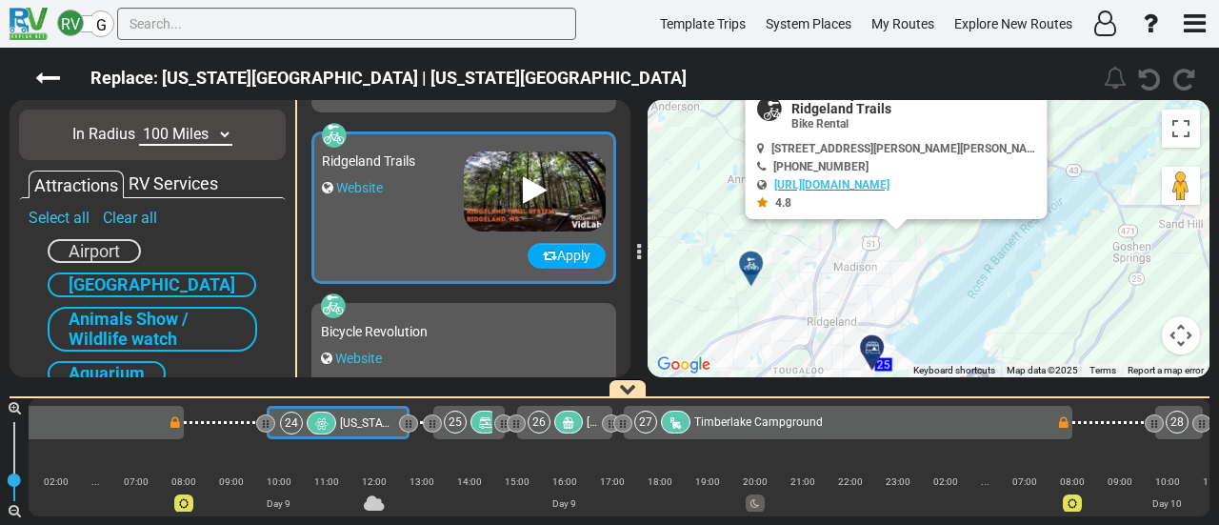
scroll to position [1025, 0]
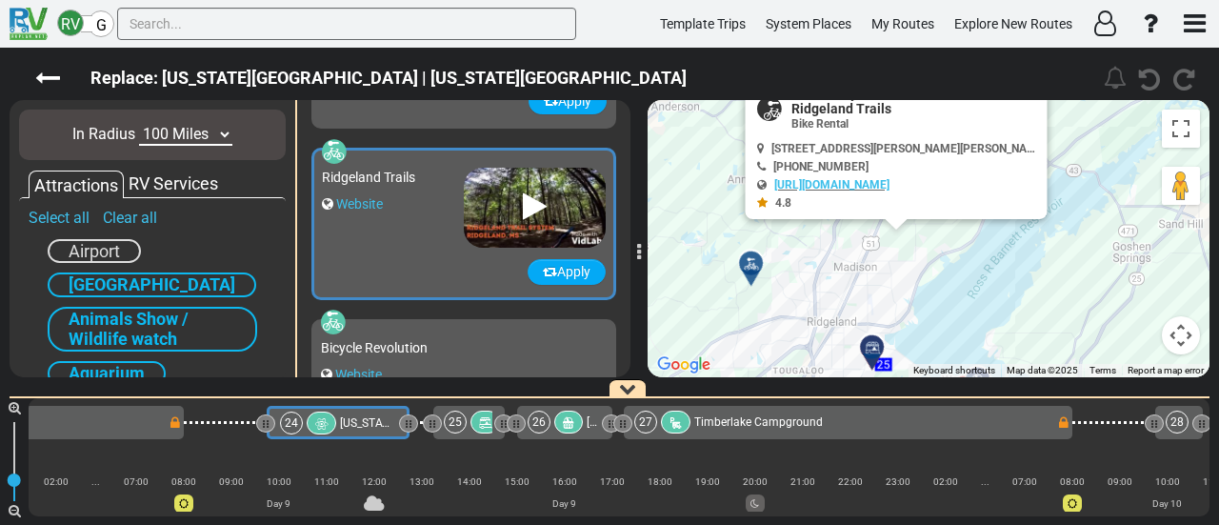
click at [837, 108] on span "Tri-County Mountain Bike Association's Ridgeland Trails" at bounding box center [915, 101] width 248 height 30
copy div "Tri-County Mountain Bike Association's Ridgeland Trails"
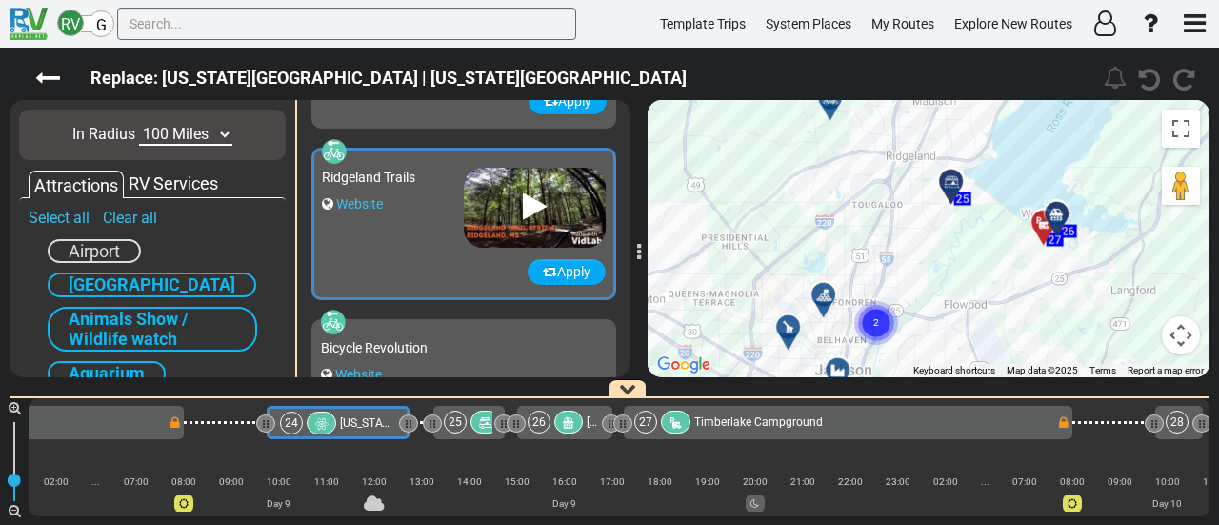
drag, startPoint x: 1039, startPoint y: 218, endPoint x: 1073, endPoint y: 153, distance: 73.3
click at [1073, 153] on div "To activate drag with keyboard, press Alt + Enter. Once in keyboard drag state,…" at bounding box center [929, 238] width 562 height 277
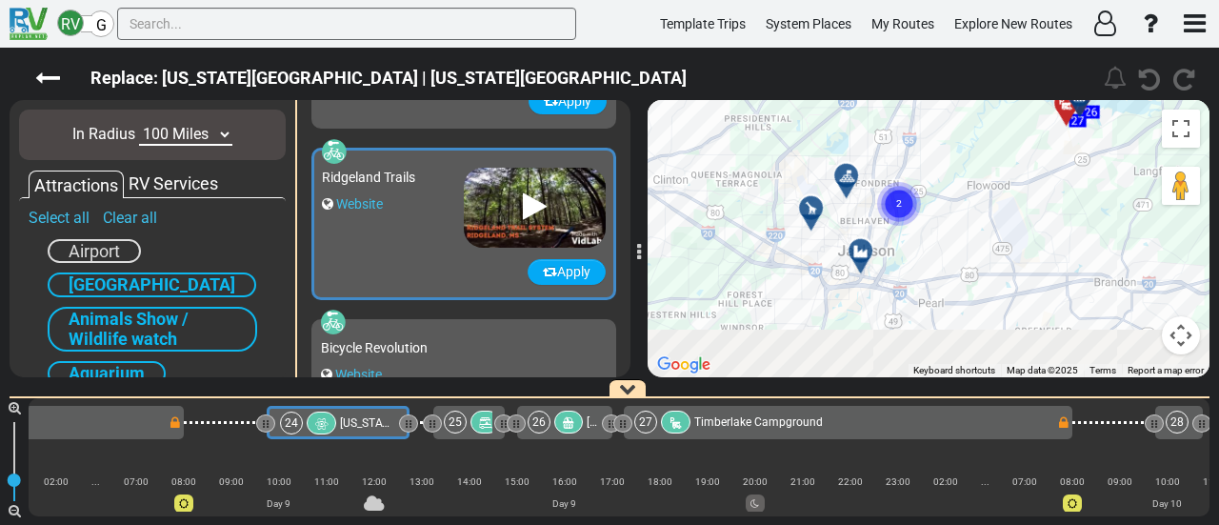
drag, startPoint x: 841, startPoint y: 188, endPoint x: 844, endPoint y: 138, distance: 49.6
click at [844, 138] on div "To activate drag with keyboard, press Alt + Enter. Once in keyboard drag state,…" at bounding box center [929, 238] width 562 height 277
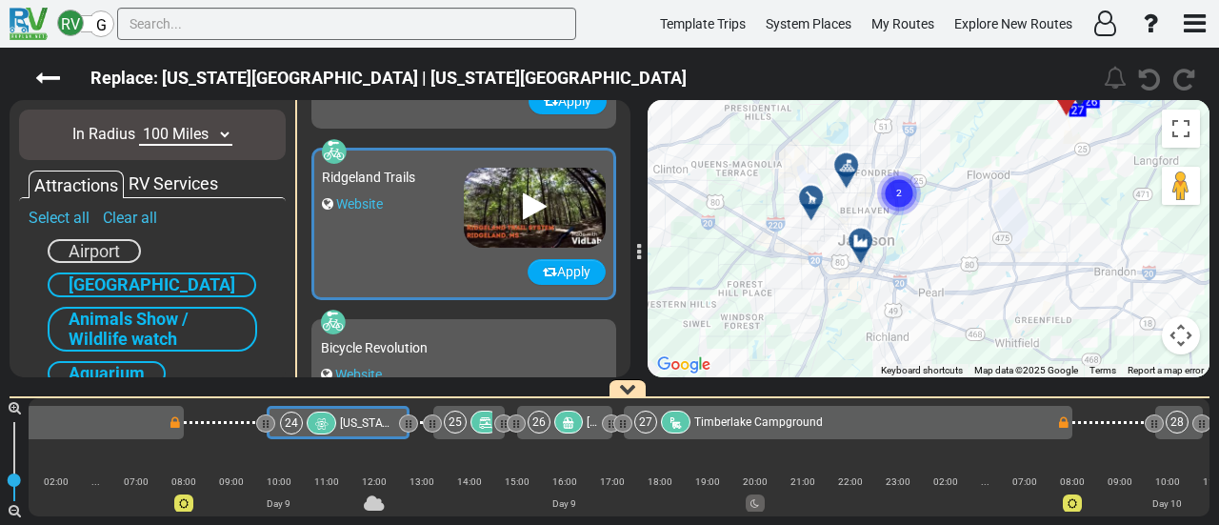
click at [859, 241] on icon at bounding box center [860, 240] width 19 height 15
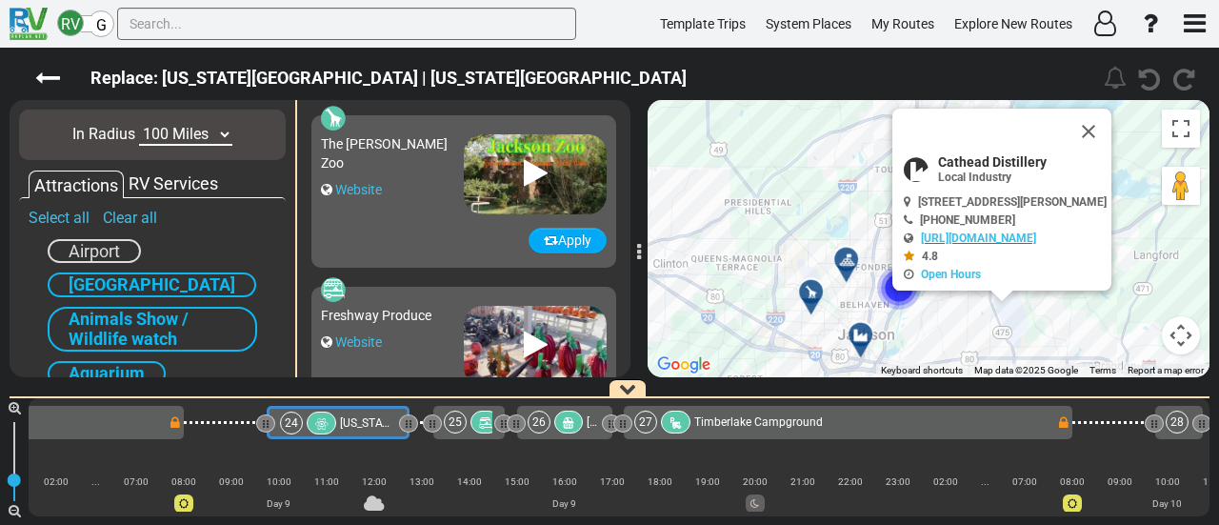
scroll to position [339, 0]
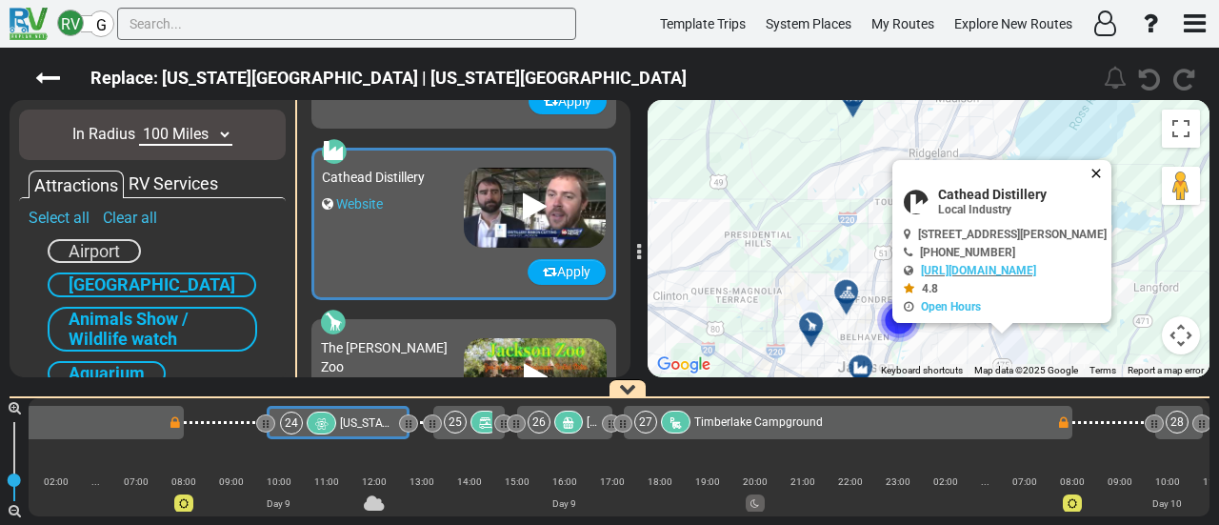
click at [1111, 168] on button "Close" at bounding box center [1099, 173] width 23 height 27
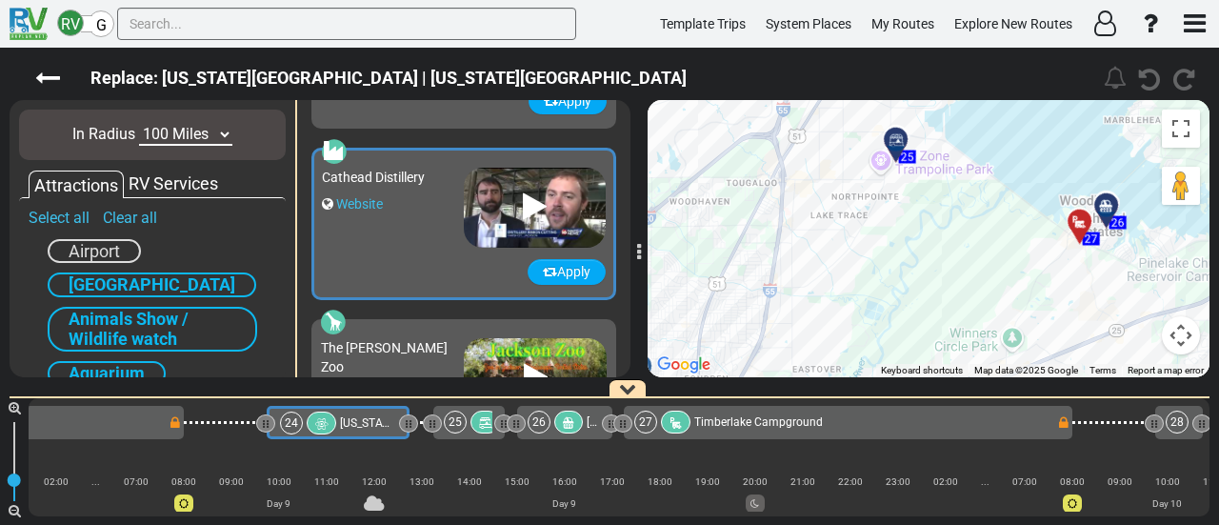
drag, startPoint x: 996, startPoint y: 294, endPoint x: 867, endPoint y: 342, distance: 138.0
click at [867, 342] on div "To activate drag with keyboard, press Alt + Enter. Once in keyboard drag state,…" at bounding box center [929, 238] width 562 height 277
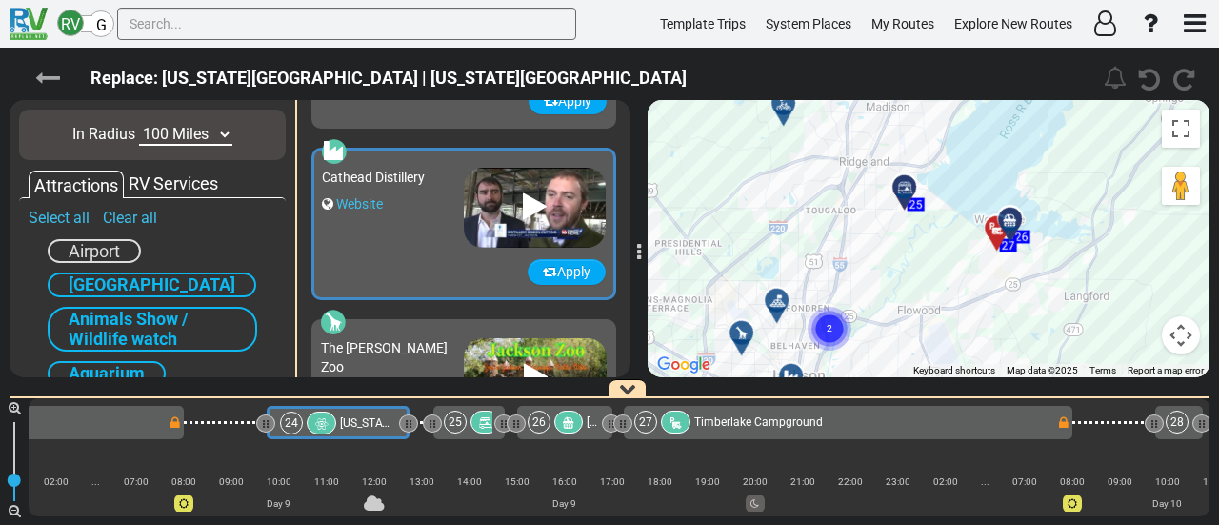
click at [51, 70] on icon at bounding box center [47, 78] width 25 height 25
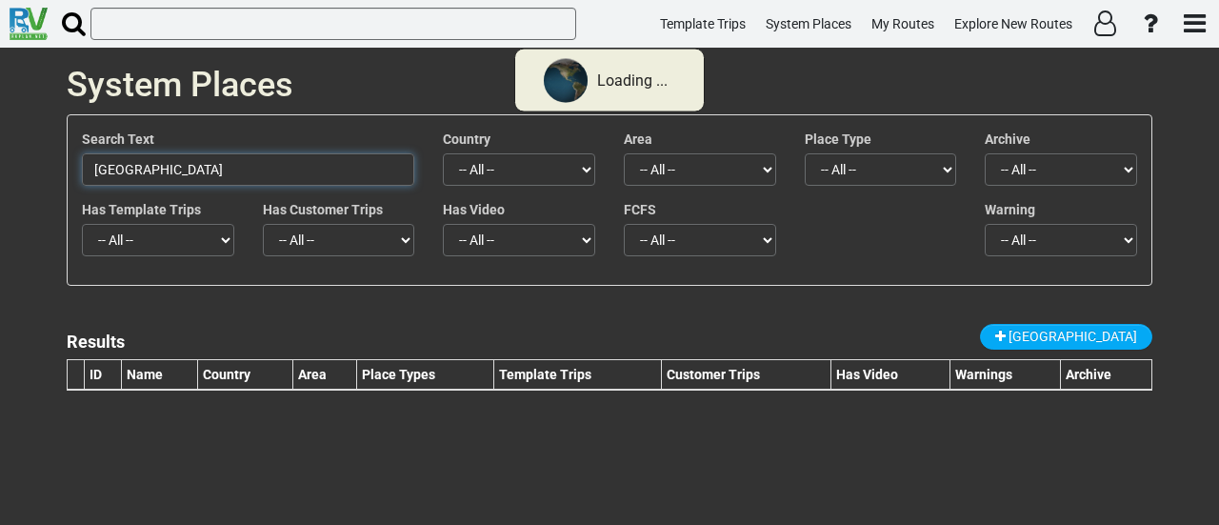
click at [252, 169] on input "Notchy Creek Campground" at bounding box center [248, 169] width 332 height 32
paste input "Tri-County Mountain Bike Association's Ridgeland Trails"
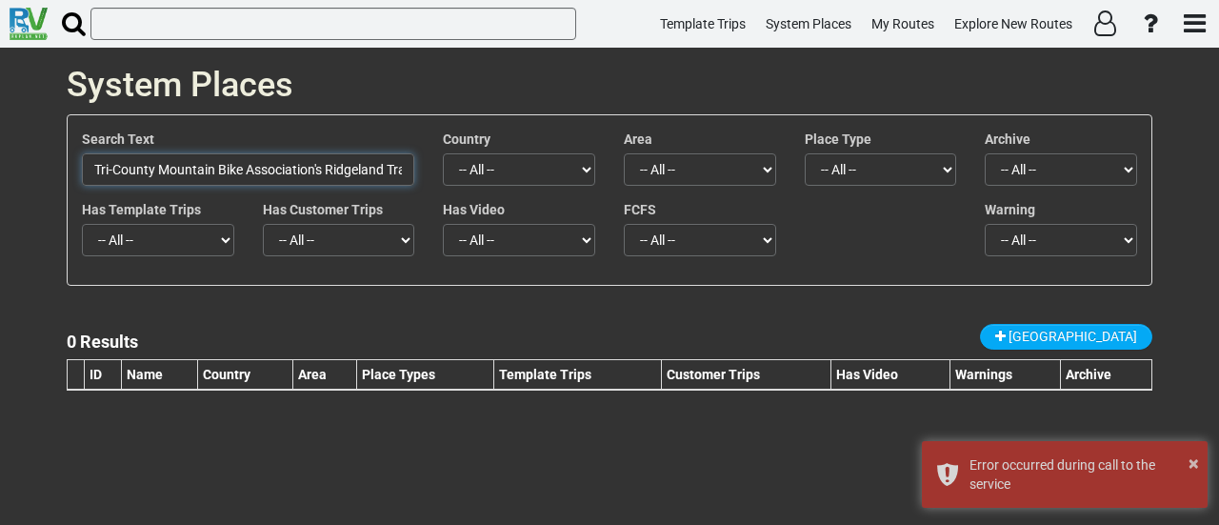
drag, startPoint x: 308, startPoint y: 166, endPoint x: 0, endPoint y: 170, distance: 307.6
click at [0, 170] on div "System Places Search Text Tri-County Mountain Bike Association's Ridgeland Trai…" at bounding box center [609, 286] width 1219 height 477
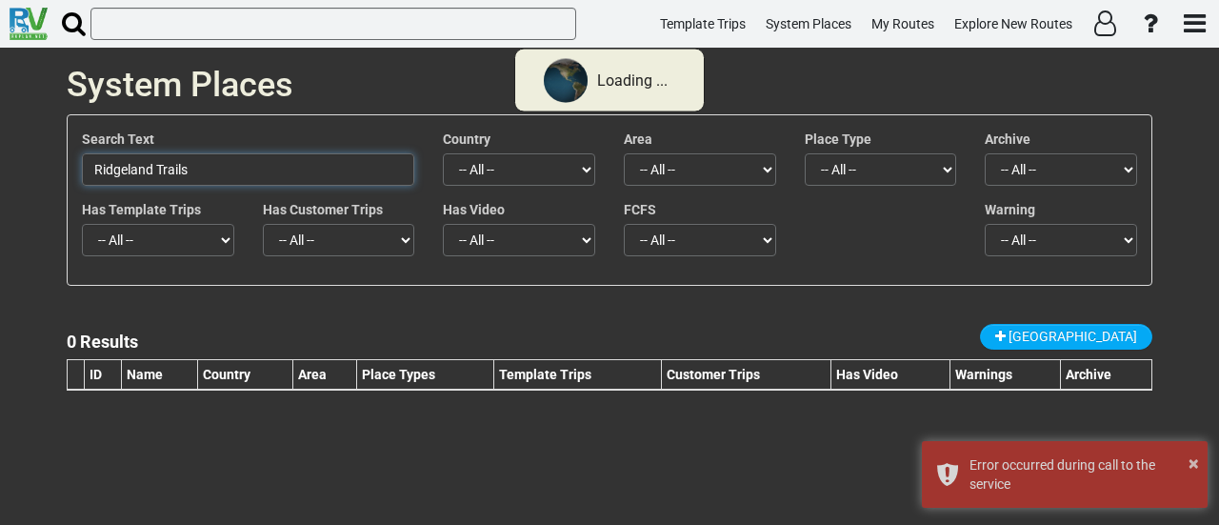
type input "Ridgeland Trails"
drag, startPoint x: 169, startPoint y: 201, endPoint x: 177, endPoint y: 260, distance: 59.7
click at [169, 205] on label "Has Template Trips" at bounding box center [141, 209] width 119 height 19
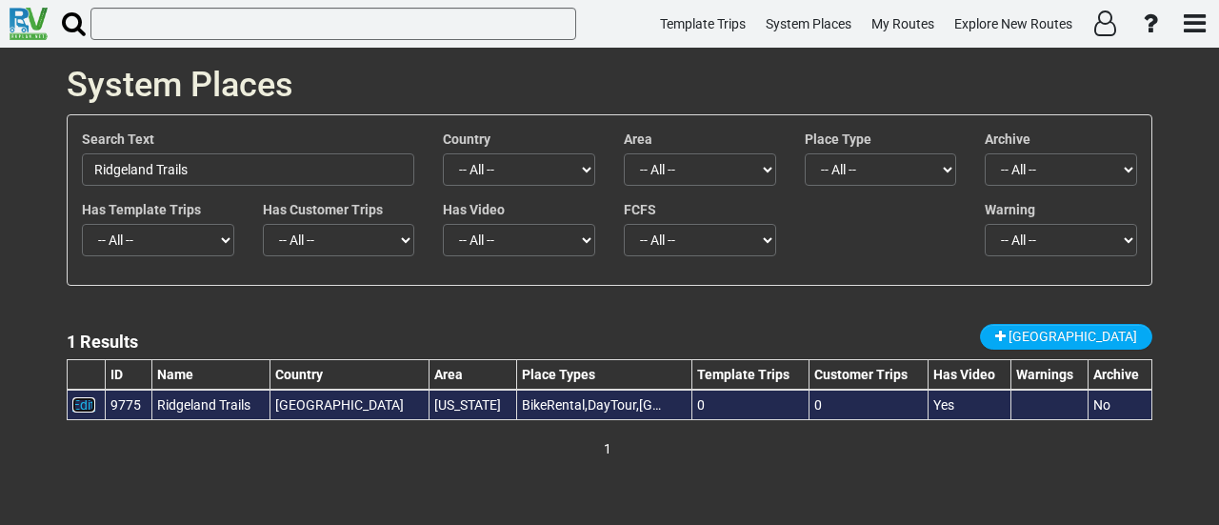
click at [86, 399] on link "Edit" at bounding box center [83, 404] width 23 height 15
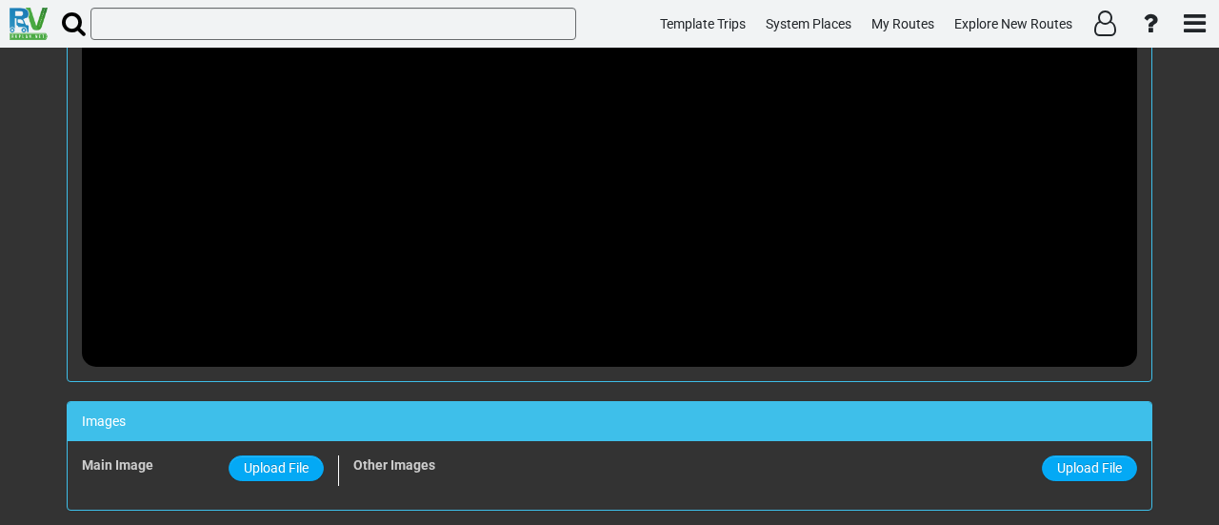
scroll to position [952, 0]
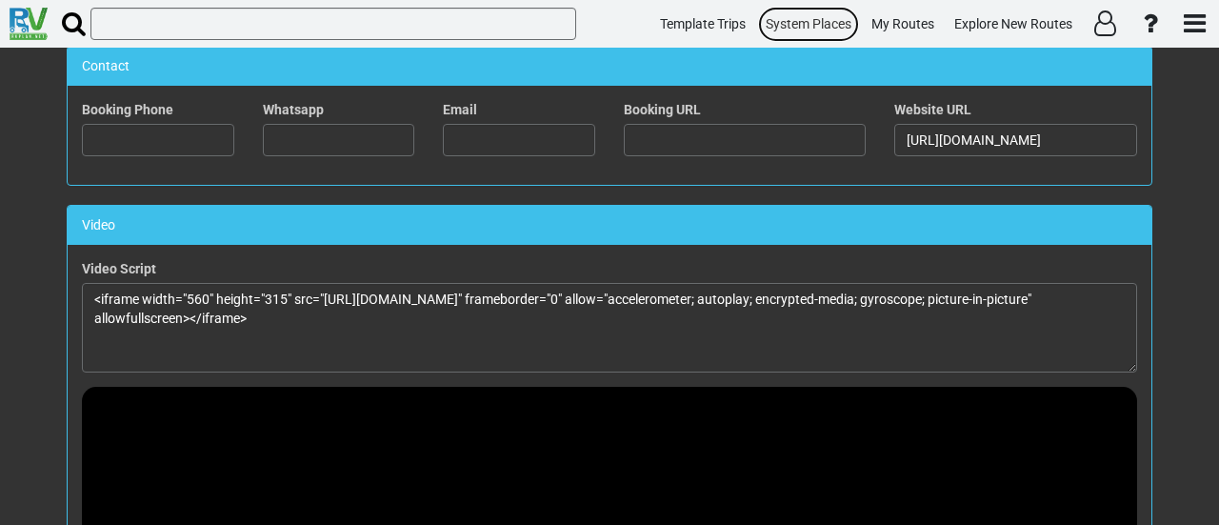
drag, startPoint x: 817, startPoint y: 33, endPoint x: 748, endPoint y: 2, distance: 76.3
click at [817, 33] on link "System Places" at bounding box center [808, 24] width 103 height 37
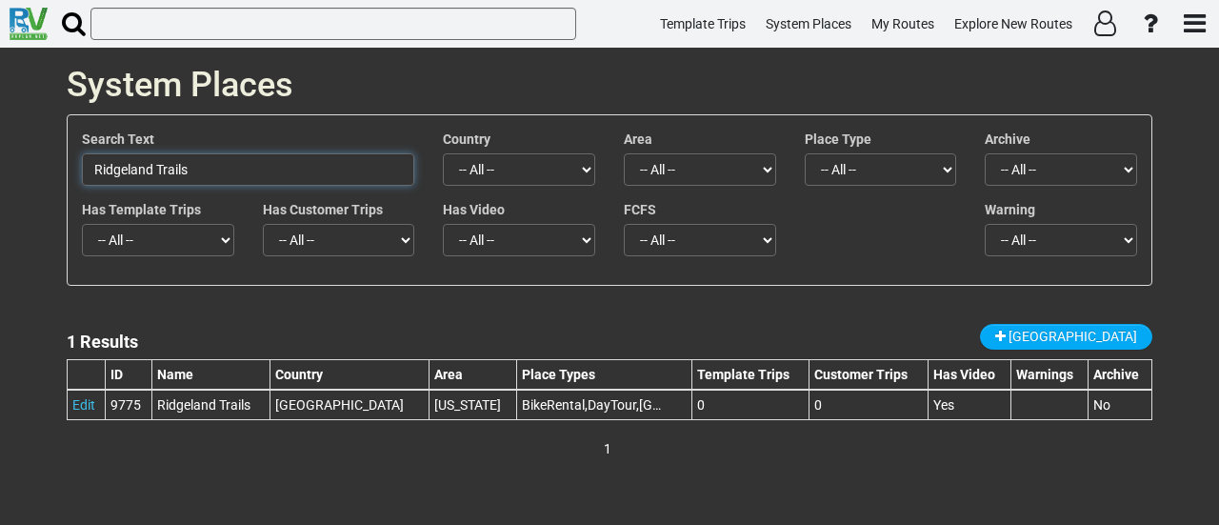
click at [389, 168] on input "Ridgeland Trails" at bounding box center [248, 169] width 332 height 32
paste input "Bicycle Revolution"
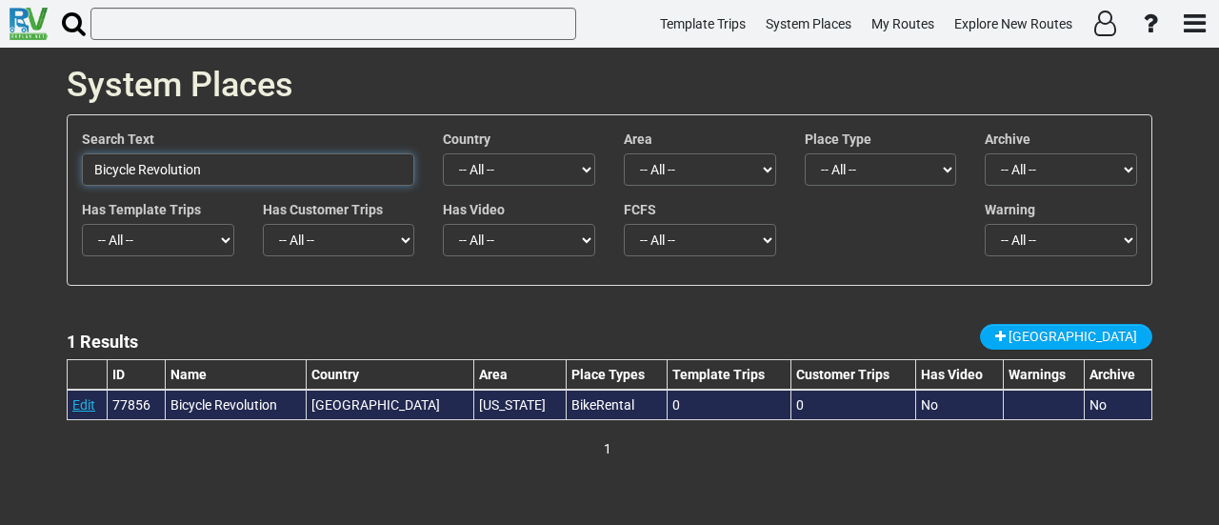
type input "Bicycle Revolution"
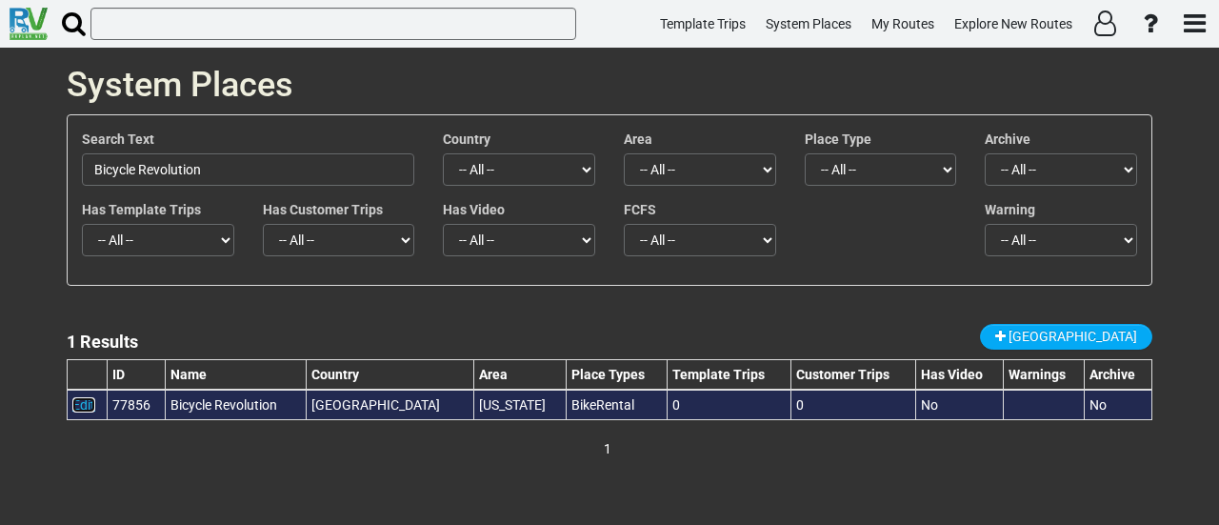
click at [86, 405] on link "Edit" at bounding box center [83, 404] width 23 height 15
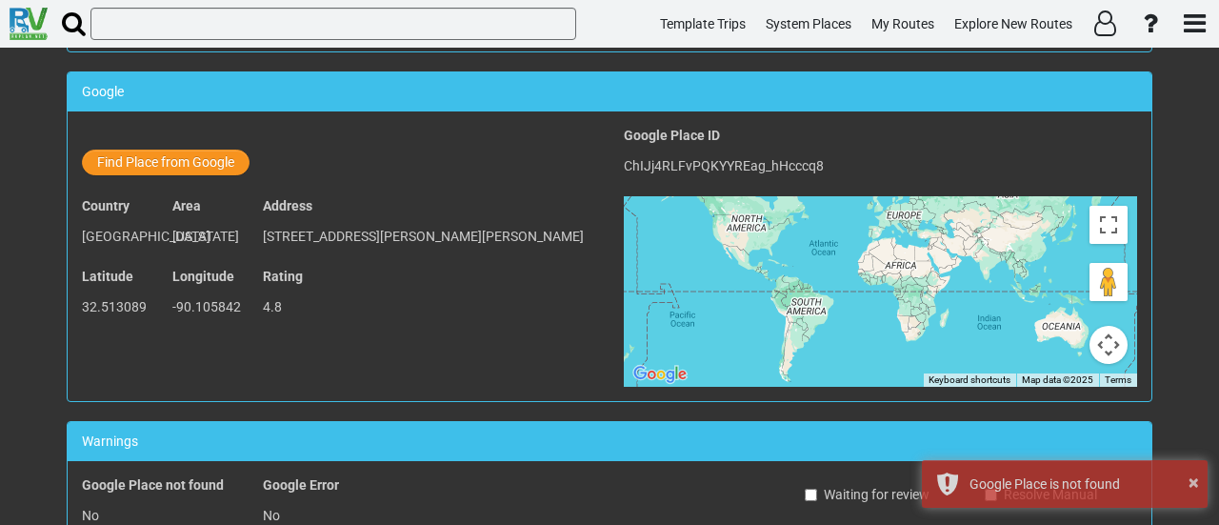
scroll to position [571, 0]
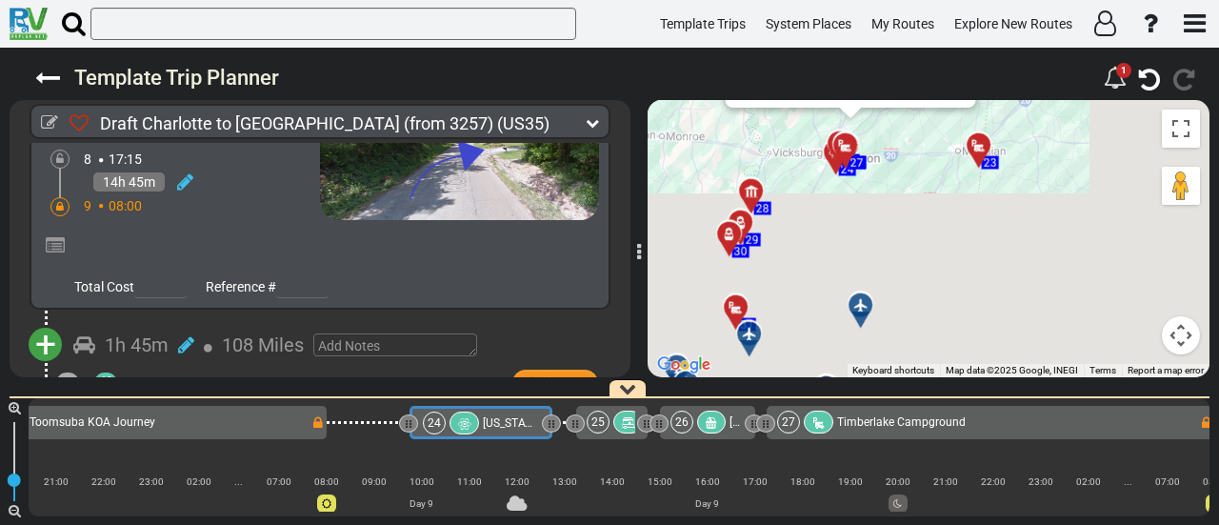
drag, startPoint x: 1070, startPoint y: 341, endPoint x: 866, endPoint y: 130, distance: 294.3
click at [866, 130] on div "To activate drag with keyboard, press Alt + Enter. Once in keyboard drag state,…" at bounding box center [929, 238] width 562 height 277
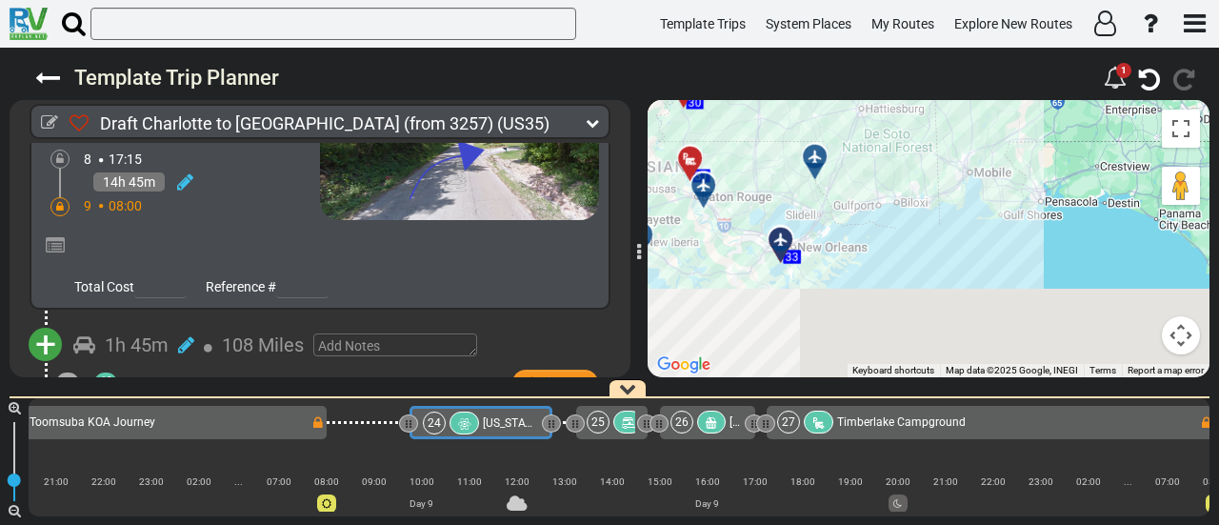
drag, startPoint x: 785, startPoint y: 321, endPoint x: 740, endPoint y: 167, distance: 160.6
click at [740, 167] on div "To activate drag with keyboard, press Alt + Enter. Once in keyboard drag state,…" at bounding box center [929, 238] width 562 height 277
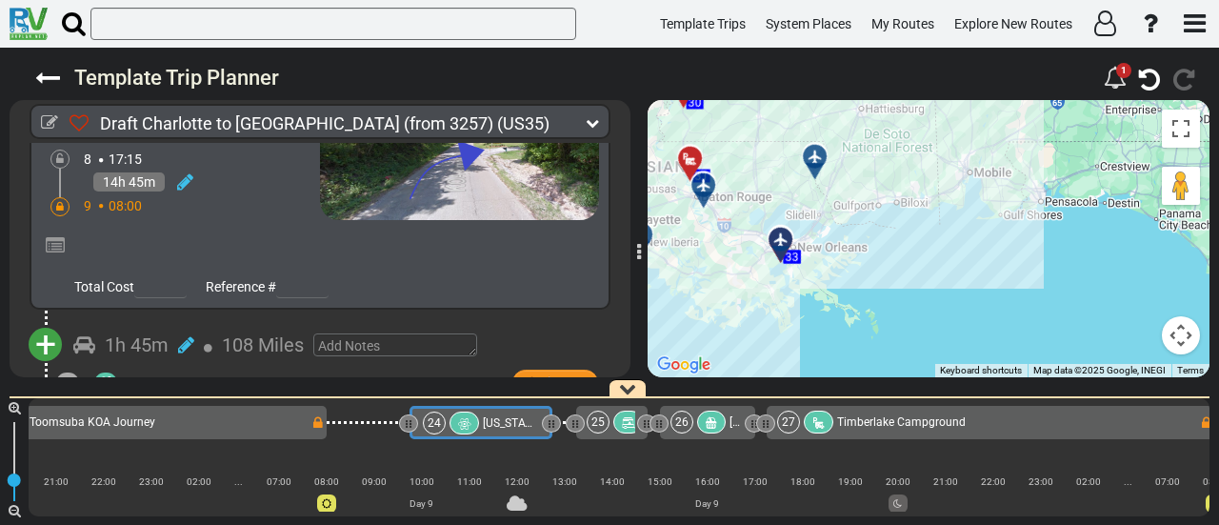
click at [929, 422] on span "Timberlake Campground" at bounding box center [901, 421] width 129 height 13
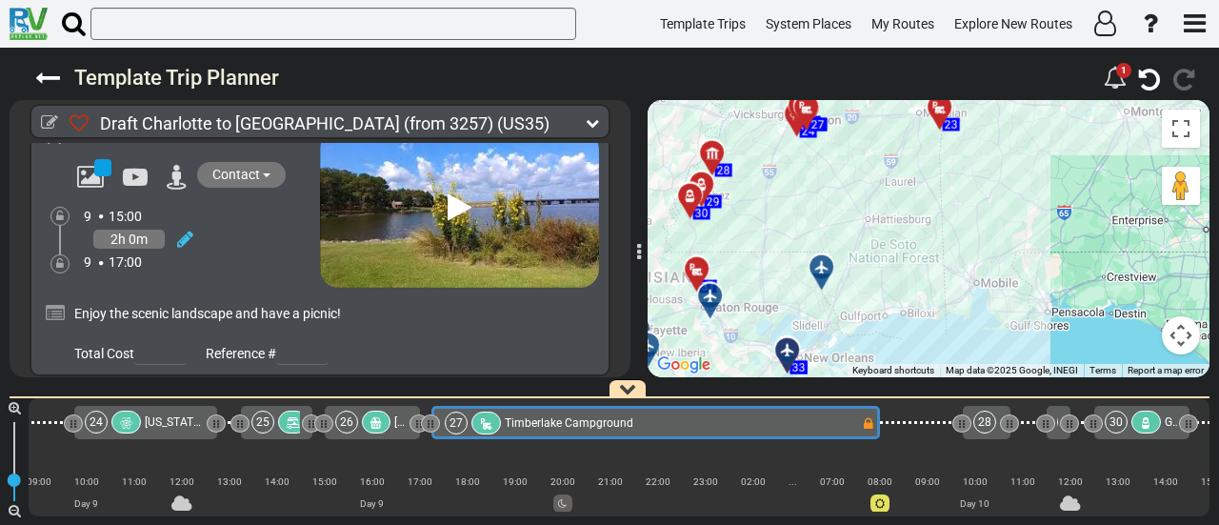
scroll to position [0, 7241]
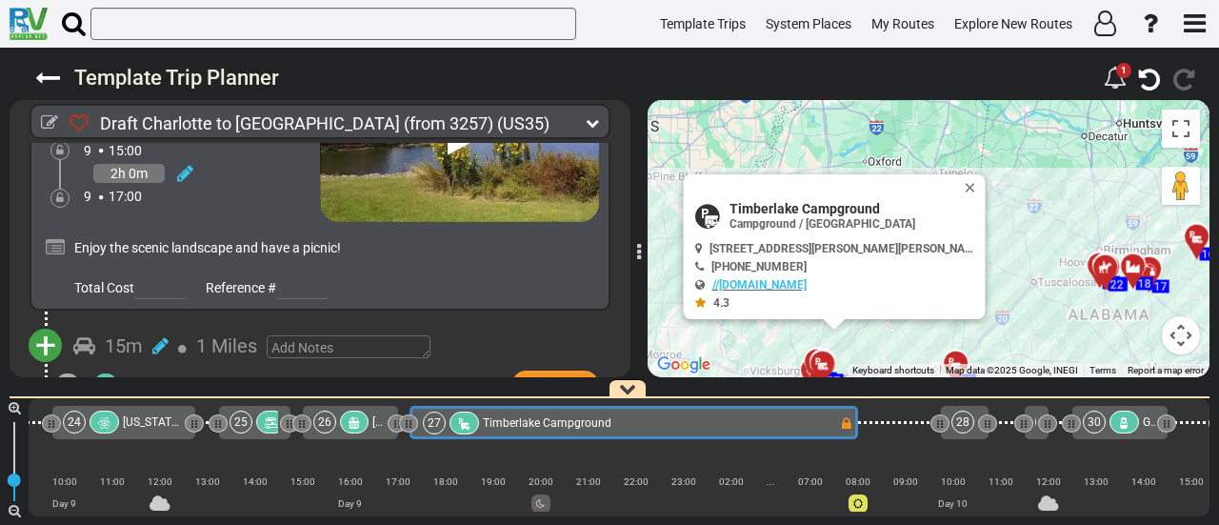
click at [1127, 429] on icon at bounding box center [1124, 422] width 16 height 13
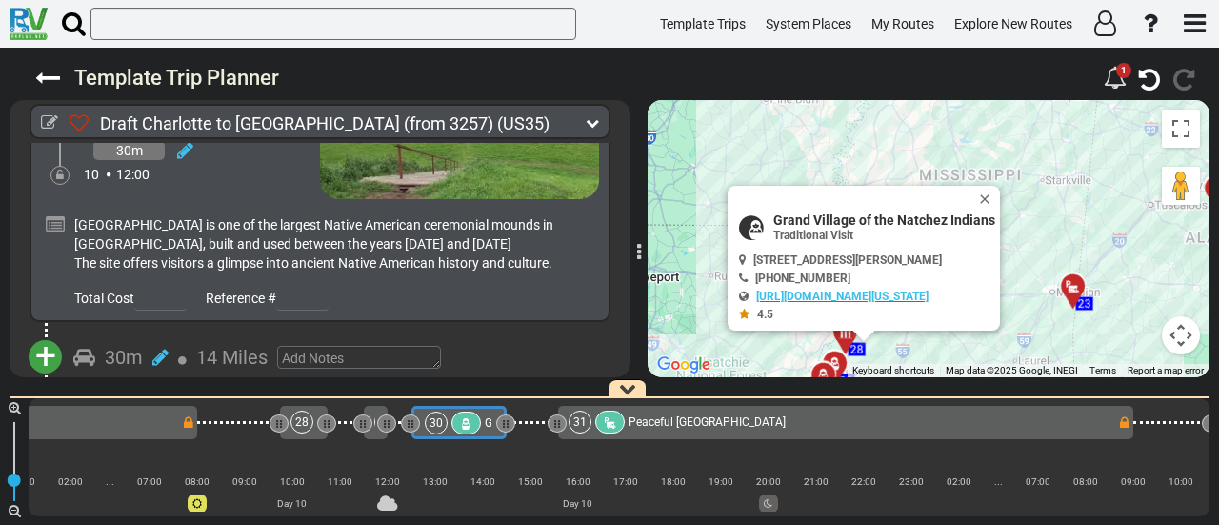
scroll to position [0, 7904]
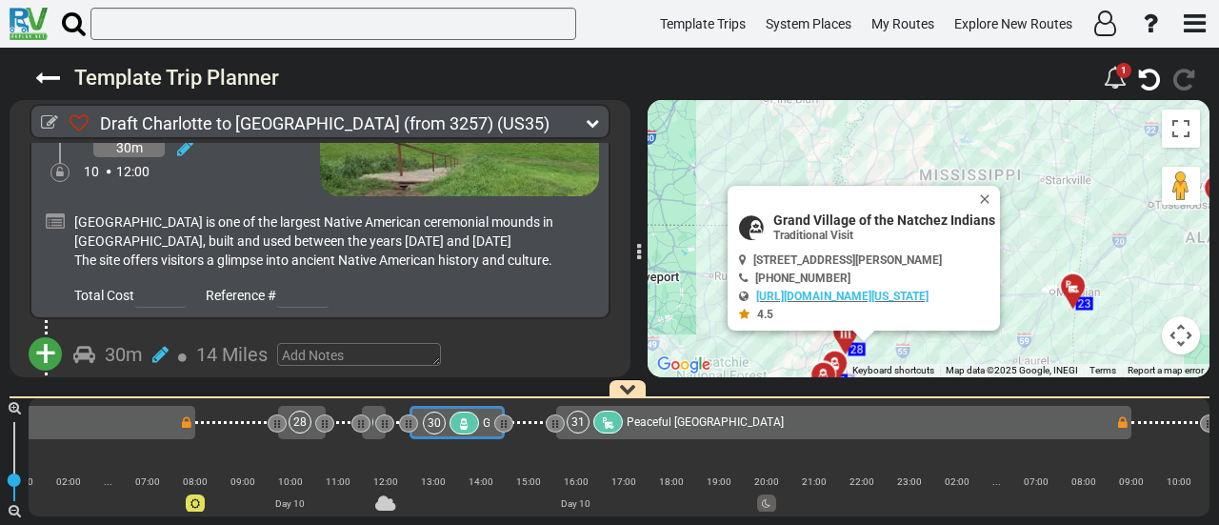
click at [931, 425] on div "31 [GEOGRAPHIC_DATA]" at bounding box center [841, 421] width 549 height 23
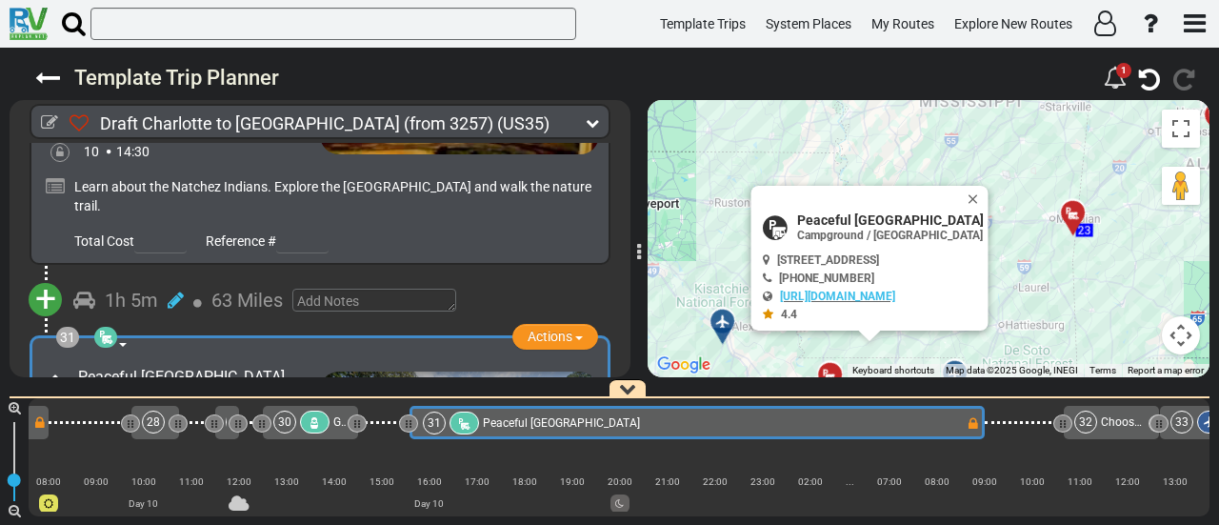
scroll to position [11372, 0]
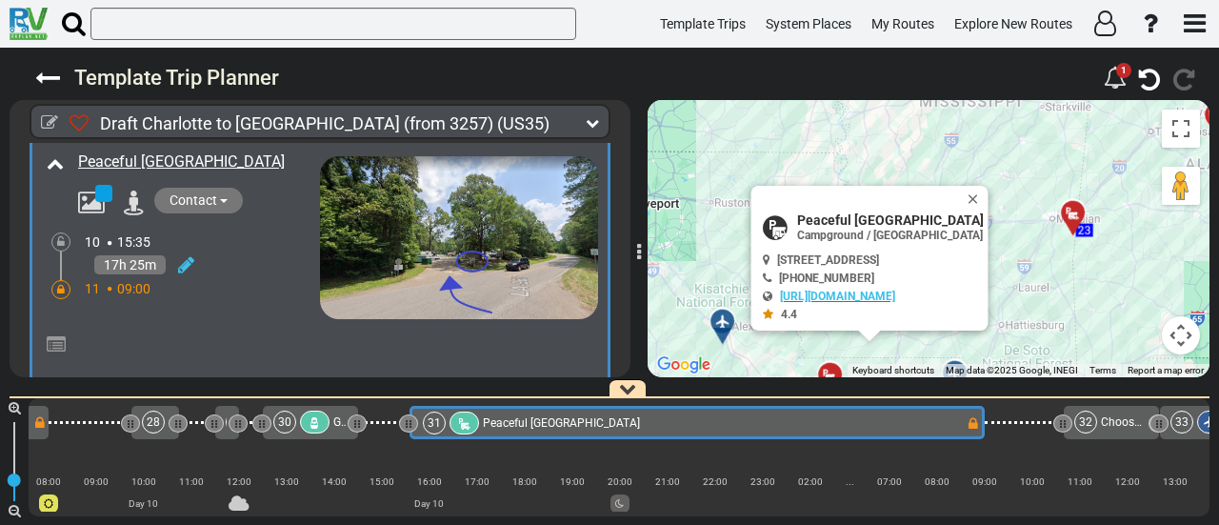
click at [46, 422] on span "+" at bounding box center [45, 444] width 21 height 44
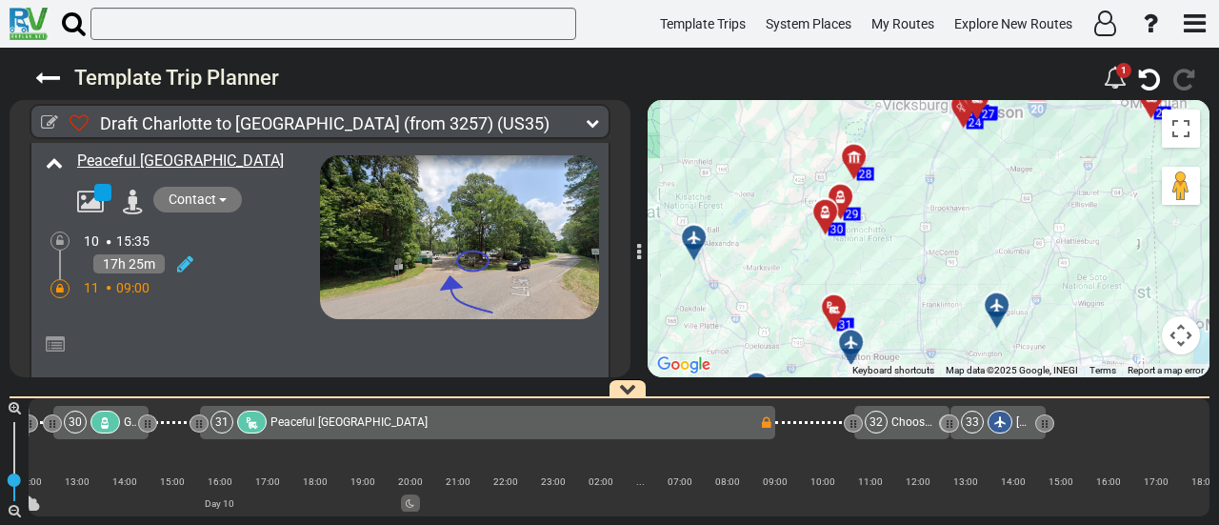
scroll to position [0, 8468]
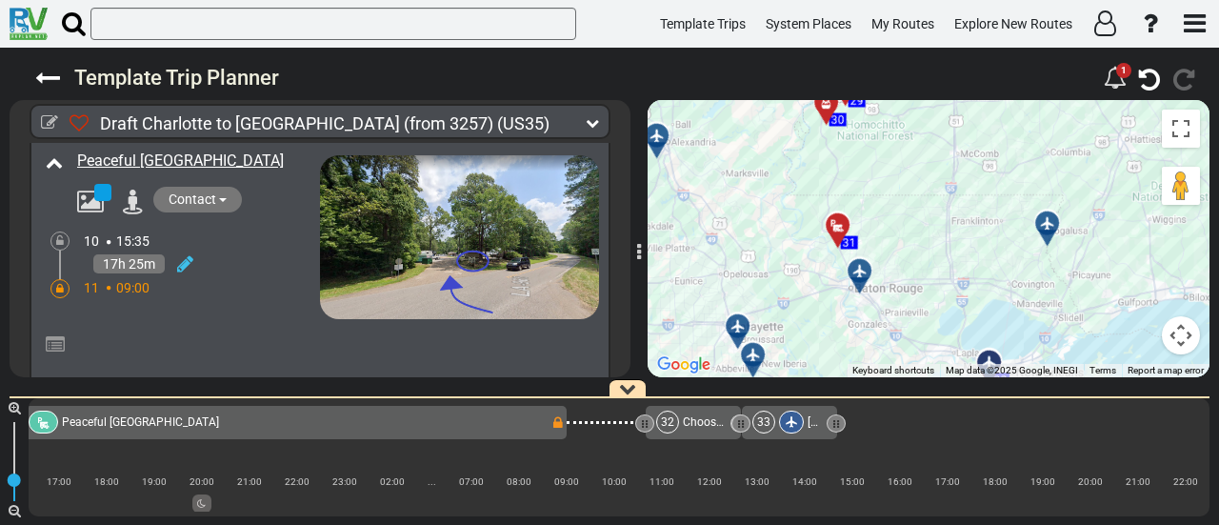
click at [145, 465] on li "Add Atraction" at bounding box center [105, 477] width 150 height 25
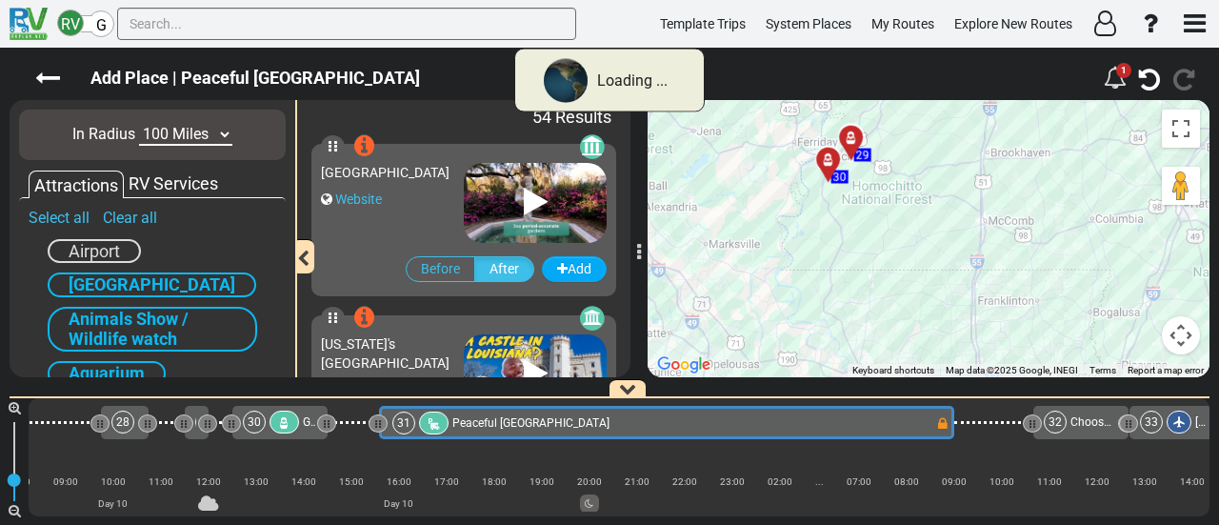
scroll to position [0, 8050]
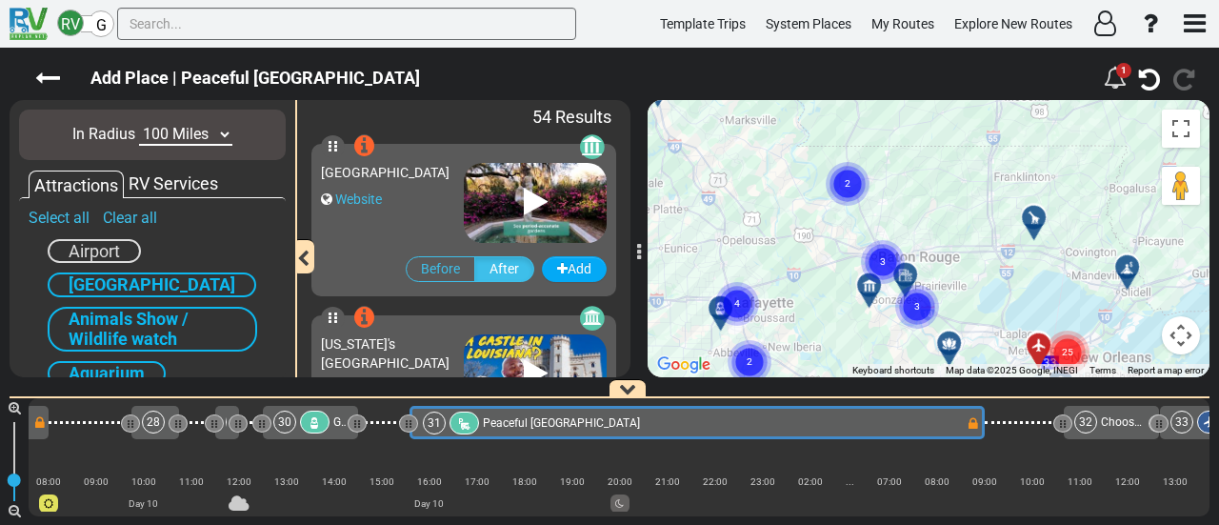
drag, startPoint x: 987, startPoint y: 288, endPoint x: 958, endPoint y: 221, distance: 72.5
click at [961, 217] on div "To activate drag with keyboard, press Alt + Enter. Once in keyboard drag state,…" at bounding box center [929, 238] width 562 height 277
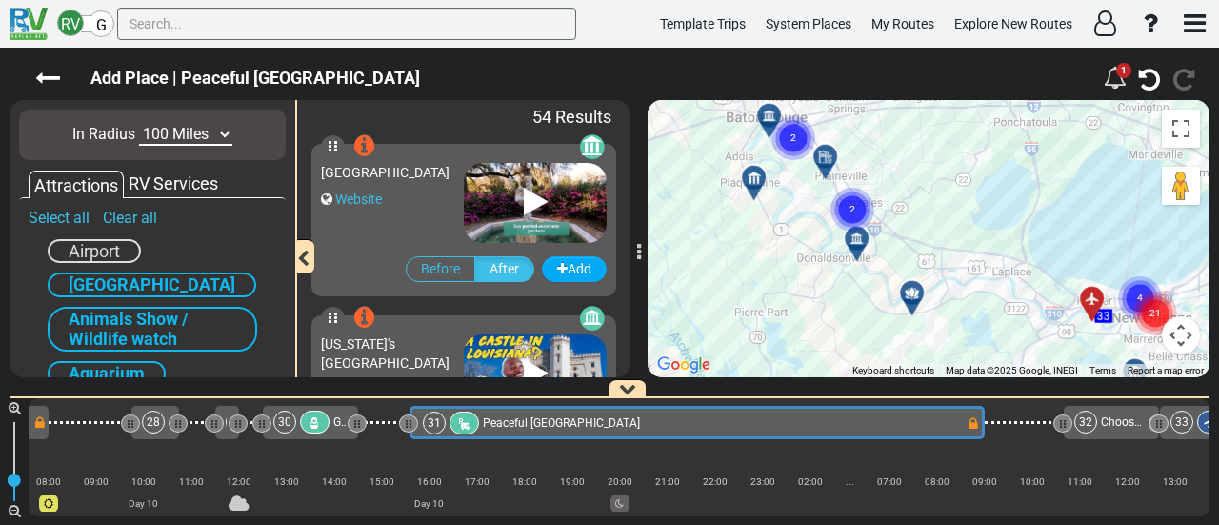
click at [911, 294] on div at bounding box center [918, 301] width 31 height 30
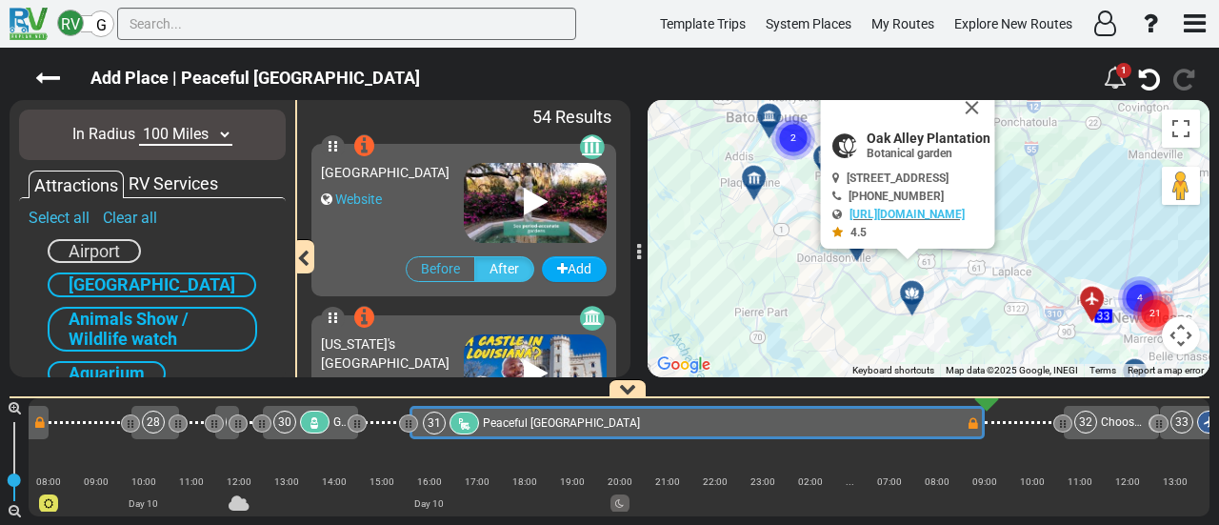
scroll to position [0, 0]
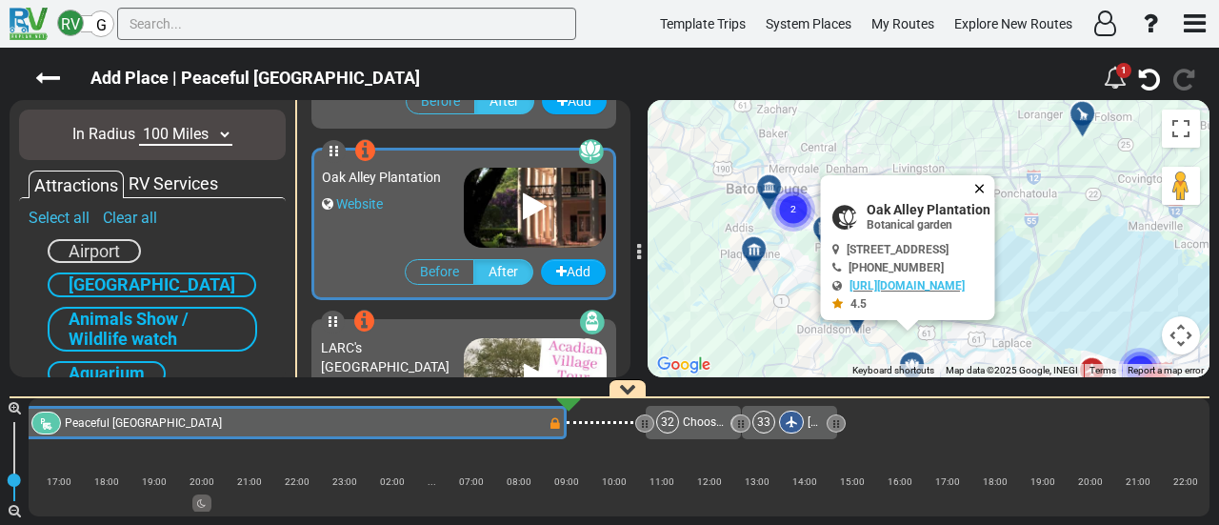
click at [995, 185] on button "Close" at bounding box center [983, 188] width 23 height 27
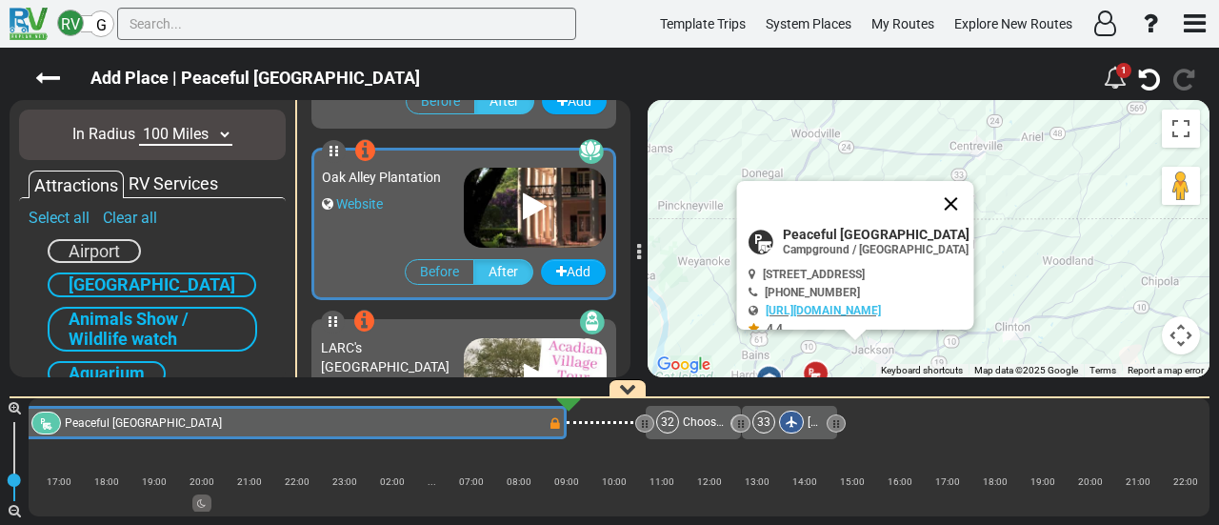
click at [974, 199] on button "Close" at bounding box center [951, 204] width 46 height 46
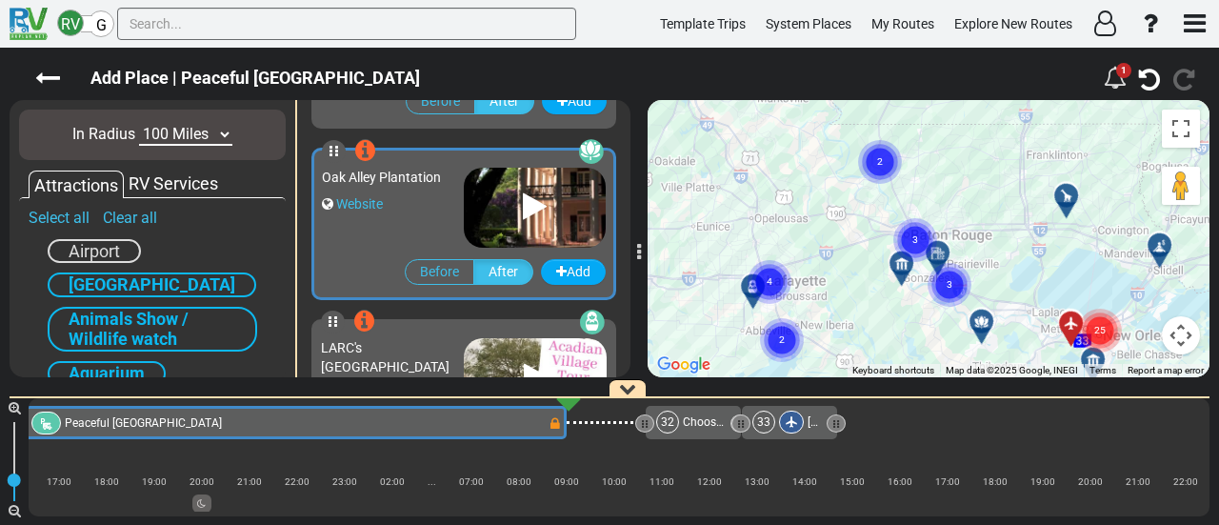
drag, startPoint x: 933, startPoint y: 156, endPoint x: 924, endPoint y: 139, distance: 19.6
click at [924, 139] on div "To activate drag with keyboard, press Alt + Enter. Once in keyboard drag state,…" at bounding box center [929, 238] width 562 height 277
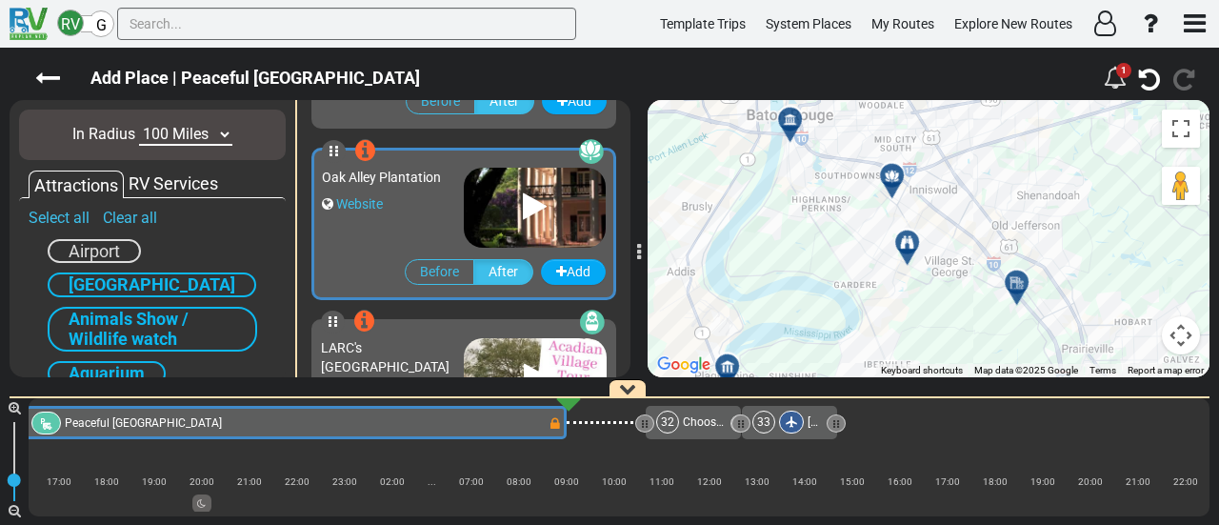
click at [890, 190] on div at bounding box center [898, 184] width 31 height 30
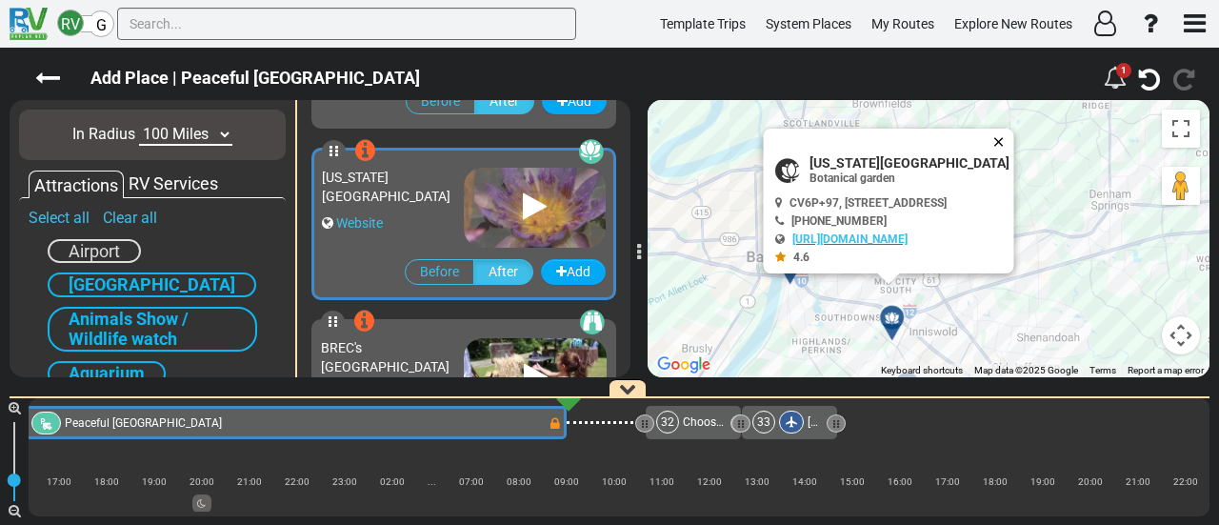
click at [1014, 130] on button "Close" at bounding box center [1002, 142] width 23 height 27
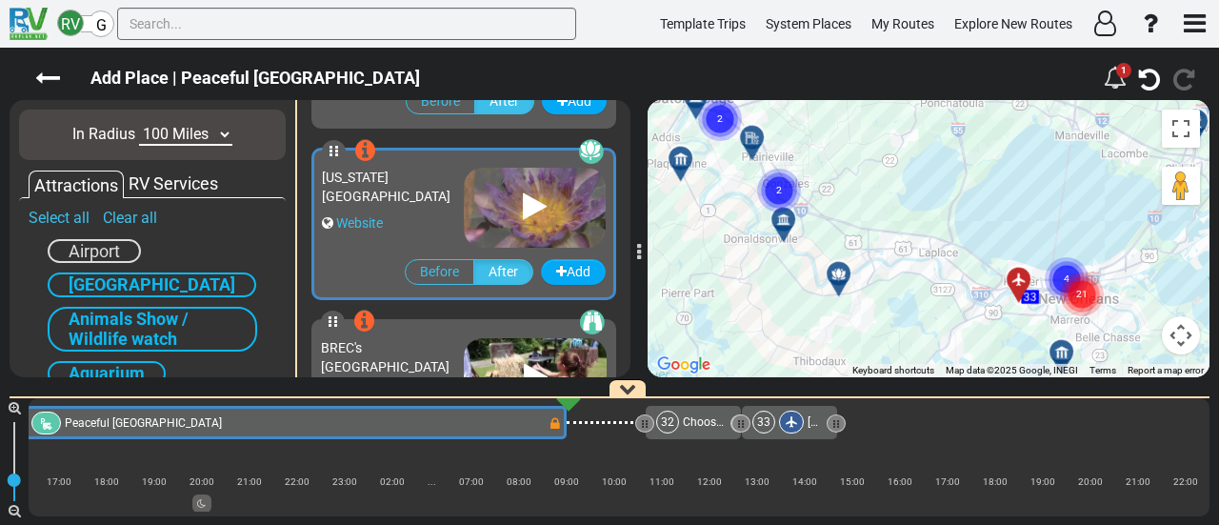
drag, startPoint x: 844, startPoint y: 139, endPoint x: 796, endPoint y: 122, distance: 50.6
click at [796, 122] on div "To activate drag with keyboard, press Alt + Enter. Once in keyboard drag state,…" at bounding box center [929, 238] width 562 height 277
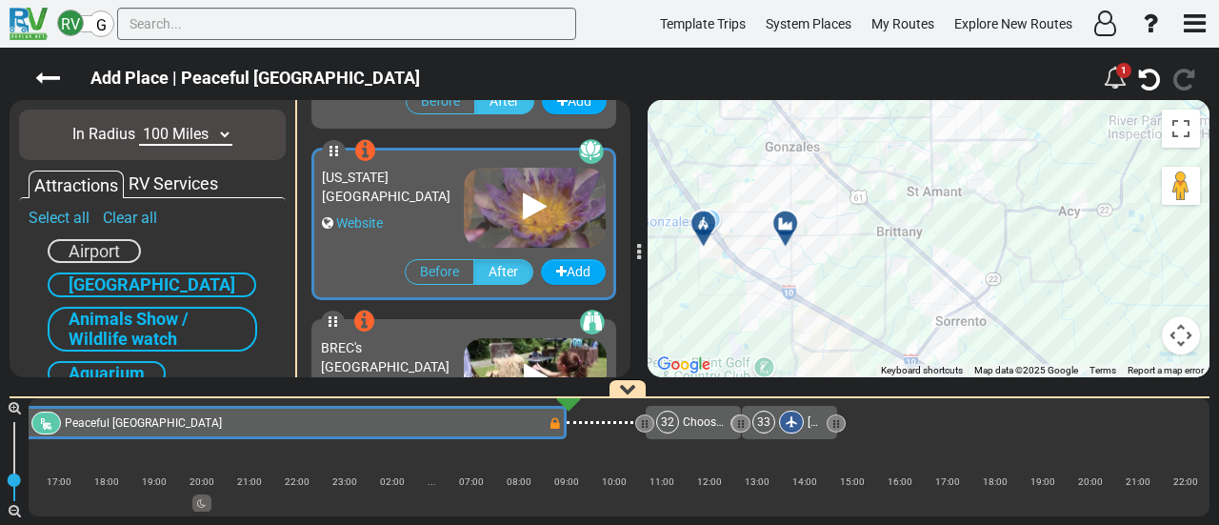
click at [697, 231] on div at bounding box center [709, 231] width 31 height 30
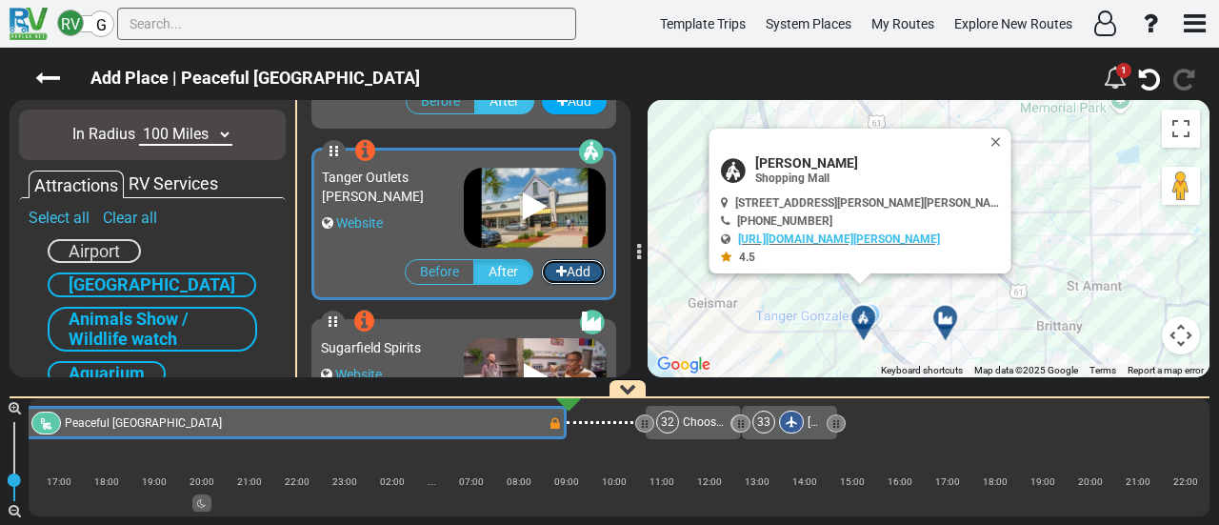
drag, startPoint x: 574, startPoint y: 275, endPoint x: 524, endPoint y: 102, distance: 180.5
click at [574, 275] on button "Add" at bounding box center [573, 272] width 65 height 26
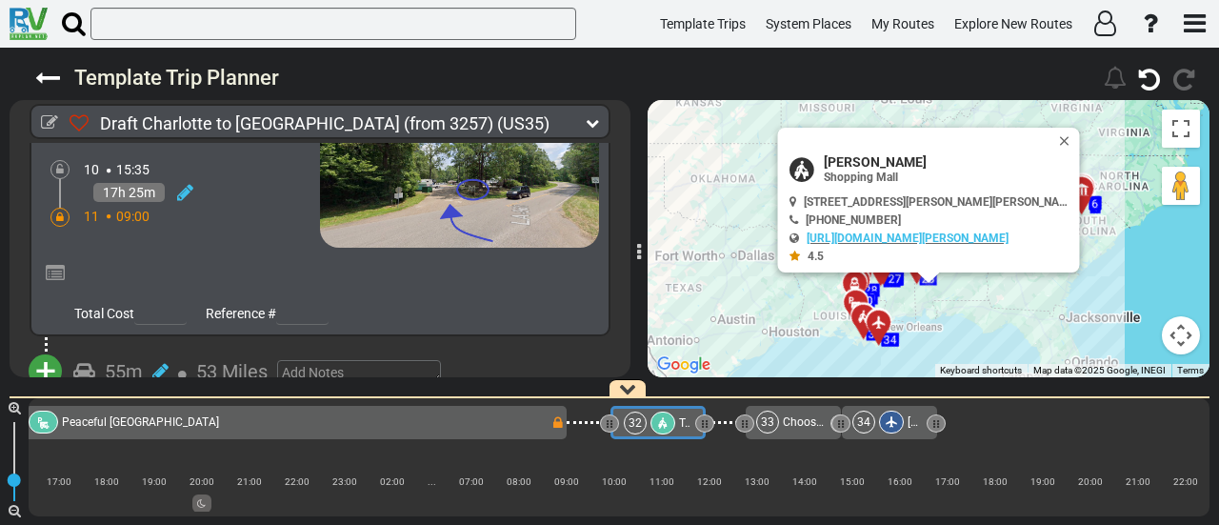
drag, startPoint x: 1057, startPoint y: 137, endPoint x: 1038, endPoint y: 158, distance: 28.3
click at [1057, 137] on button "Close" at bounding box center [1068, 141] width 23 height 27
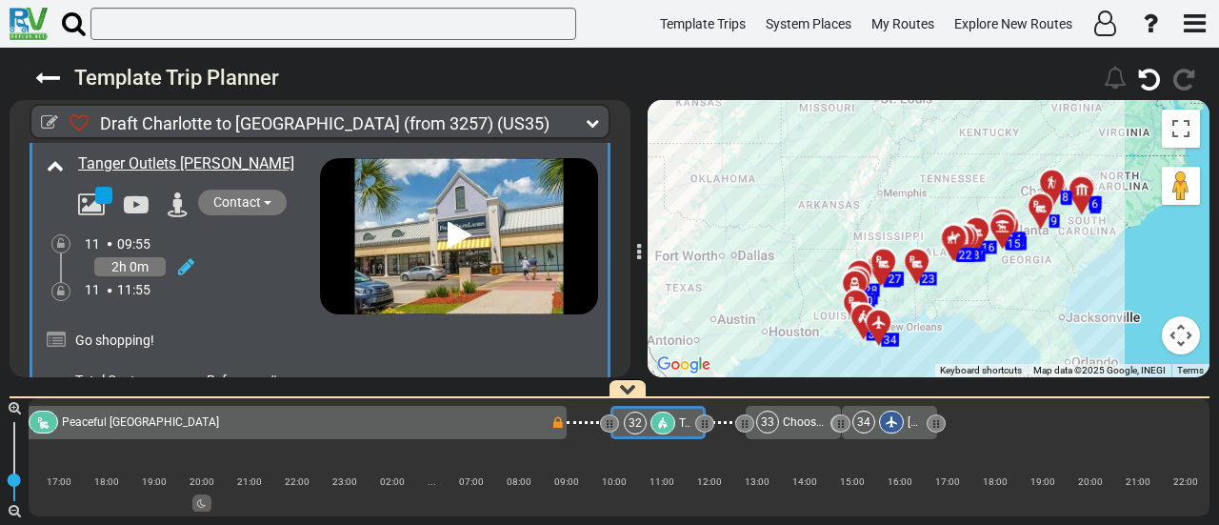
click at [44, 417] on span "+" at bounding box center [45, 439] width 21 height 44
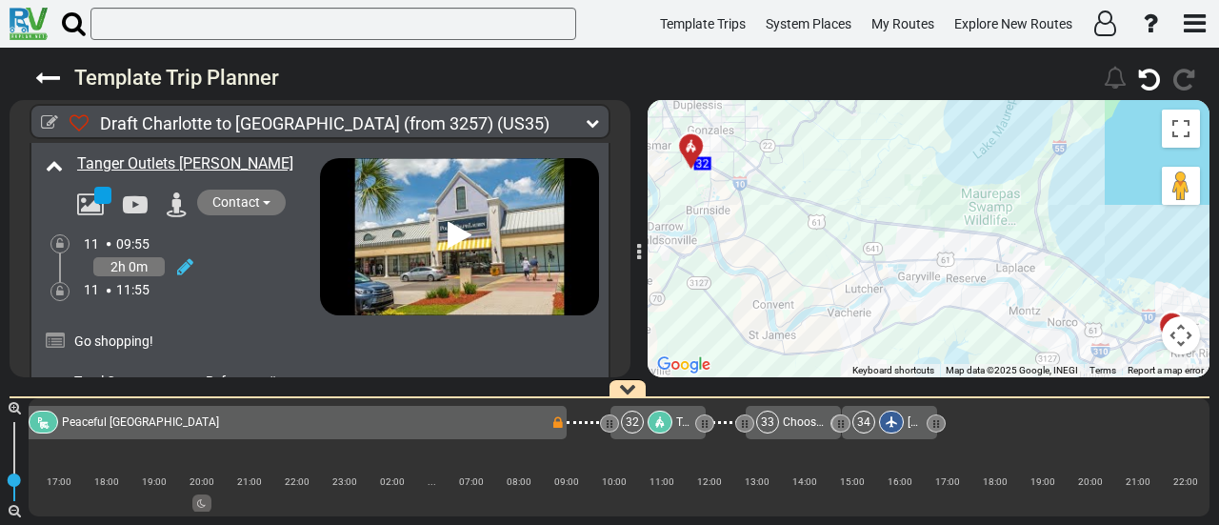
click at [108, 461] on li "Add Atraction" at bounding box center [105, 473] width 150 height 25
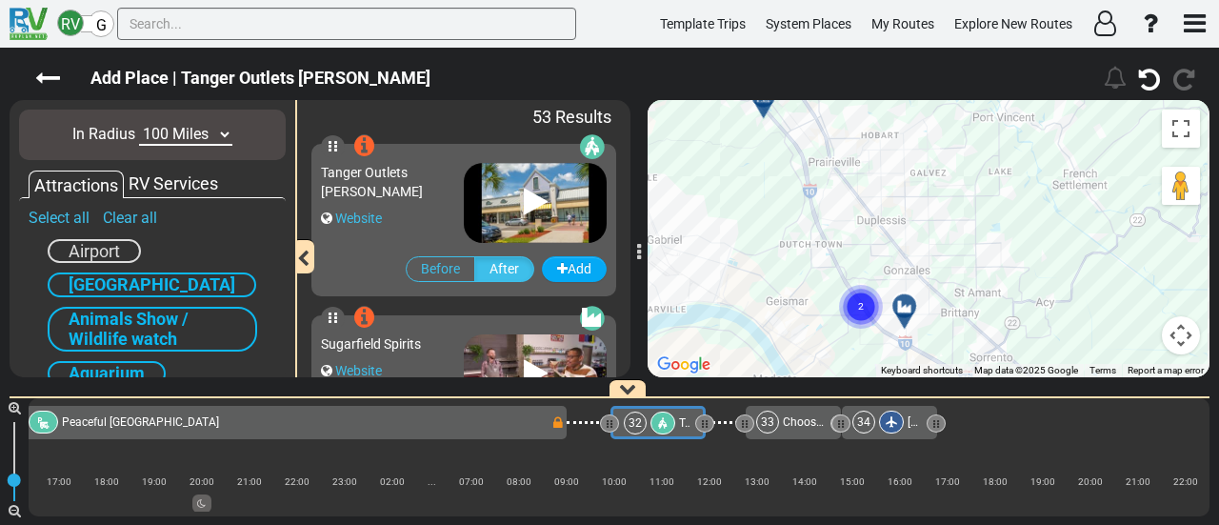
drag, startPoint x: 1017, startPoint y: 305, endPoint x: 908, endPoint y: 133, distance: 202.9
click at [908, 133] on div "To activate drag with keyboard, press Alt + Enter. Once in keyboard drag state,…" at bounding box center [929, 238] width 562 height 277
click at [903, 308] on div at bounding box center [910, 314] width 31 height 30
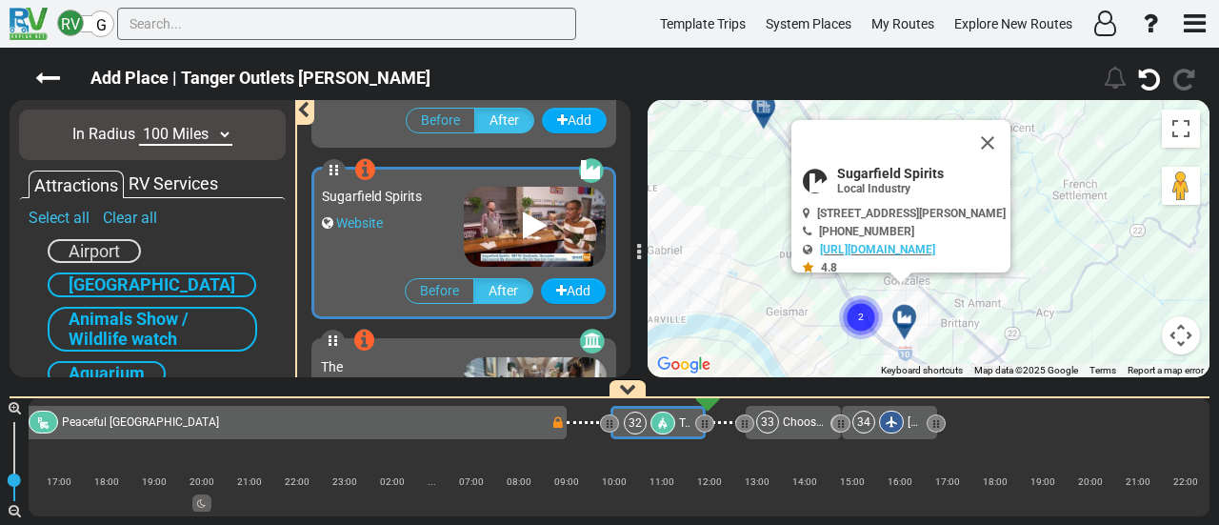
scroll to position [168, 0]
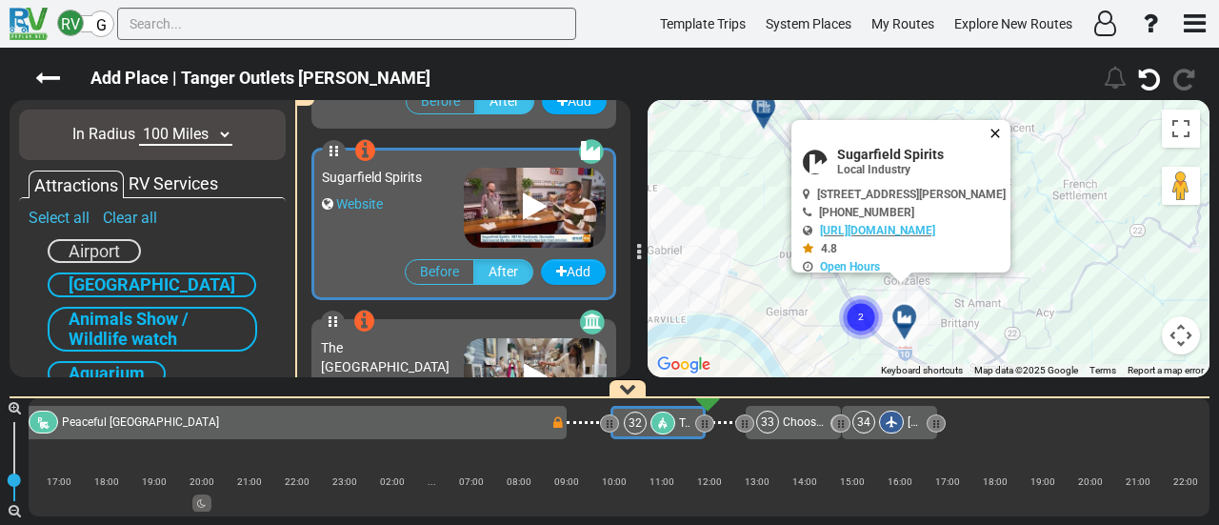
click at [1010, 130] on button "Close" at bounding box center [998, 133] width 23 height 27
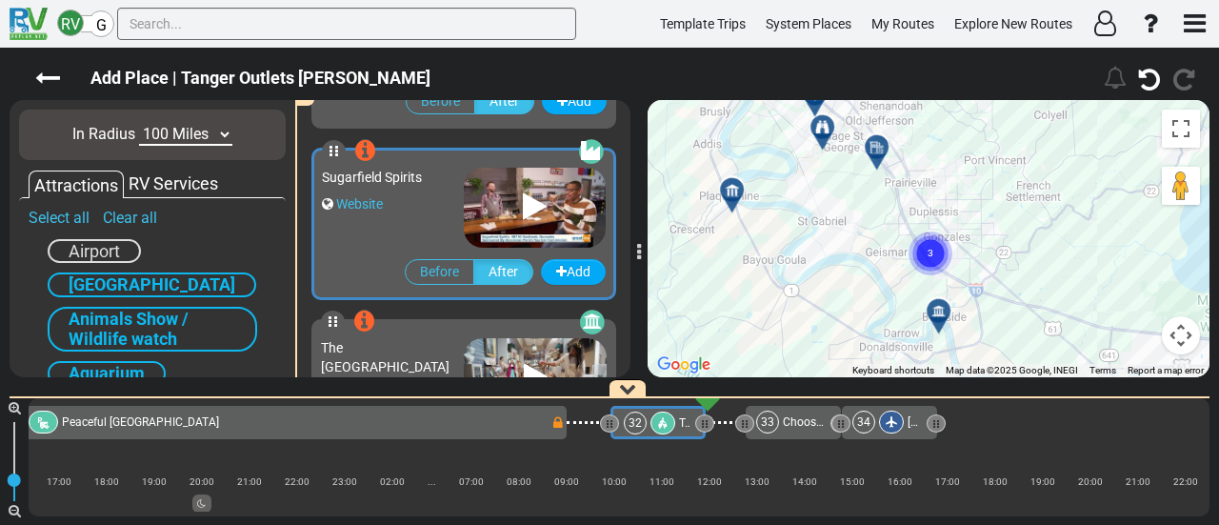
click at [884, 140] on icon at bounding box center [877, 147] width 19 height 15
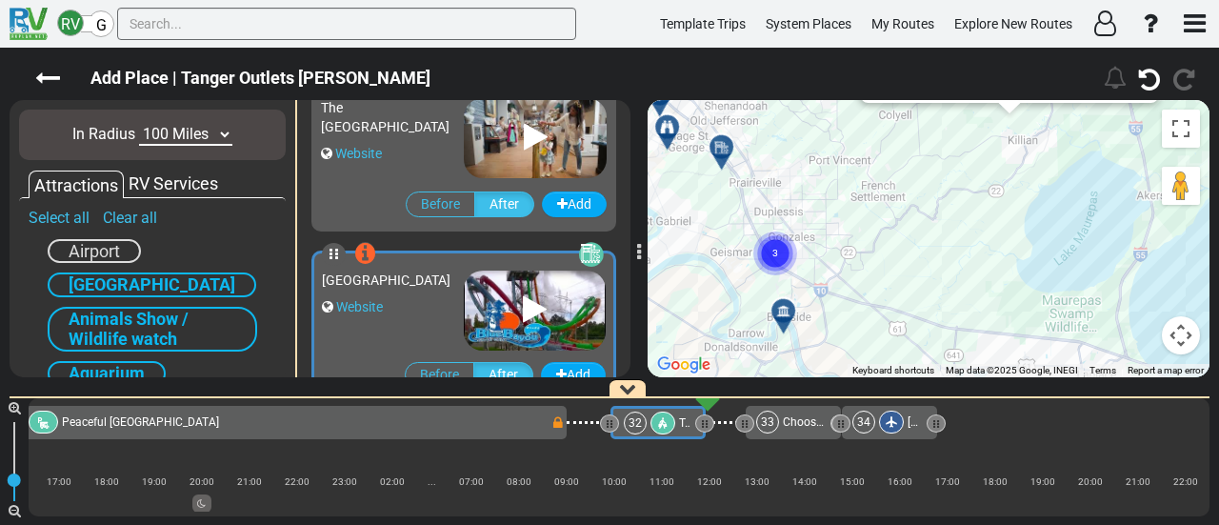
scroll to position [510, 0]
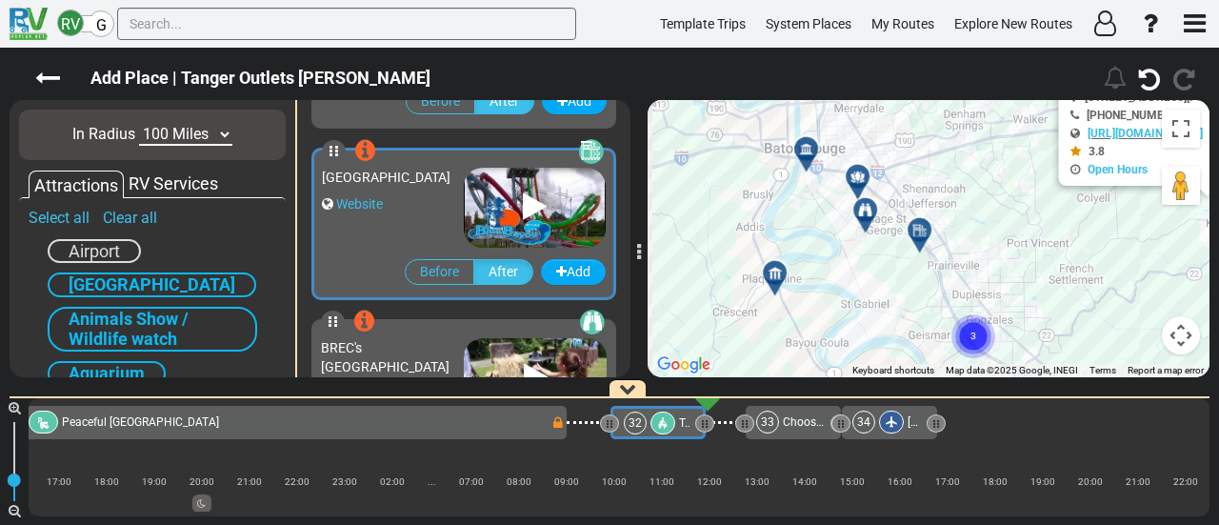
drag, startPoint x: 1107, startPoint y: 287, endPoint x: 1127, endPoint y: 323, distance: 41.3
click at [1130, 323] on div "To activate drag with keyboard, press Alt + Enter. Once in keyboard drag state,…" at bounding box center [929, 238] width 562 height 277
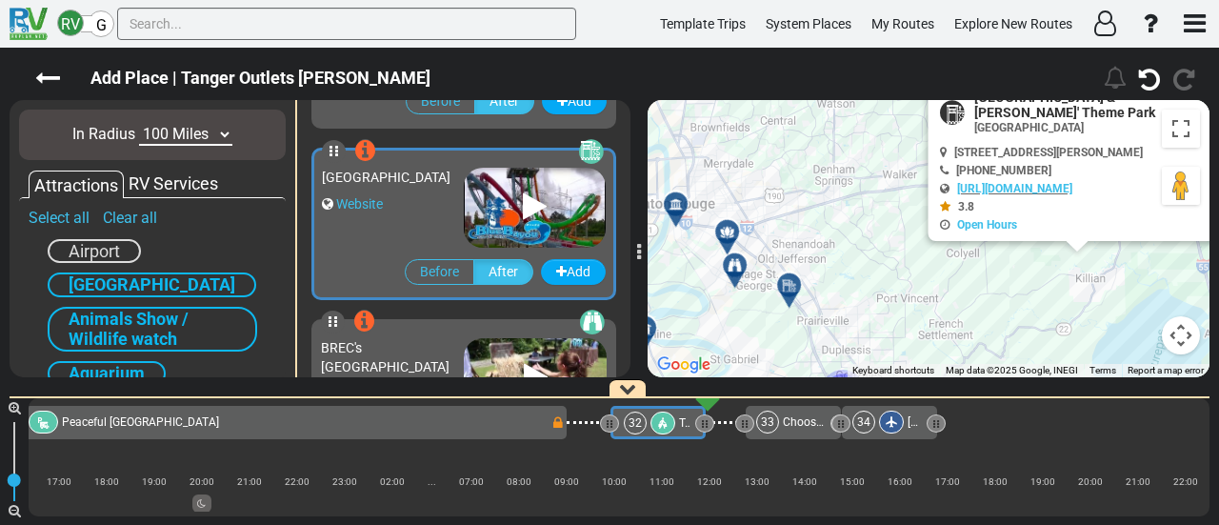
drag, startPoint x: 1087, startPoint y: 250, endPoint x: 903, endPoint y: 342, distance: 206.1
click at [903, 342] on div "To activate drag with keyboard, press Alt + Enter. Once in keyboard drag state,…" at bounding box center [929, 238] width 562 height 277
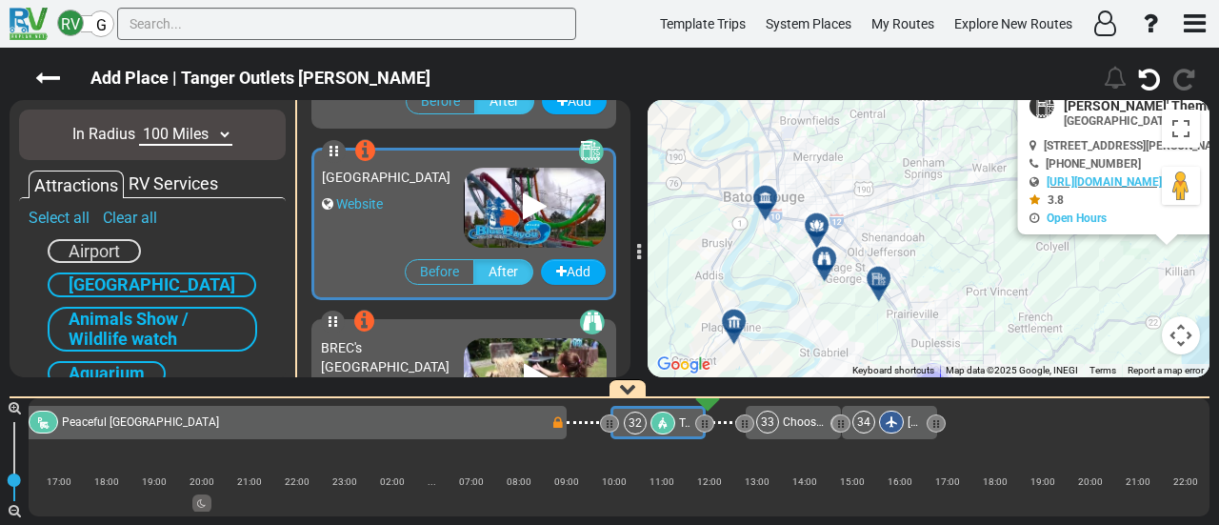
drag, startPoint x: 914, startPoint y: 204, endPoint x: 937, endPoint y: 223, distance: 29.7
click at [937, 223] on div "To activate drag with keyboard, press Alt + Enter. Once in keyboard drag state,…" at bounding box center [929, 238] width 562 height 277
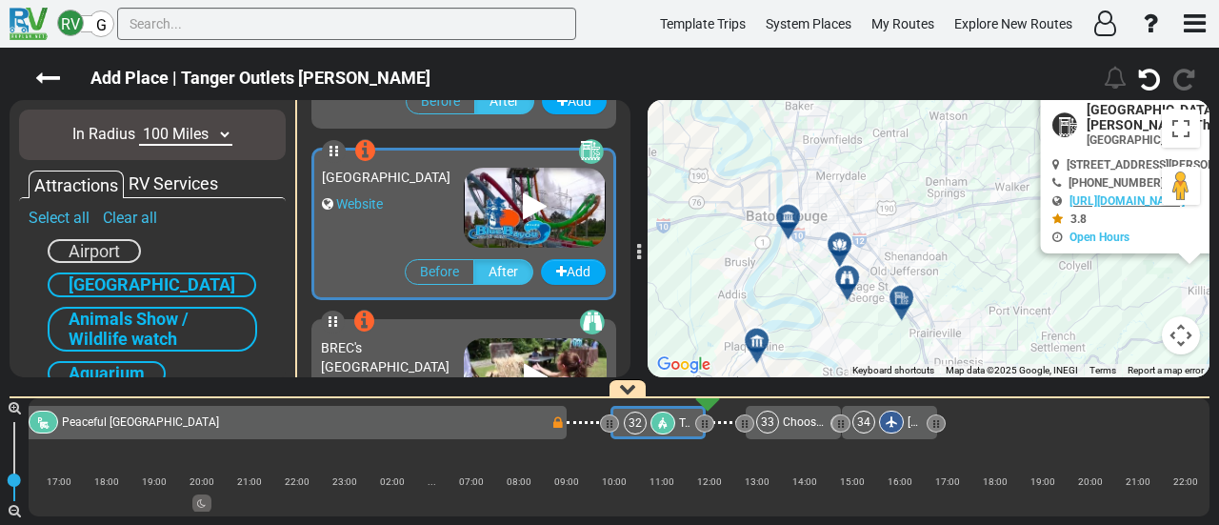
click at [788, 216] on icon at bounding box center [787, 215] width 13 height 13
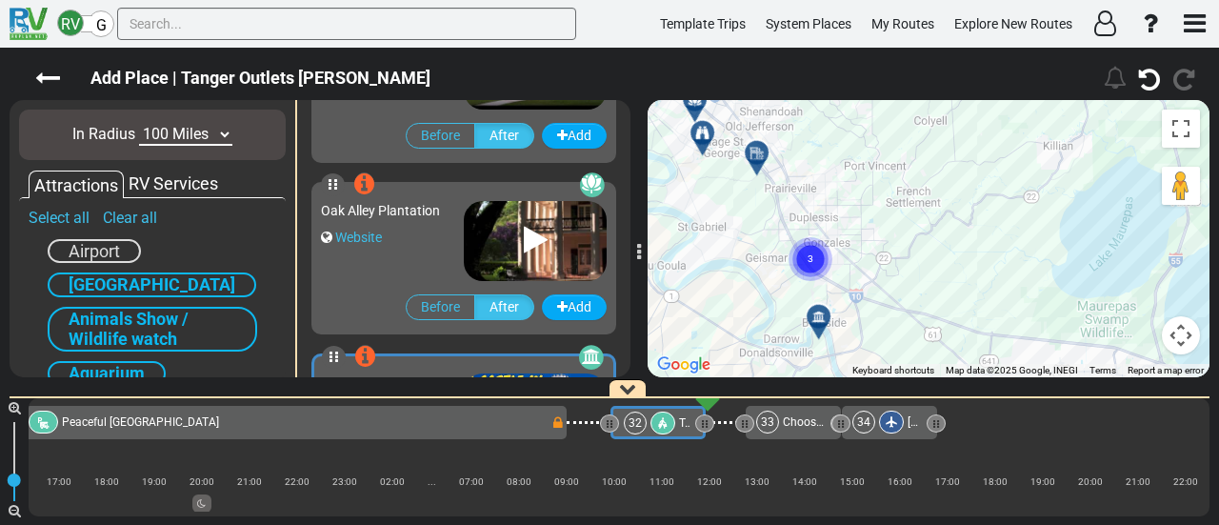
scroll to position [1367, 0]
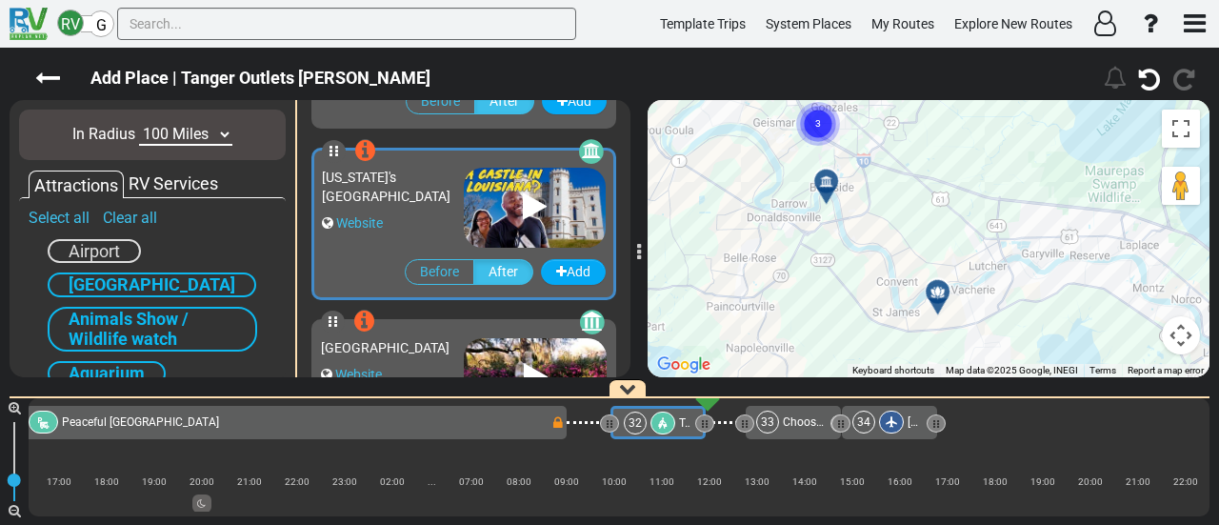
drag, startPoint x: 982, startPoint y: 266, endPoint x: 1030, endPoint y: 104, distance: 169.0
click at [1031, 92] on div "Add Place | Tanger Outlets Gonzales" at bounding box center [609, 286] width 1219 height 477
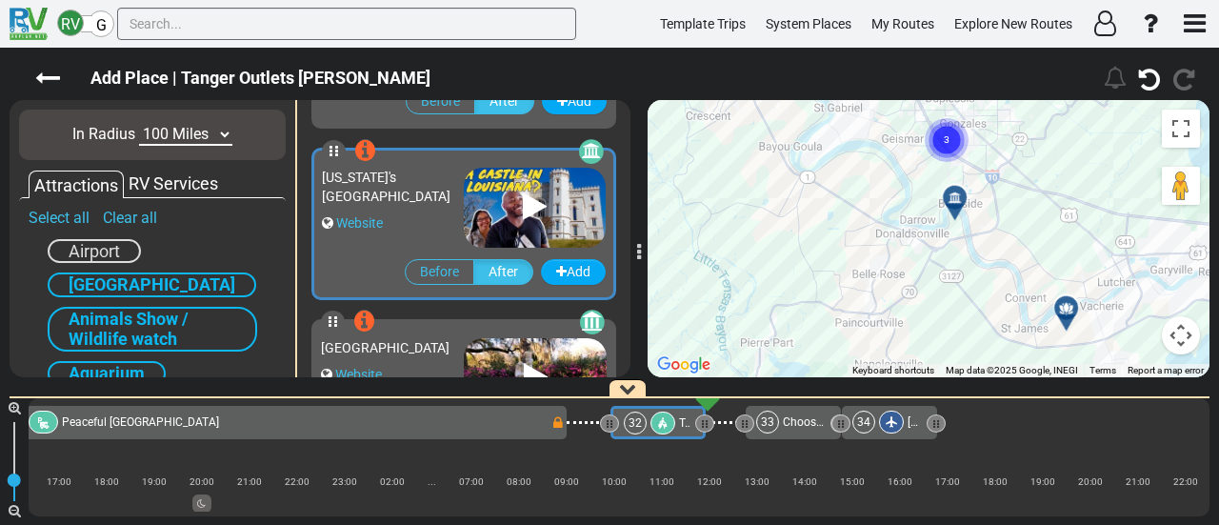
drag, startPoint x: 900, startPoint y: 237, endPoint x: 1093, endPoint y: 291, distance: 200.8
click at [1093, 291] on div "To activate drag with keyboard, press Alt + Enter. Once in keyboard drag state,…" at bounding box center [929, 238] width 562 height 277
drag, startPoint x: 1007, startPoint y: 234, endPoint x: 1031, endPoint y: 316, distance: 85.3
click at [1036, 323] on div "To activate drag with keyboard, press Alt + Enter. Once in keyboard drag state,…" at bounding box center [929, 238] width 562 height 277
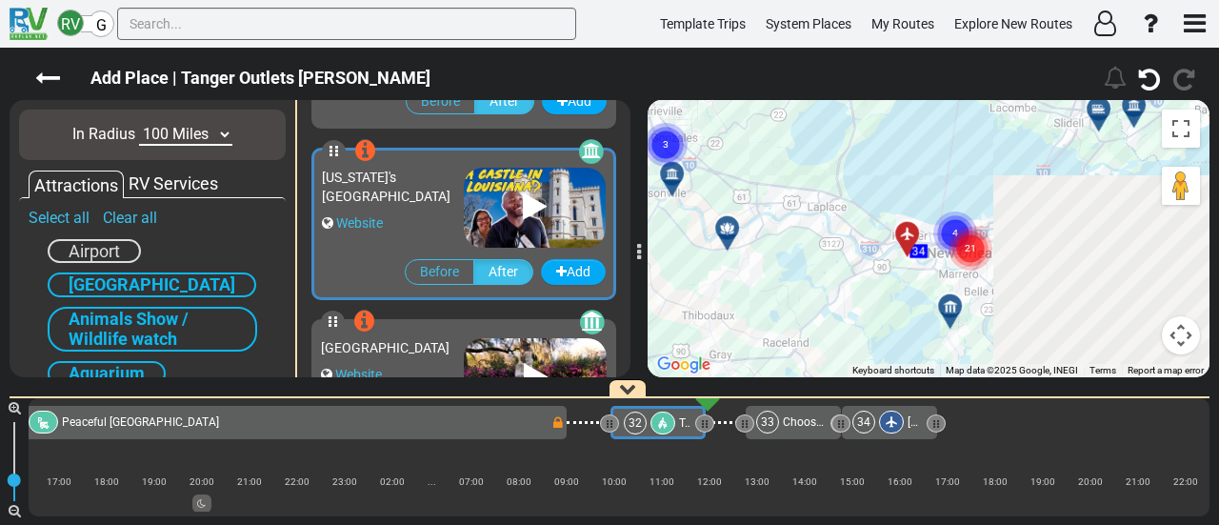
drag, startPoint x: 774, startPoint y: 209, endPoint x: 720, endPoint y: 186, distance: 58.9
click at [720, 186] on div "To activate drag with keyboard, press Alt + Enter. Once in keyboard drag state,…" at bounding box center [929, 238] width 562 height 277
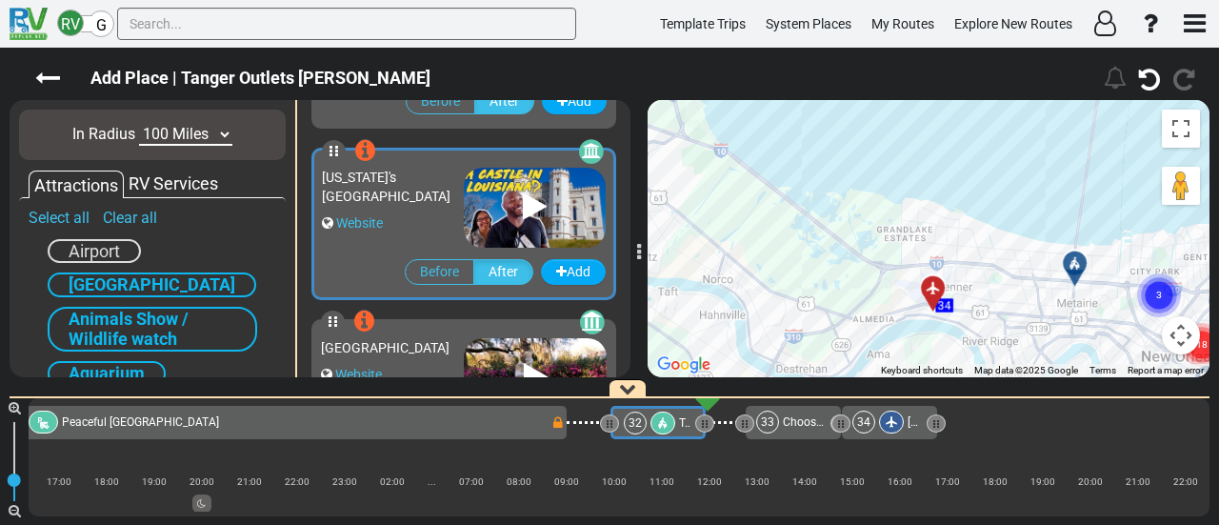
click at [1069, 264] on icon at bounding box center [1073, 262] width 13 height 13
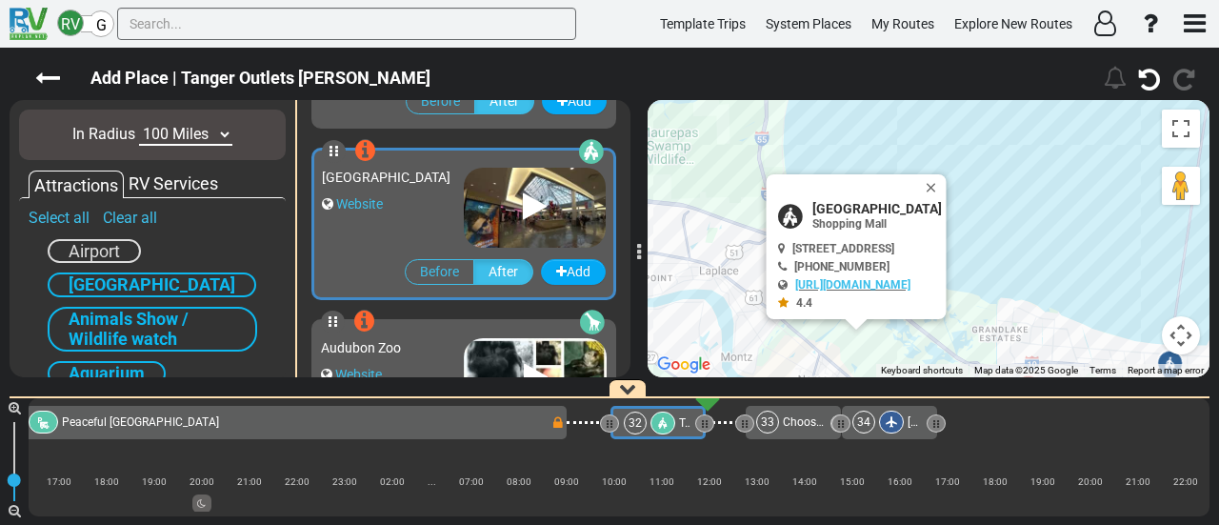
scroll to position [1882, 0]
click at [565, 264] on button "Add" at bounding box center [573, 272] width 65 height 26
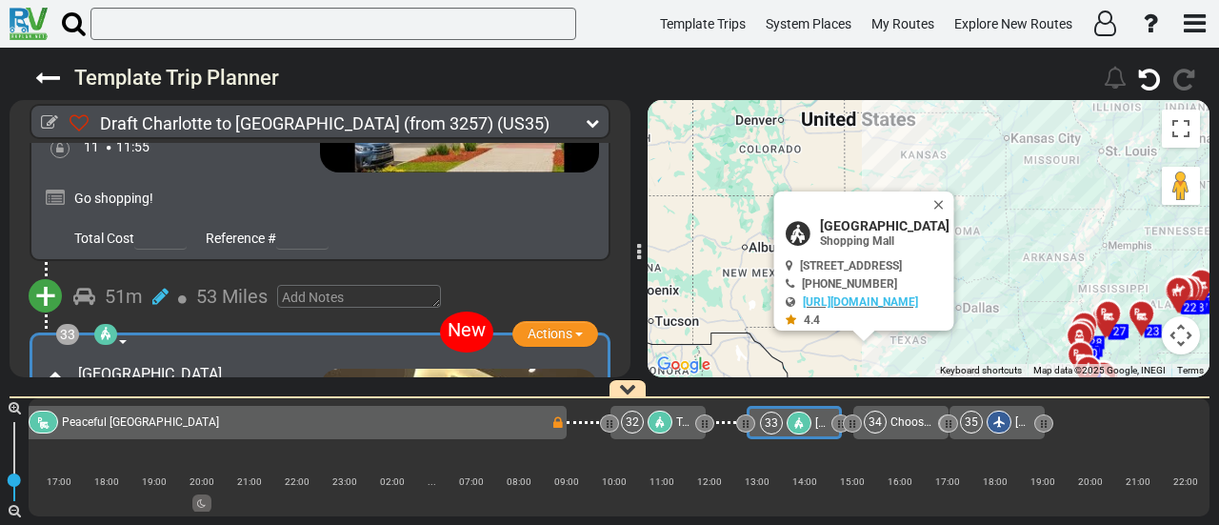
scroll to position [11888, 0]
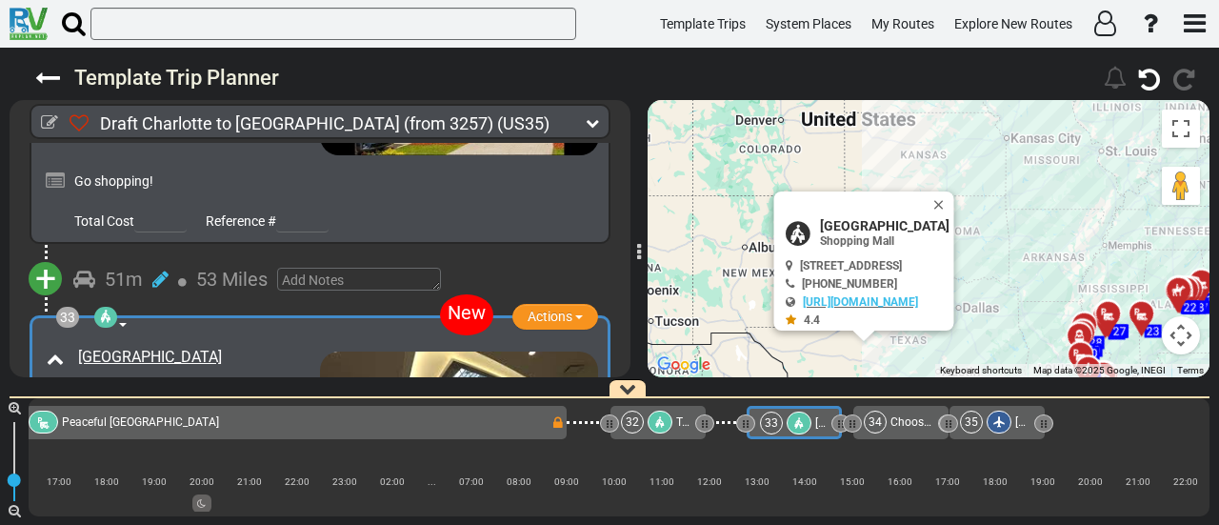
click at [90, 386] on icon at bounding box center [91, 398] width 27 height 25
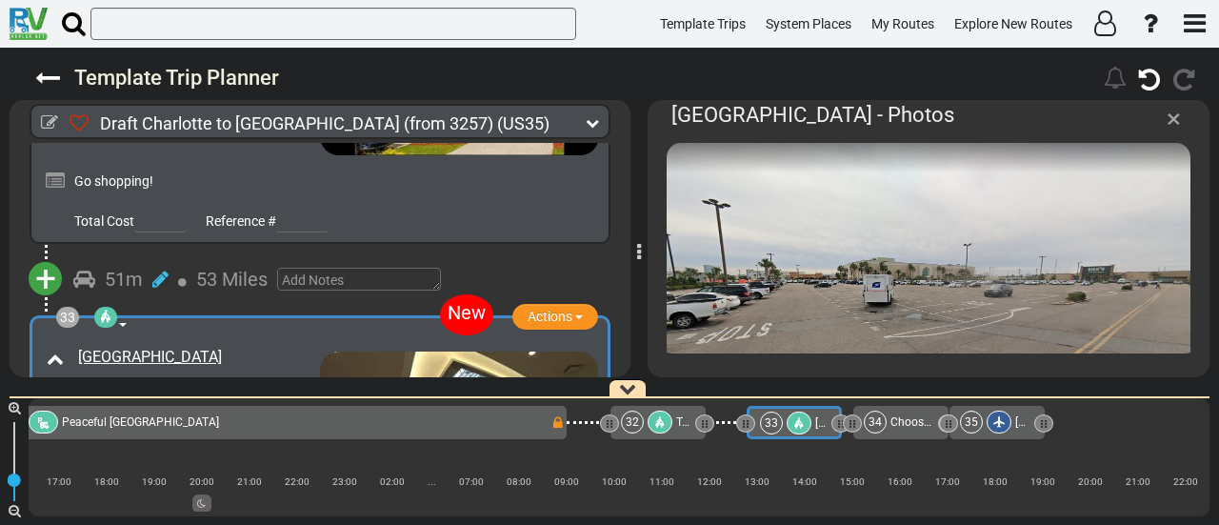
click at [1177, 124] on span "×" at bounding box center [1174, 118] width 14 height 31
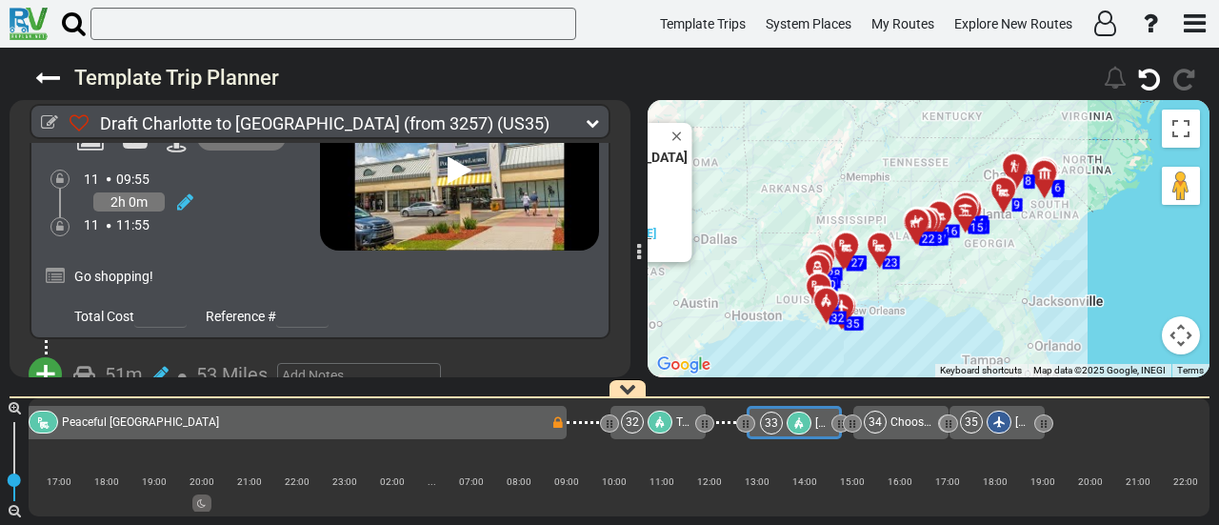
scroll to position [11602, 0]
